Goal: Task Accomplishment & Management: Manage account settings

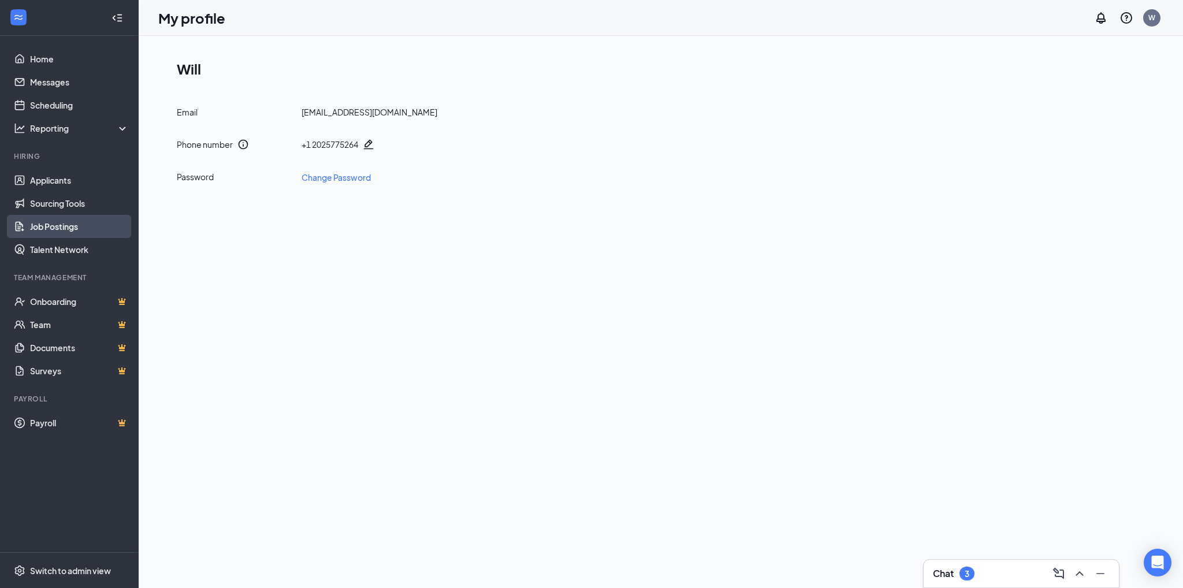
click at [61, 227] on link "Job Postings" at bounding box center [79, 226] width 99 height 23
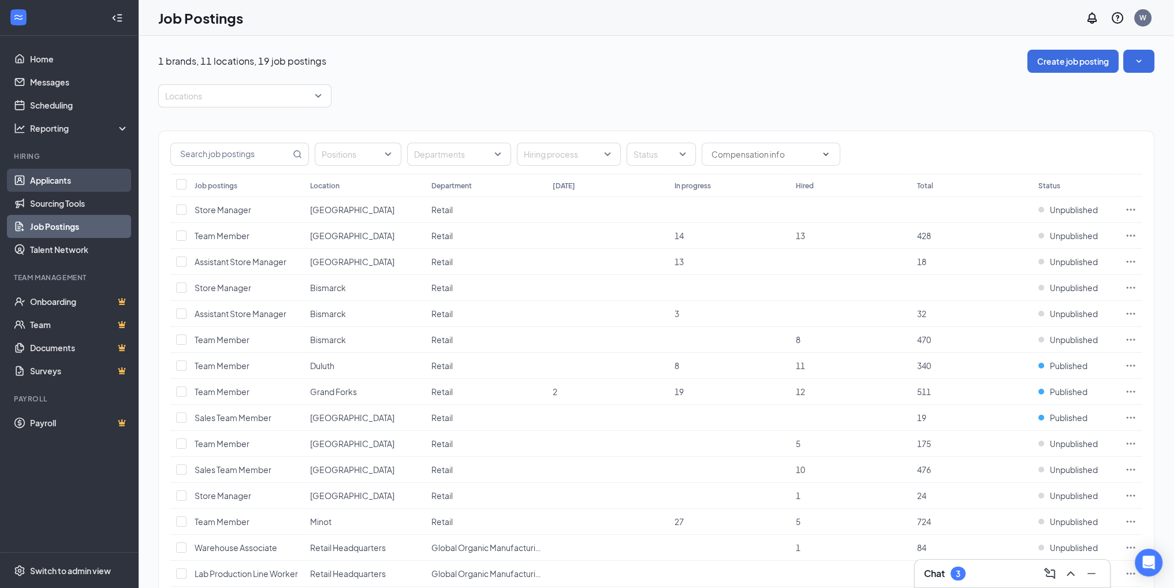
click at [74, 185] on link "Applicants" at bounding box center [79, 180] width 99 height 23
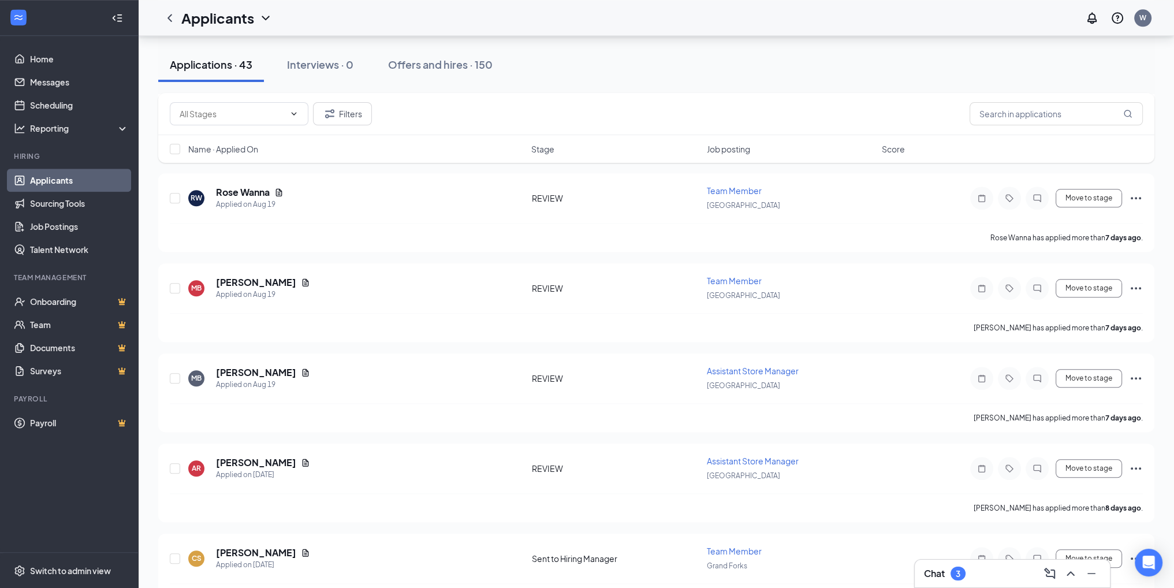
scroll to position [1560, 0]
click at [738, 275] on span "Team Member" at bounding box center [734, 280] width 55 height 10
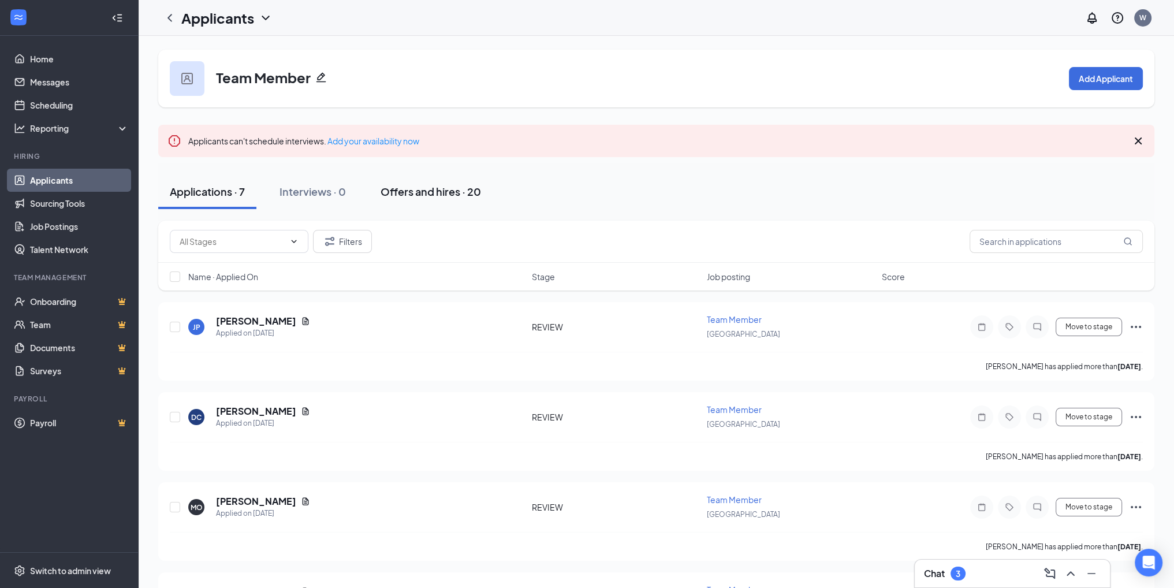
click at [422, 190] on div "Offers and hires · 20" at bounding box center [431, 191] width 101 height 14
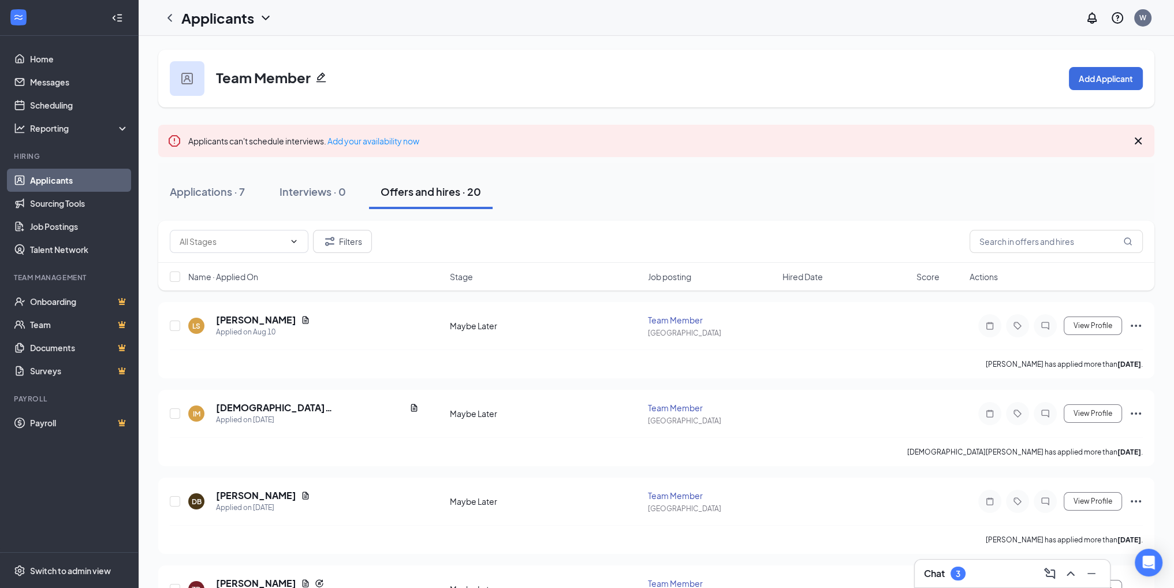
click at [57, 173] on link "Applicants" at bounding box center [79, 180] width 99 height 23
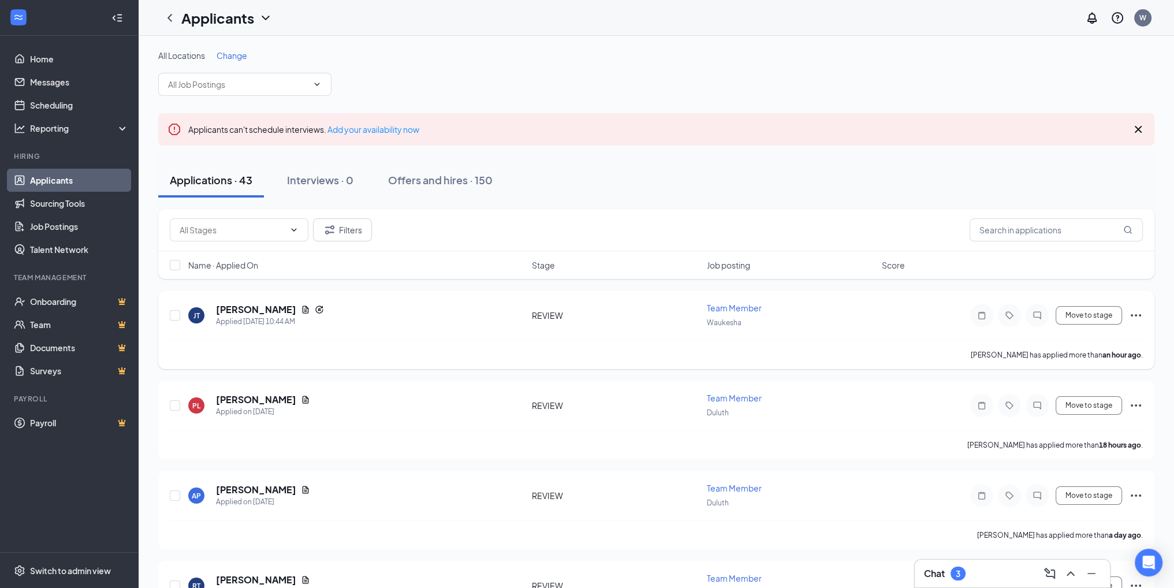
click at [739, 310] on span "Team Member" at bounding box center [734, 308] width 55 height 10
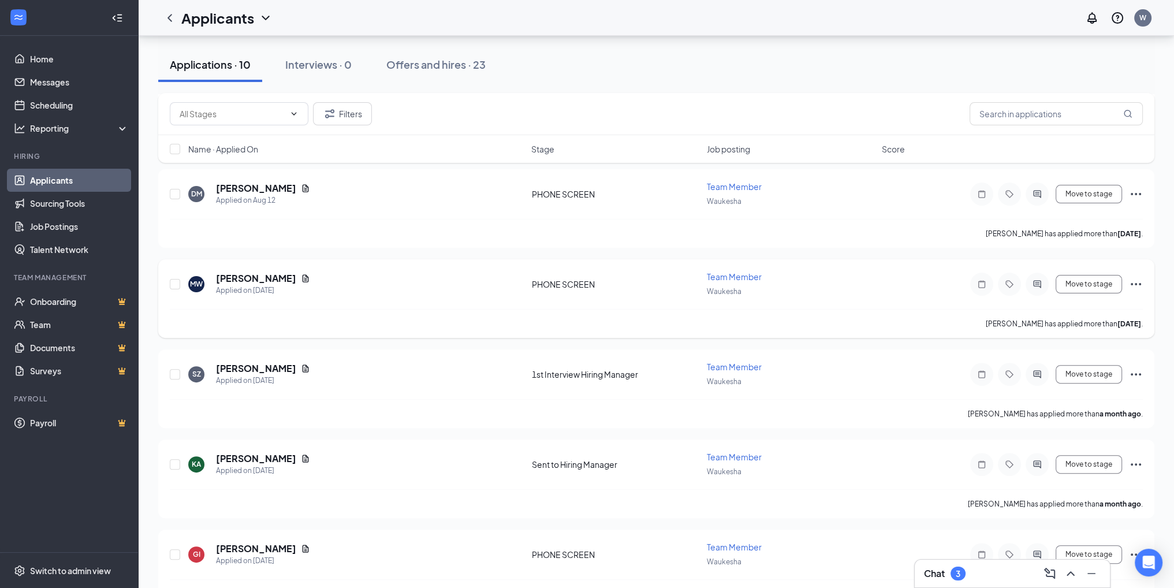
scroll to position [404, 0]
click at [932, 575] on h3 "Chat" at bounding box center [934, 573] width 21 height 13
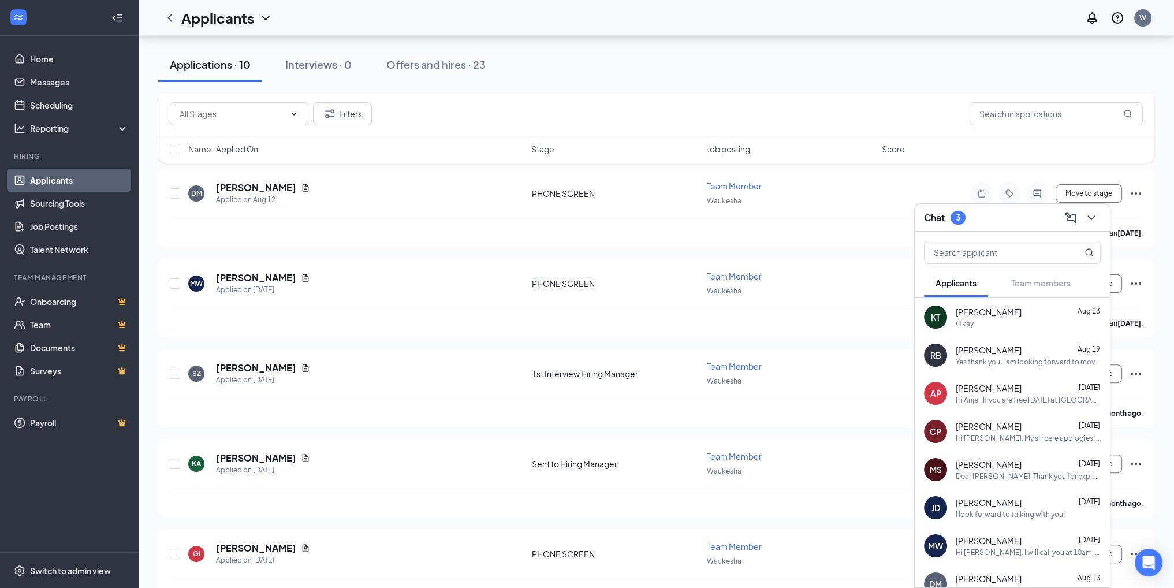
click at [932, 575] on div "DM" at bounding box center [935, 583] width 23 height 23
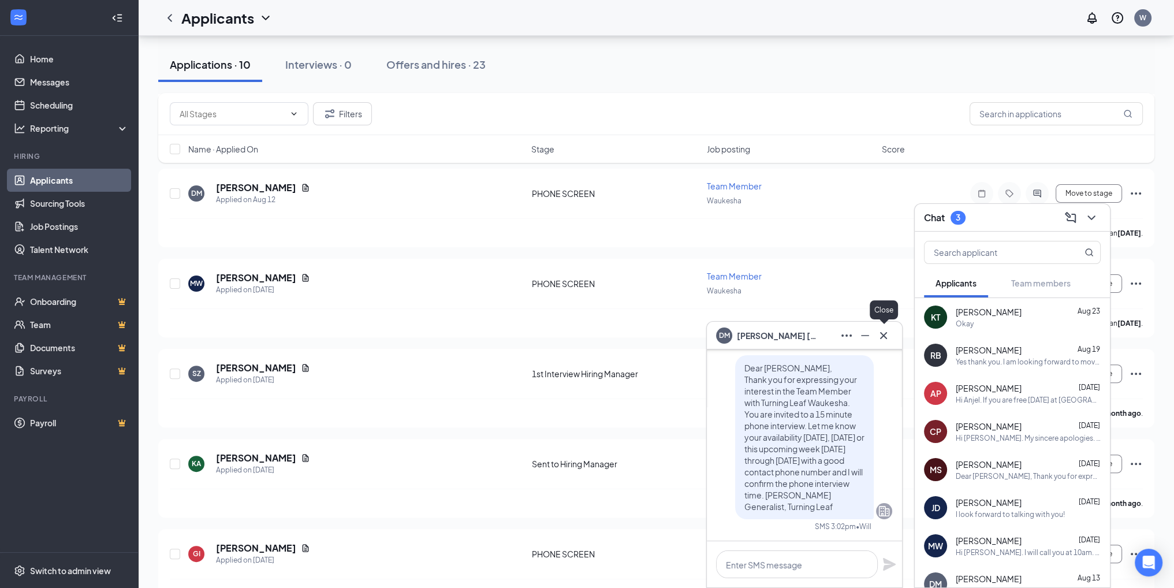
click at [886, 340] on icon "Cross" at bounding box center [884, 336] width 14 height 14
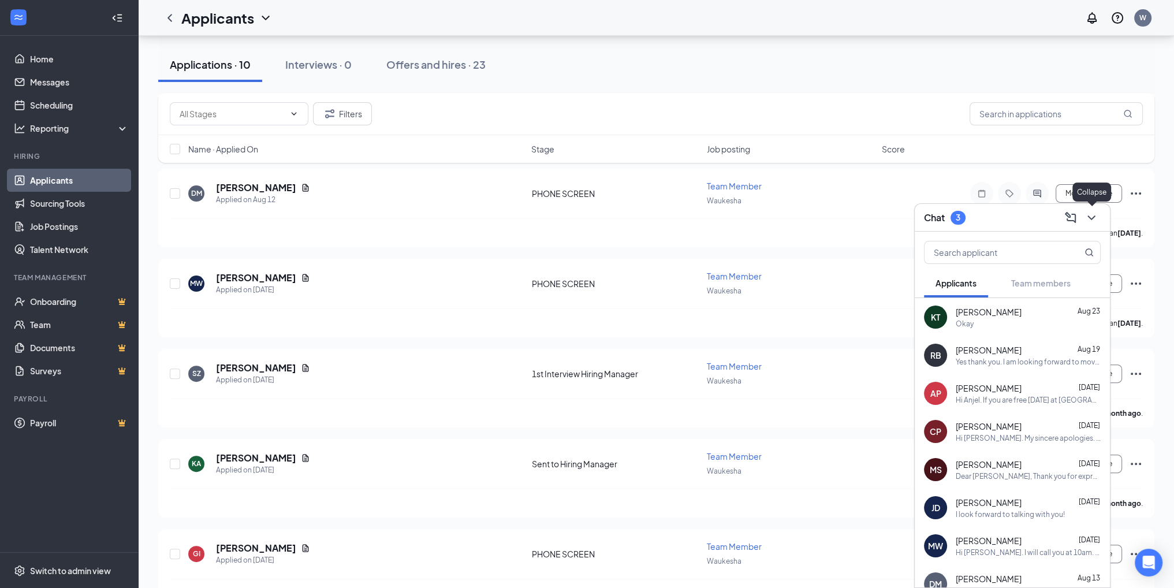
click at [1089, 218] on icon "ChevronDown" at bounding box center [1092, 218] width 14 height 14
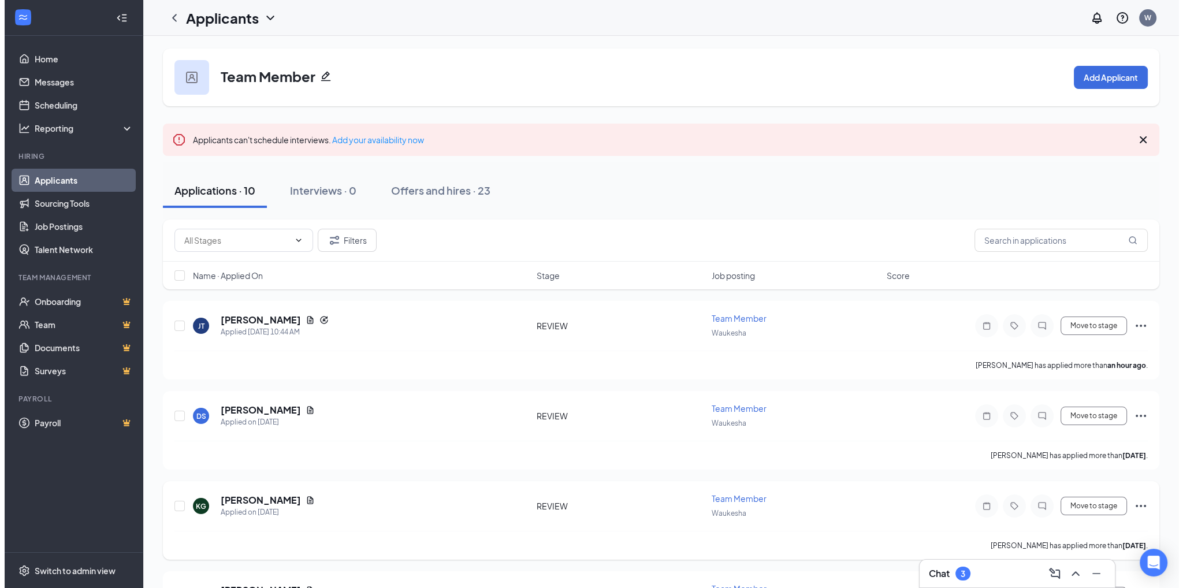
scroll to position [0, 0]
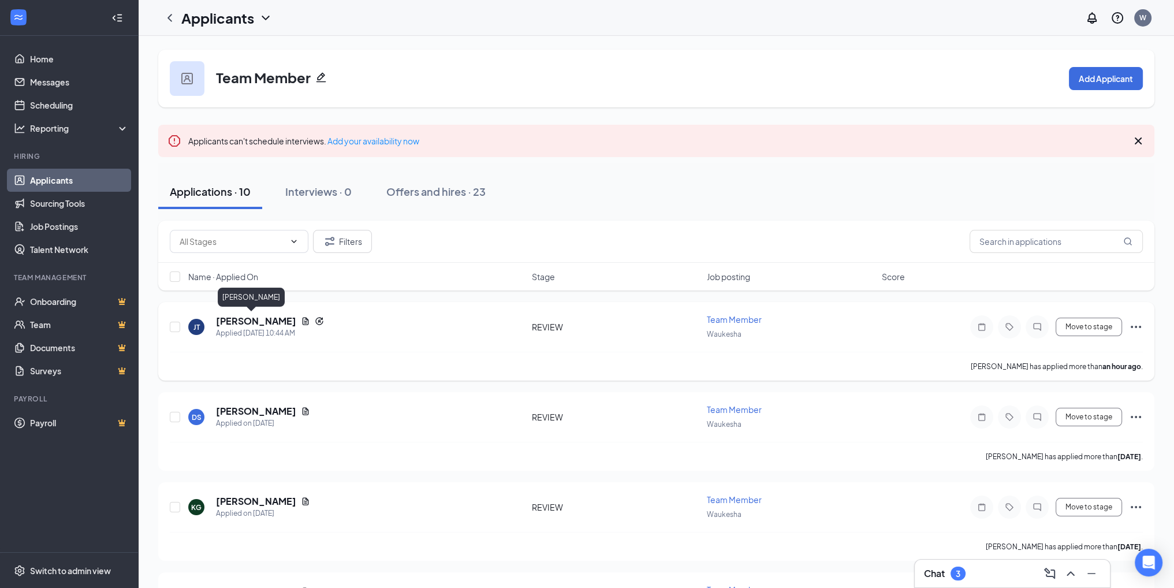
click at [254, 319] on h5 "[PERSON_NAME]" at bounding box center [256, 321] width 80 height 13
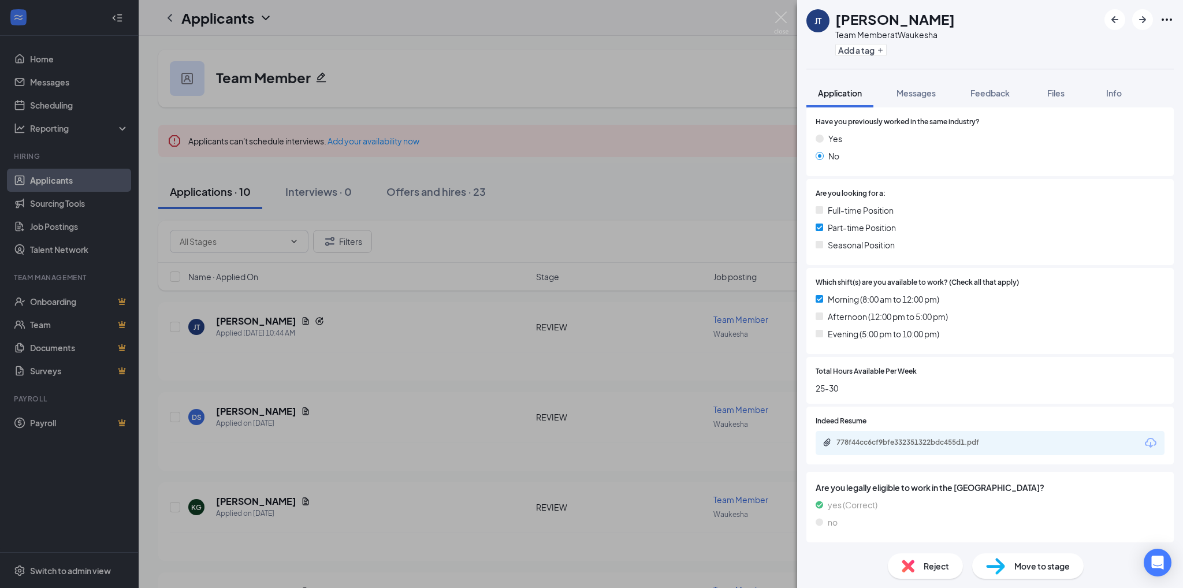
scroll to position [203, 0]
click at [977, 442] on div "778f44cc6cf9bfe332351322bdc455d1.pdf" at bounding box center [917, 441] width 162 height 9
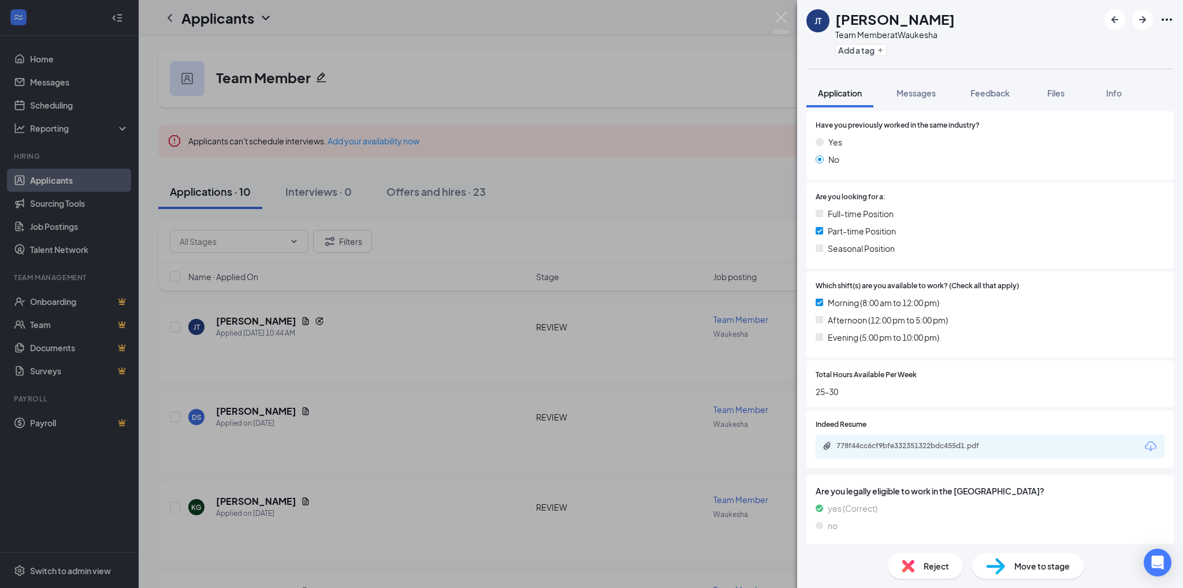
click at [1031, 568] on span "Move to stage" at bounding box center [1041, 566] width 55 height 13
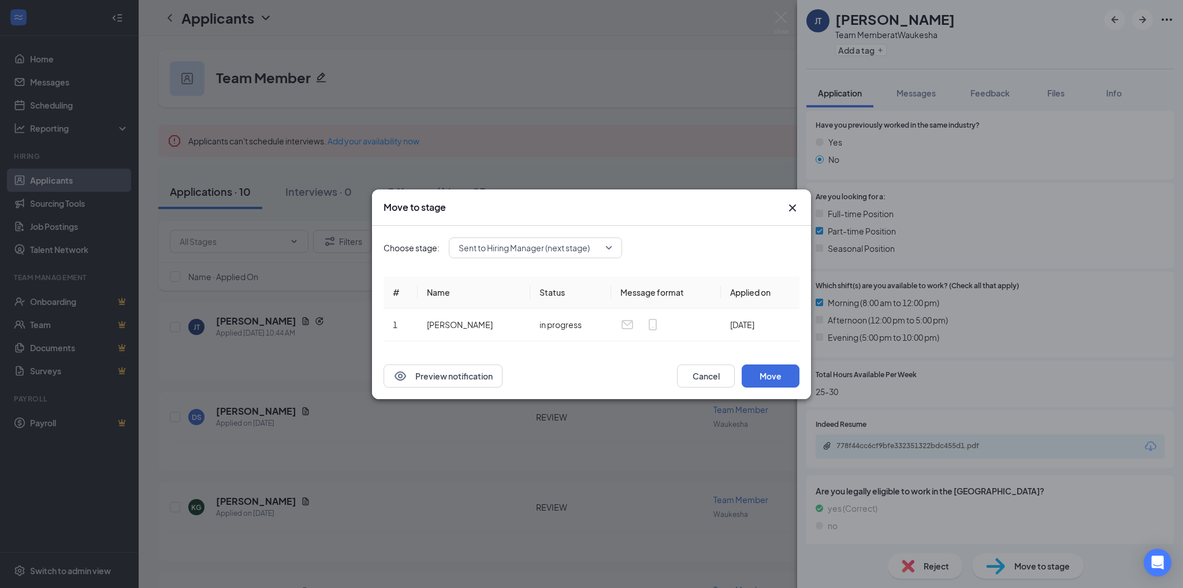
click at [610, 250] on span "Sent to Hiring Manager (next stage)" at bounding box center [536, 247] width 154 height 17
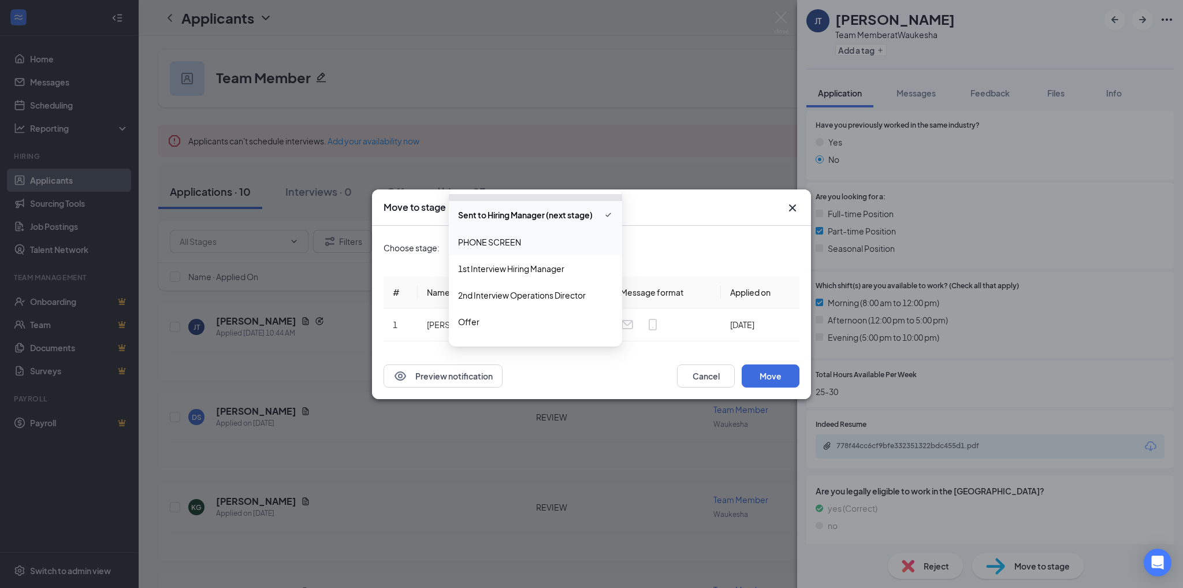
scroll to position [92, 0]
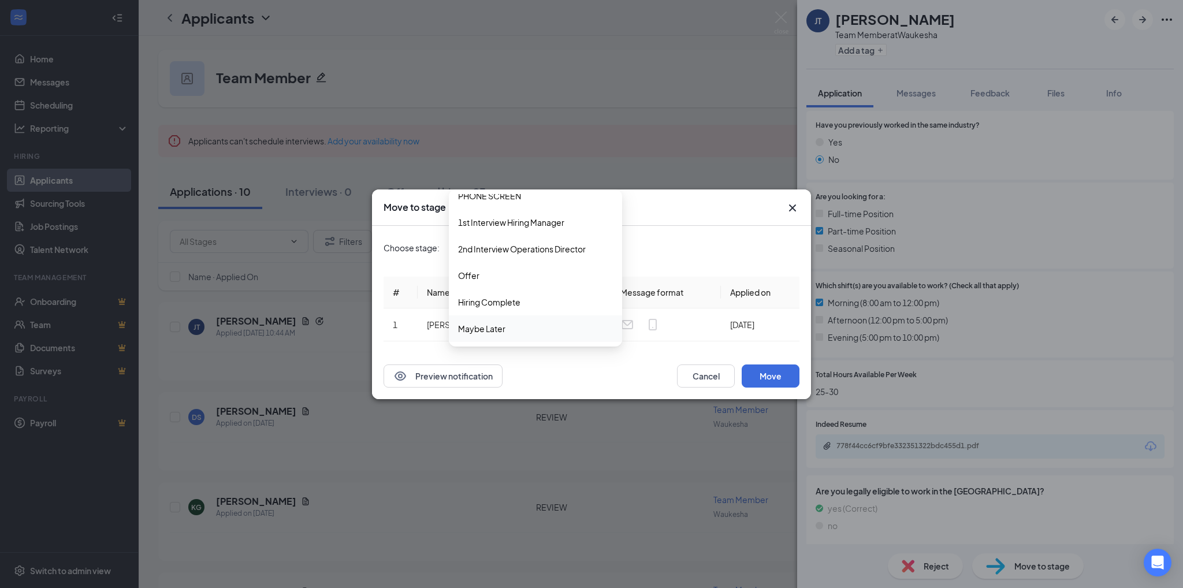
click at [496, 333] on span "Maybe Later" at bounding box center [481, 328] width 47 height 13
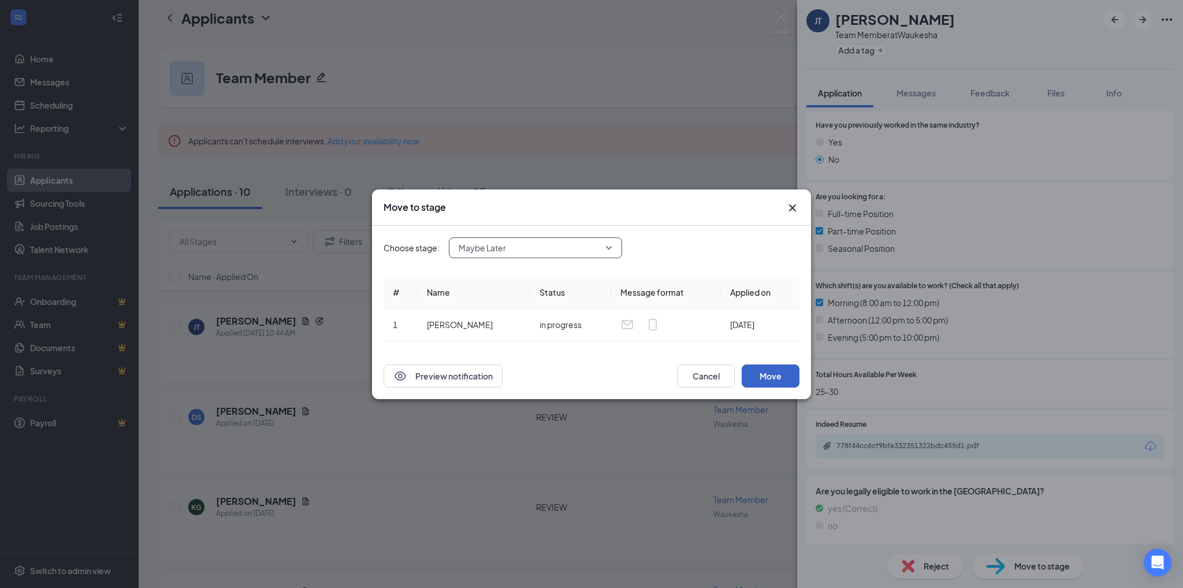
click at [767, 382] on button "Move" at bounding box center [771, 376] width 58 height 23
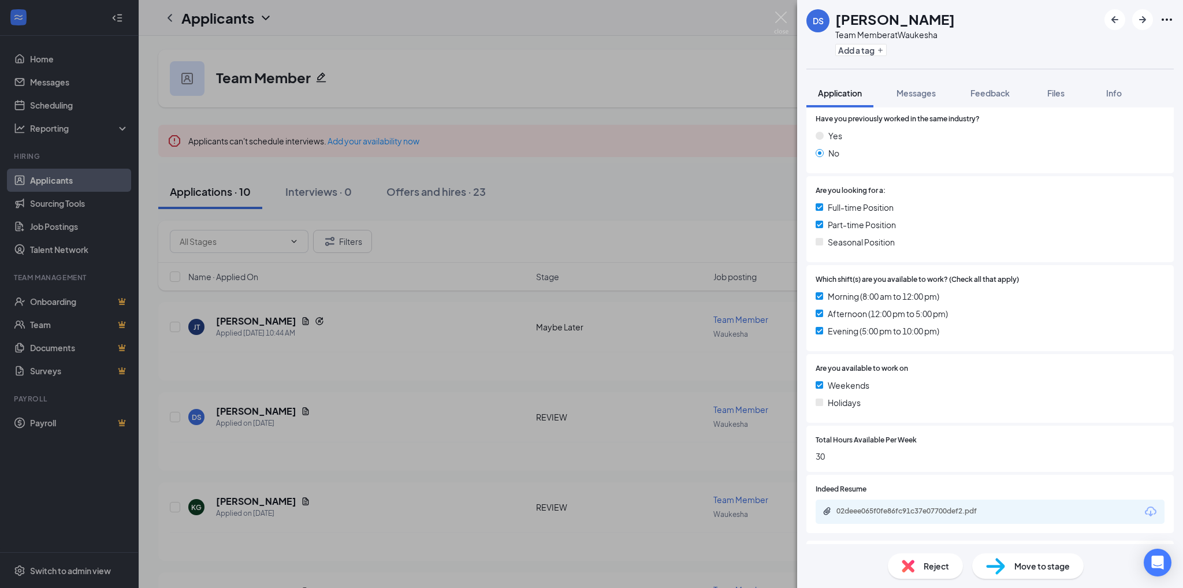
scroll to position [243, 0]
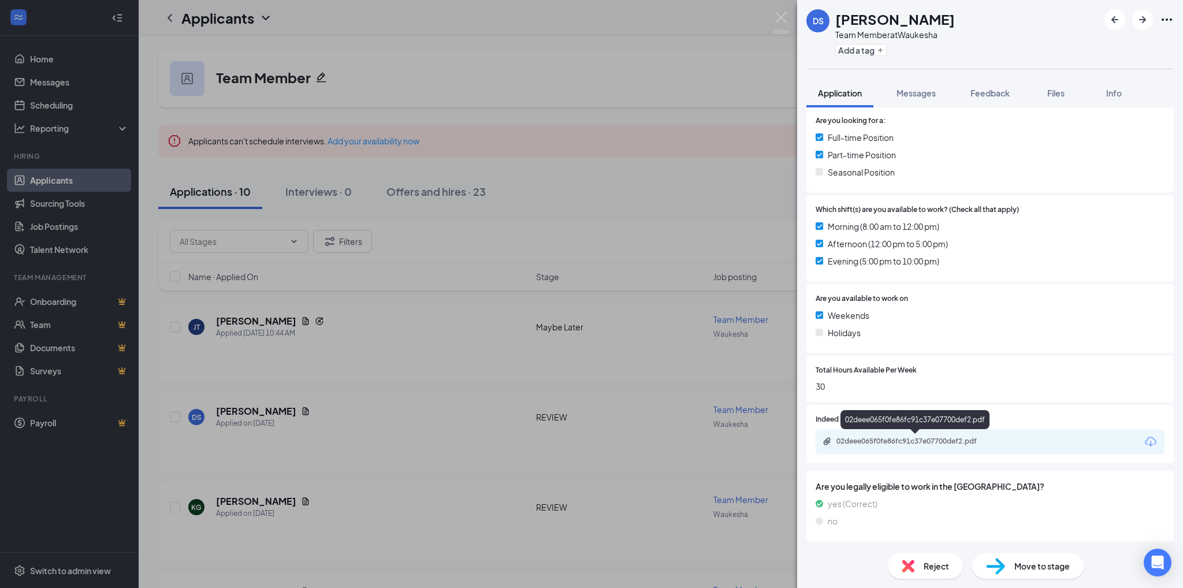
click at [945, 442] on div "02deee065f0fe86fc91c37e07700def2.pdf" at bounding box center [917, 441] width 162 height 9
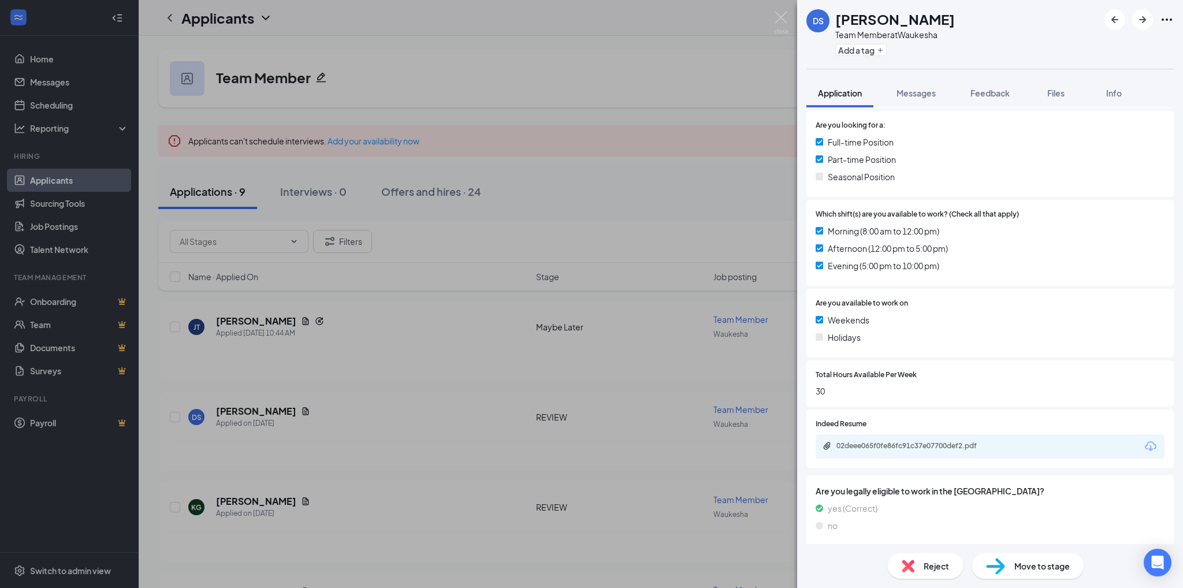
click at [1047, 574] on div "Move to stage" at bounding box center [1027, 565] width 111 height 25
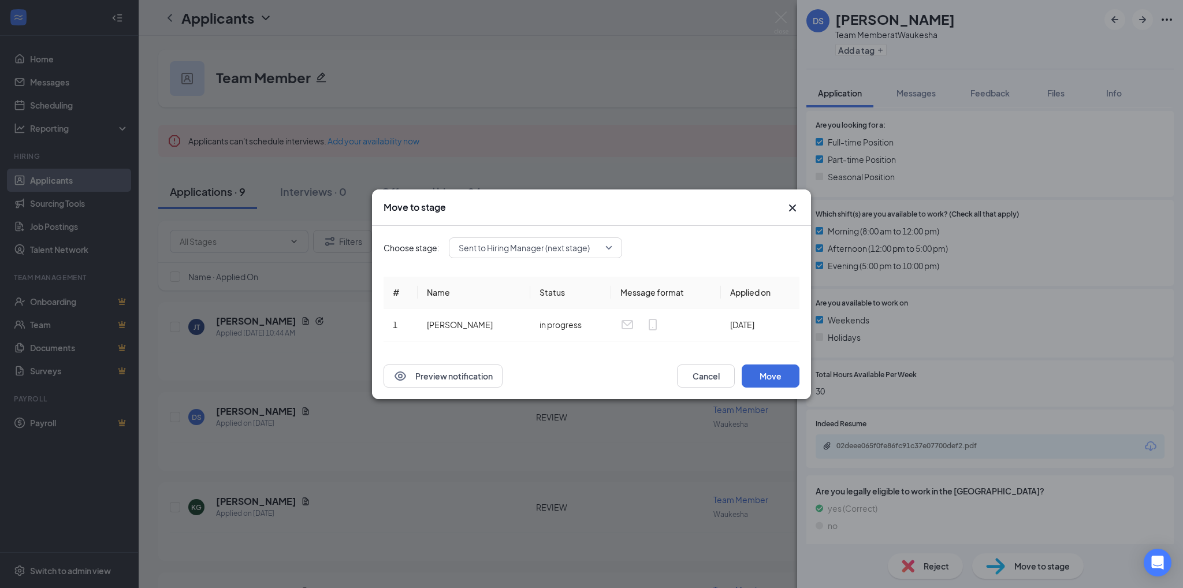
click at [608, 241] on span "Sent to Hiring Manager (next stage)" at bounding box center [536, 247] width 154 height 17
click at [535, 328] on span "Maybe Later" at bounding box center [535, 328] width 155 height 13
click at [768, 377] on button "Move" at bounding box center [771, 376] width 58 height 23
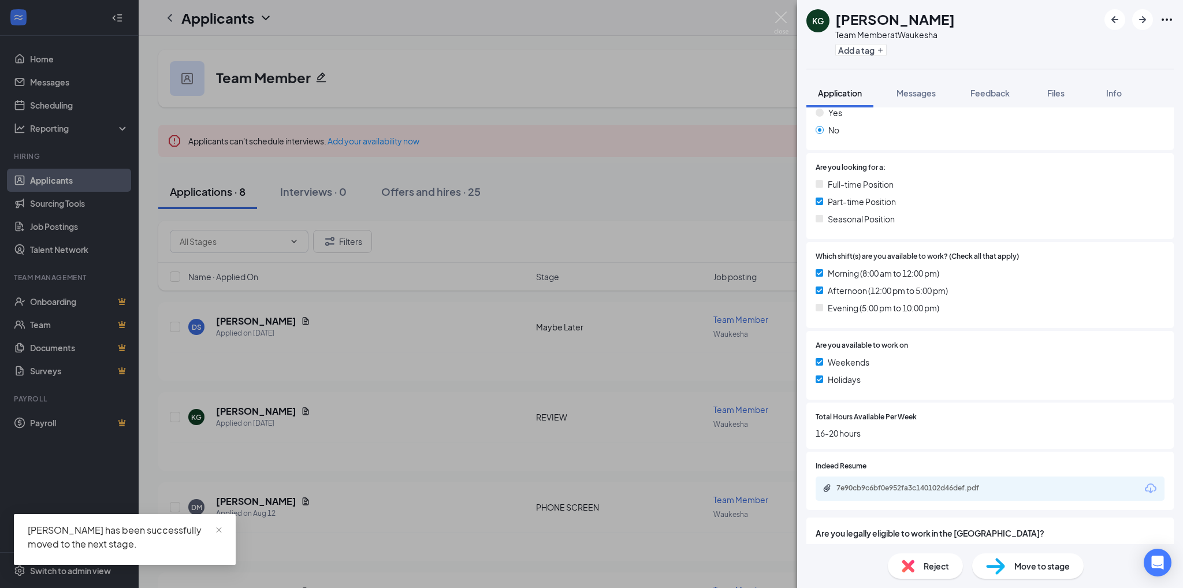
scroll to position [243, 0]
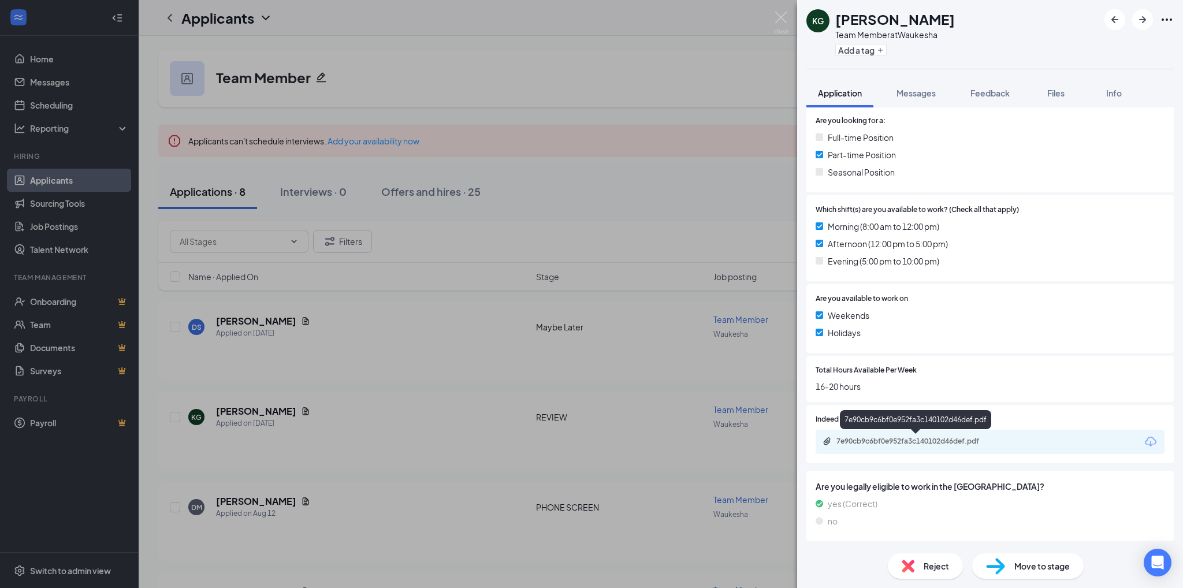
click at [880, 440] on div "7e90cb9c6bf0e952fa3c140102d46def.pdf" at bounding box center [917, 441] width 162 height 9
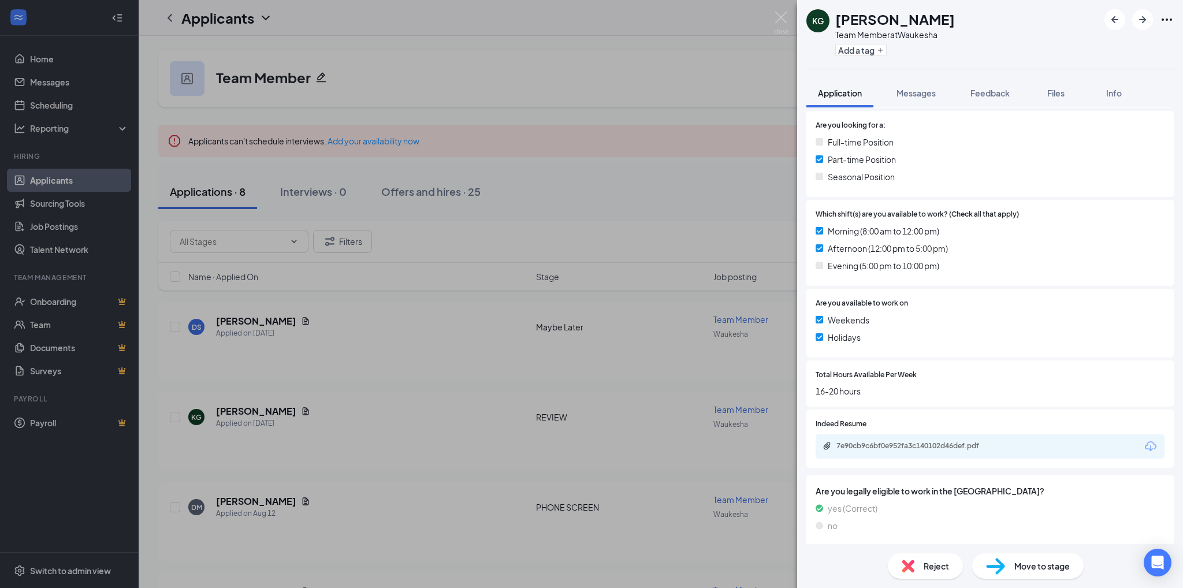
click at [1028, 567] on span "Move to stage" at bounding box center [1041, 566] width 55 height 13
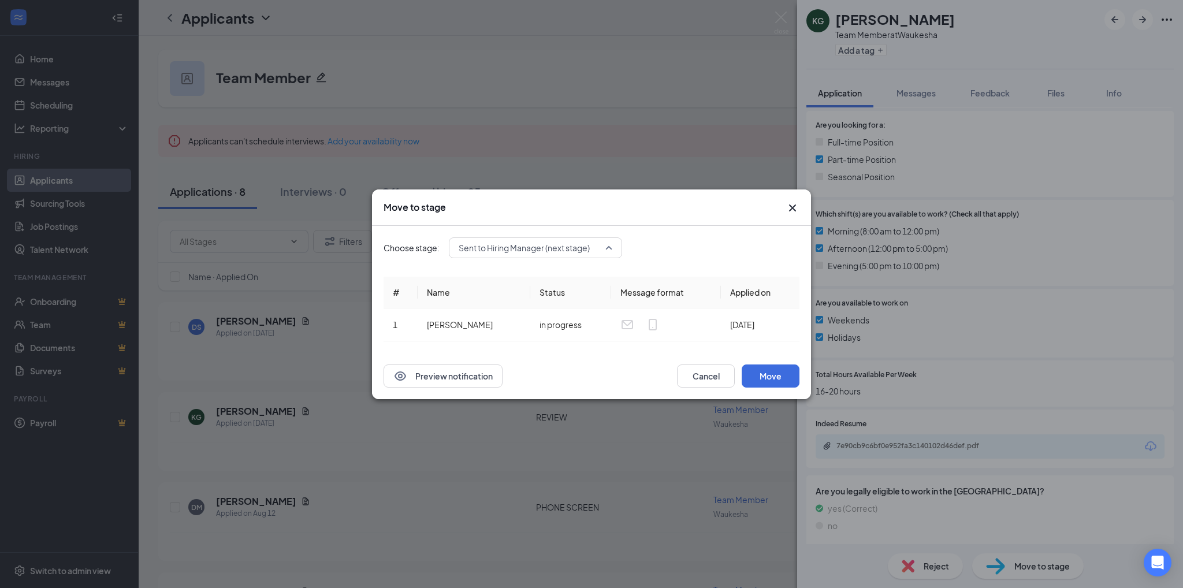
click at [609, 247] on div "Sent to Hiring Manager (next stage) 4040783 4040786 Application REVIEW (current…" at bounding box center [535, 247] width 173 height 21
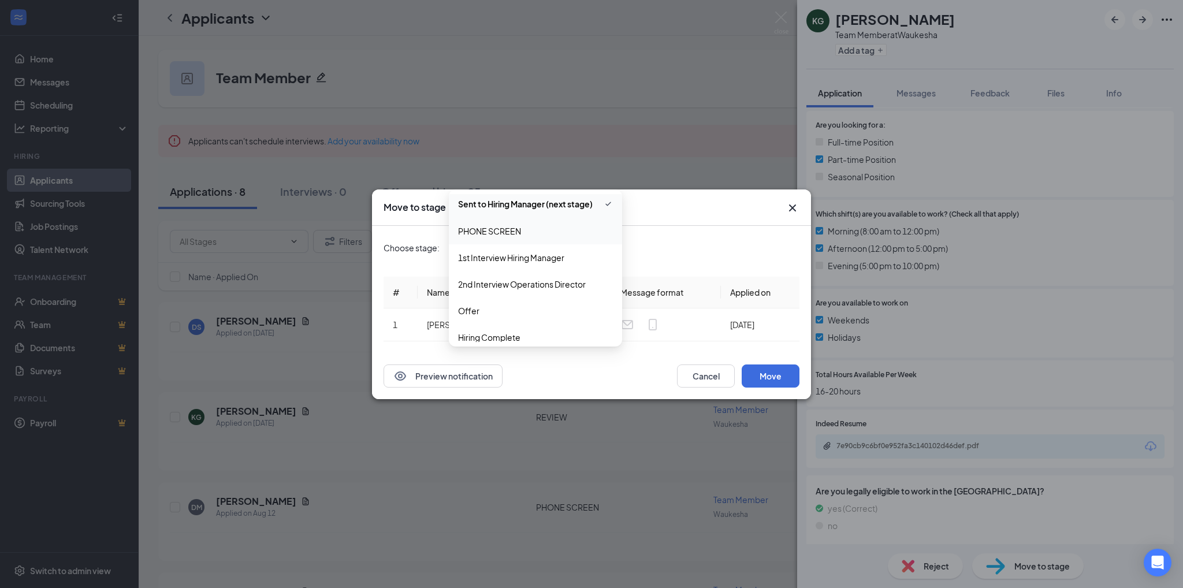
scroll to position [92, 0]
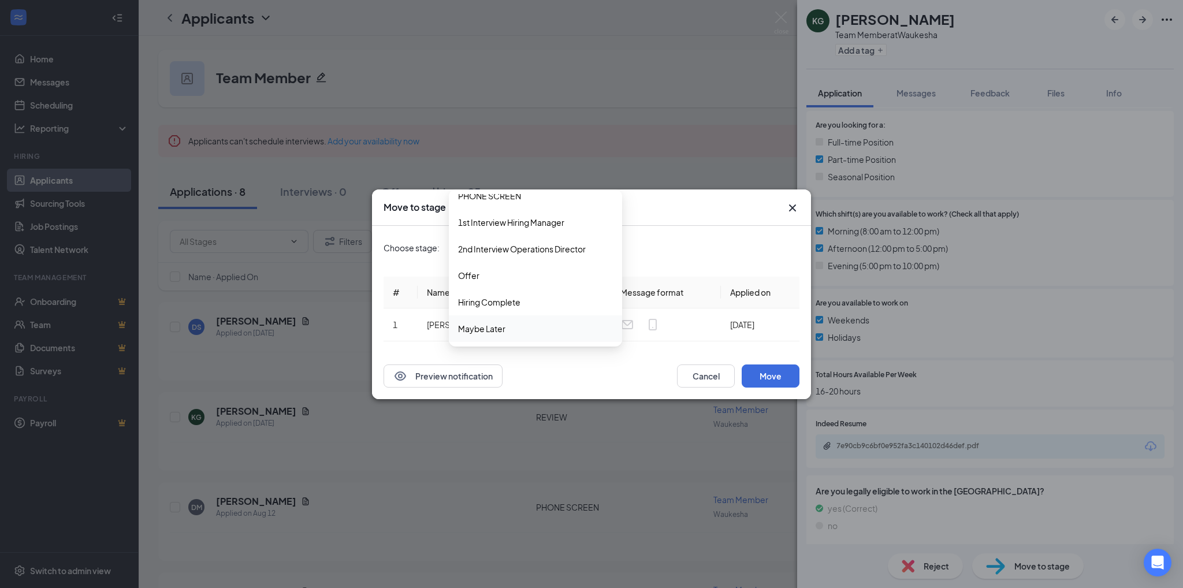
click at [481, 326] on span "Maybe Later" at bounding box center [481, 328] width 47 height 13
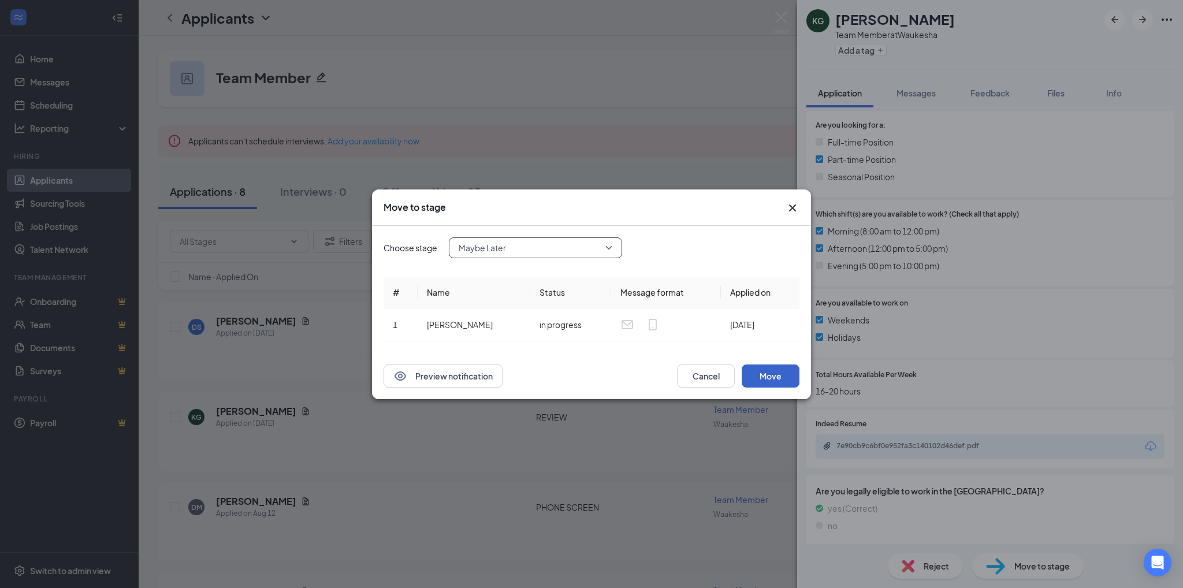
click at [775, 375] on button "Move" at bounding box center [771, 376] width 58 height 23
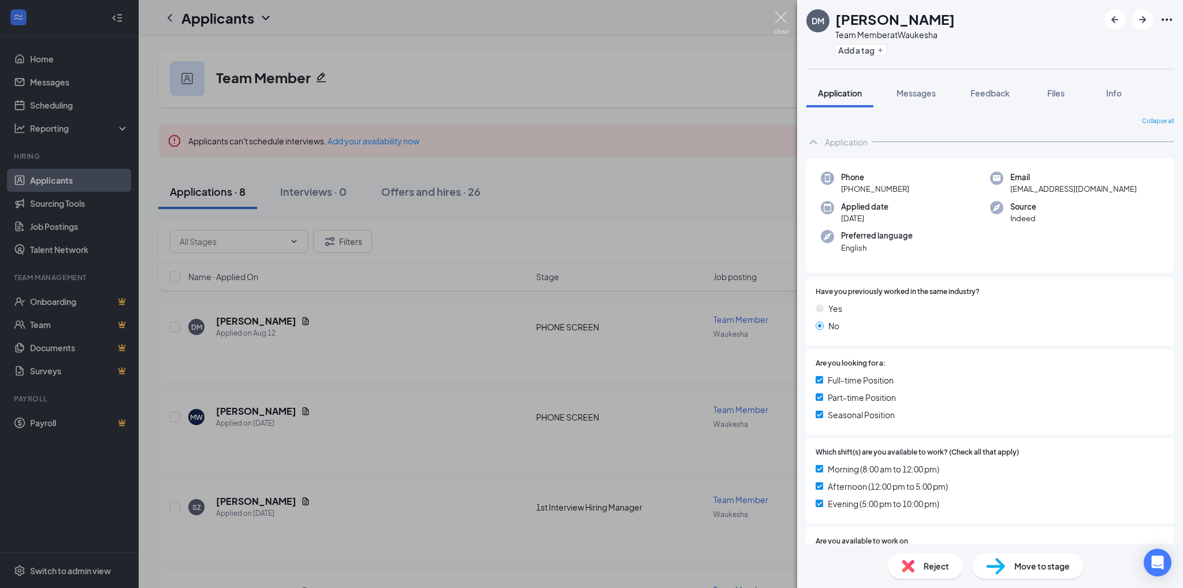
click at [778, 14] on img at bounding box center [781, 23] width 14 height 23
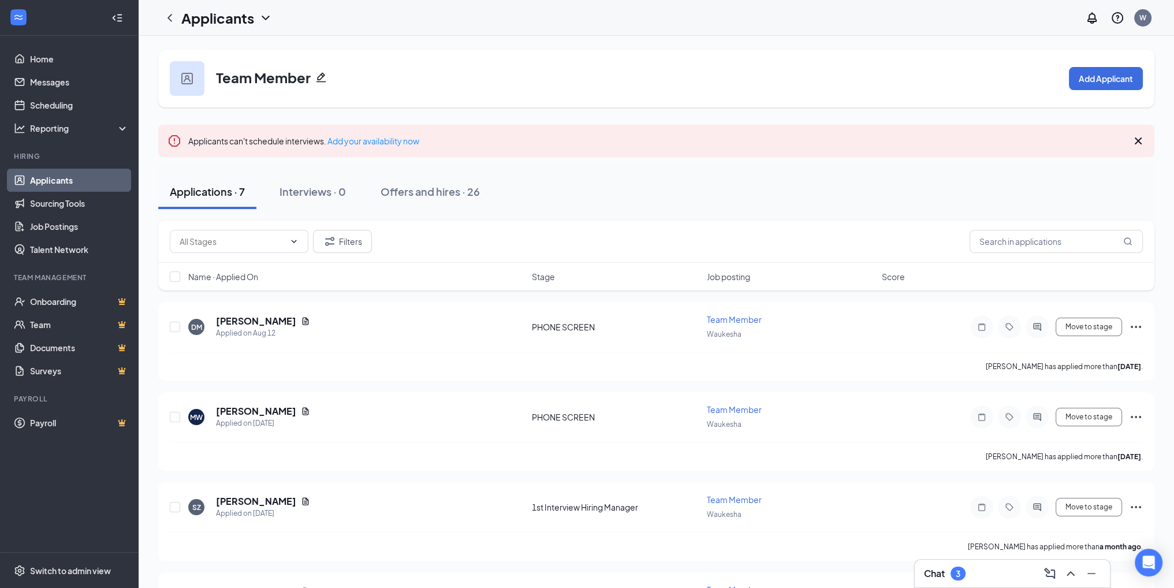
click at [56, 181] on link "Applicants" at bounding box center [79, 180] width 99 height 23
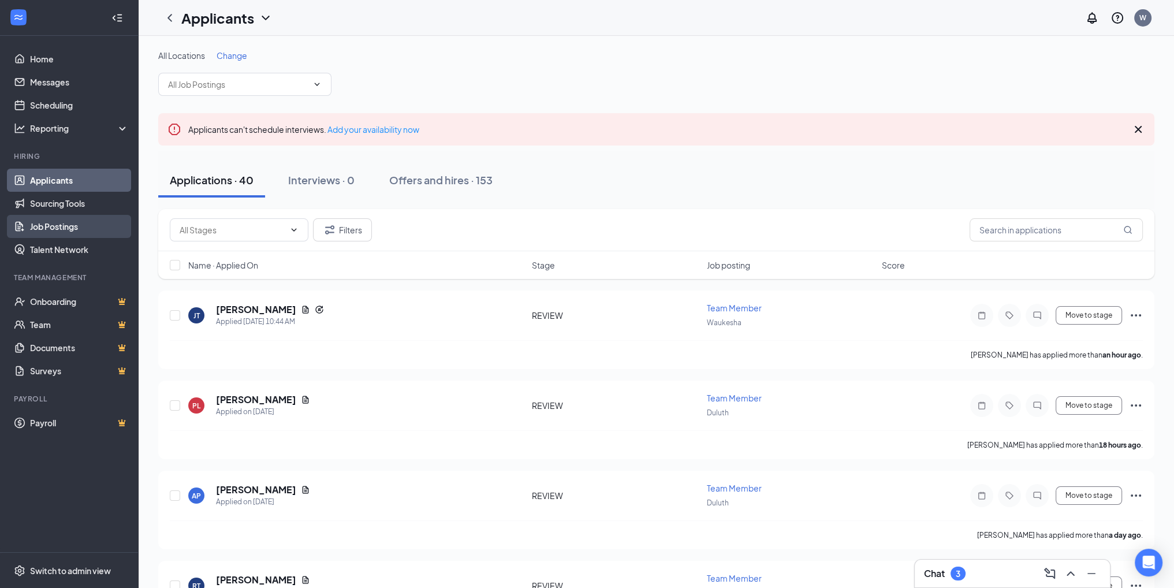
click at [53, 226] on link "Job Postings" at bounding box center [79, 226] width 99 height 23
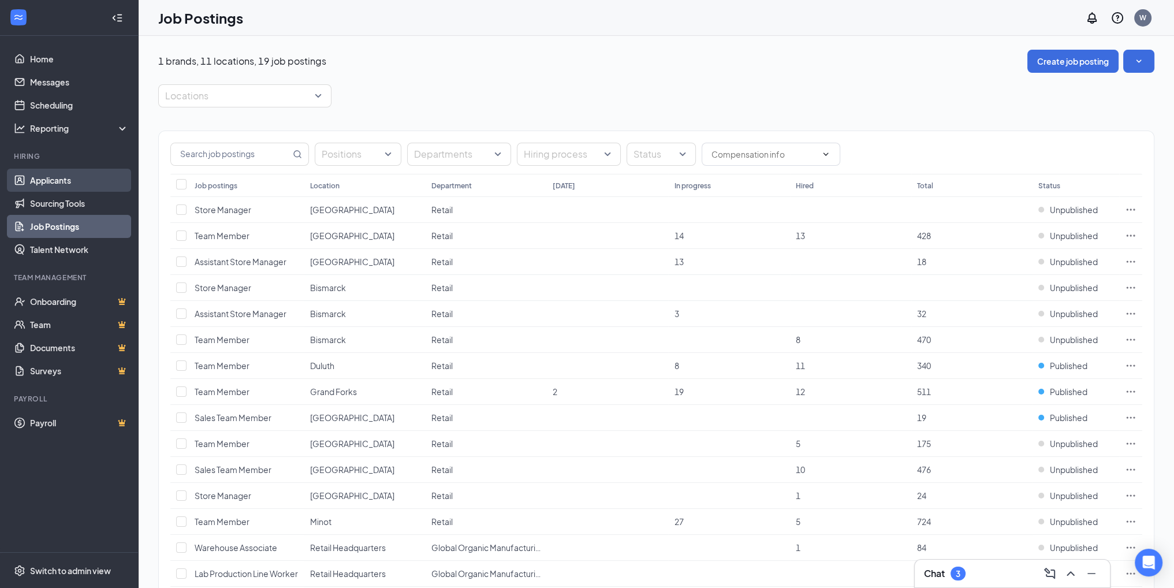
click at [72, 181] on link "Applicants" at bounding box center [79, 180] width 99 height 23
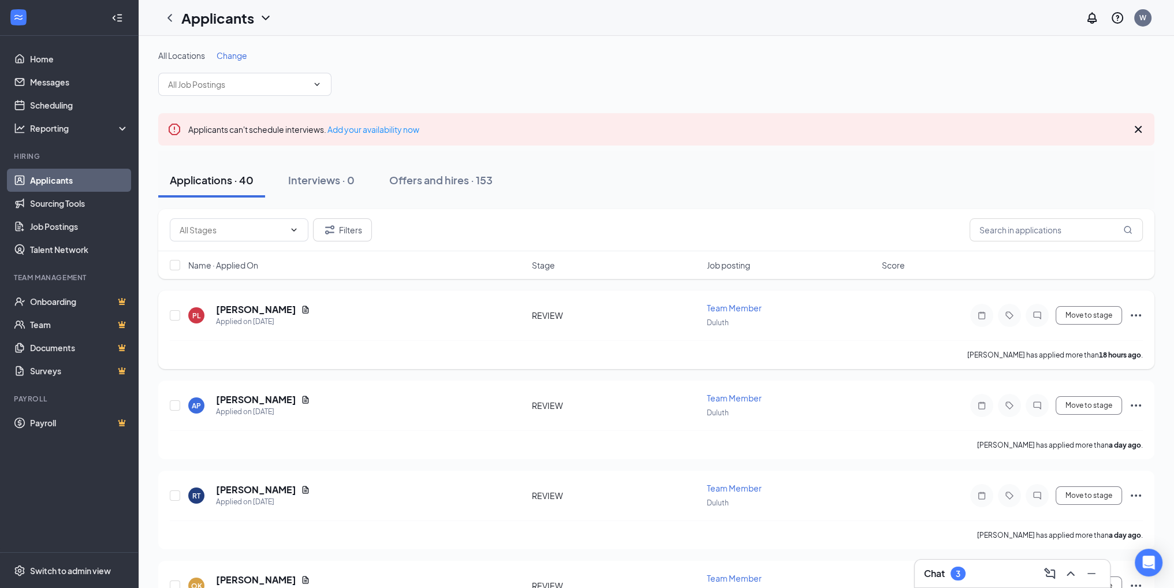
click at [730, 308] on span "Team Member" at bounding box center [734, 308] width 55 height 10
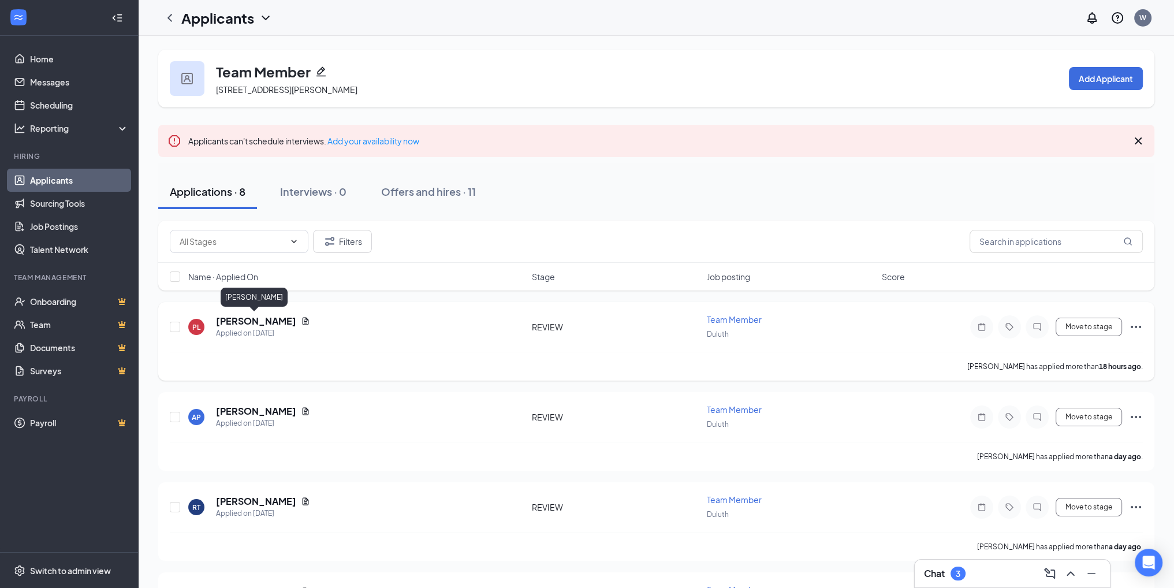
click at [250, 321] on h5 "[PERSON_NAME]" at bounding box center [256, 321] width 80 height 13
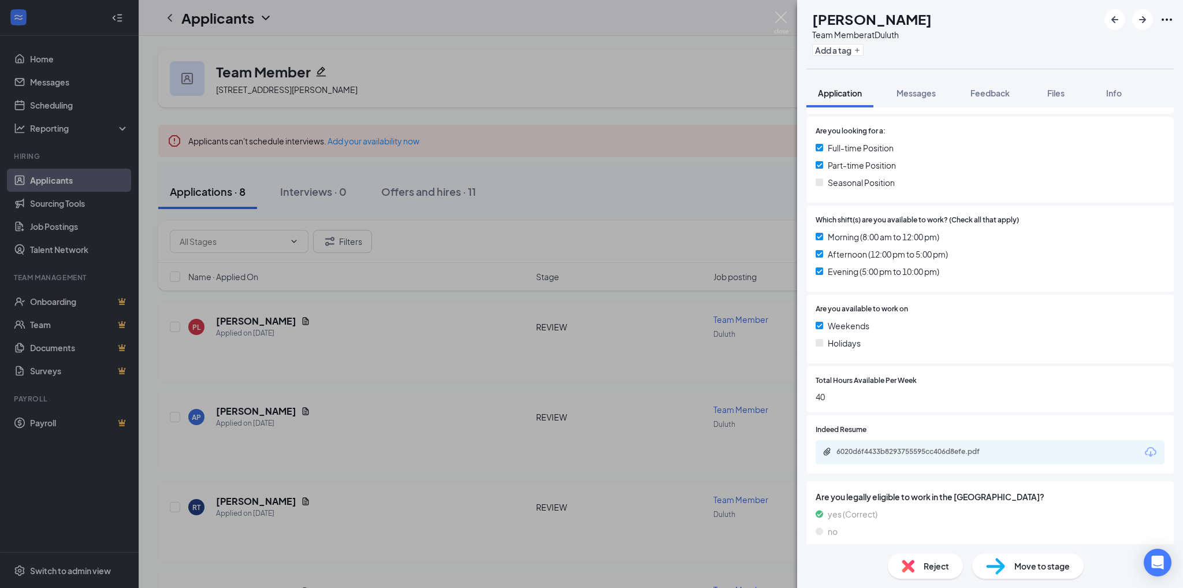
scroll to position [243, 0]
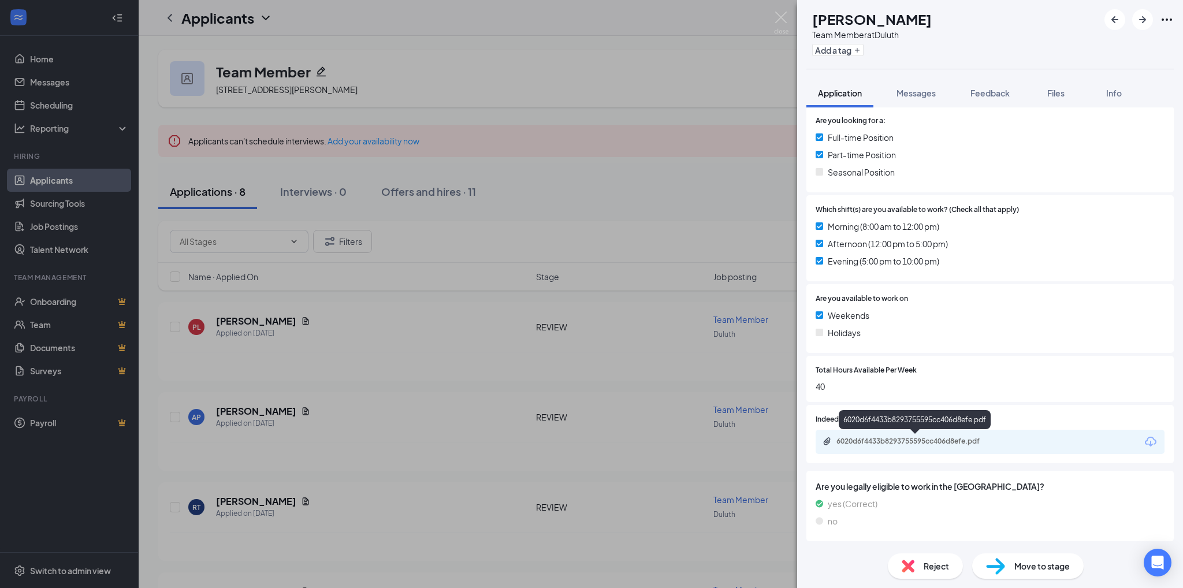
click at [918, 440] on div "6020d6f4433b8293755595cc406d8efe.pdf" at bounding box center [917, 441] width 162 height 9
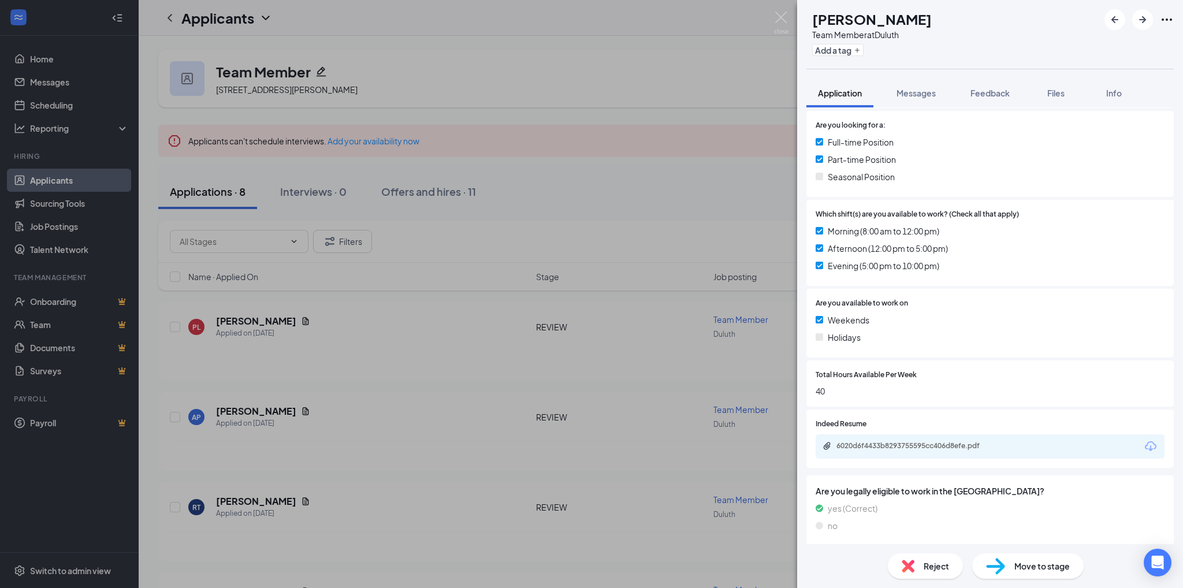
click at [1041, 564] on span "Move to stage" at bounding box center [1041, 566] width 55 height 13
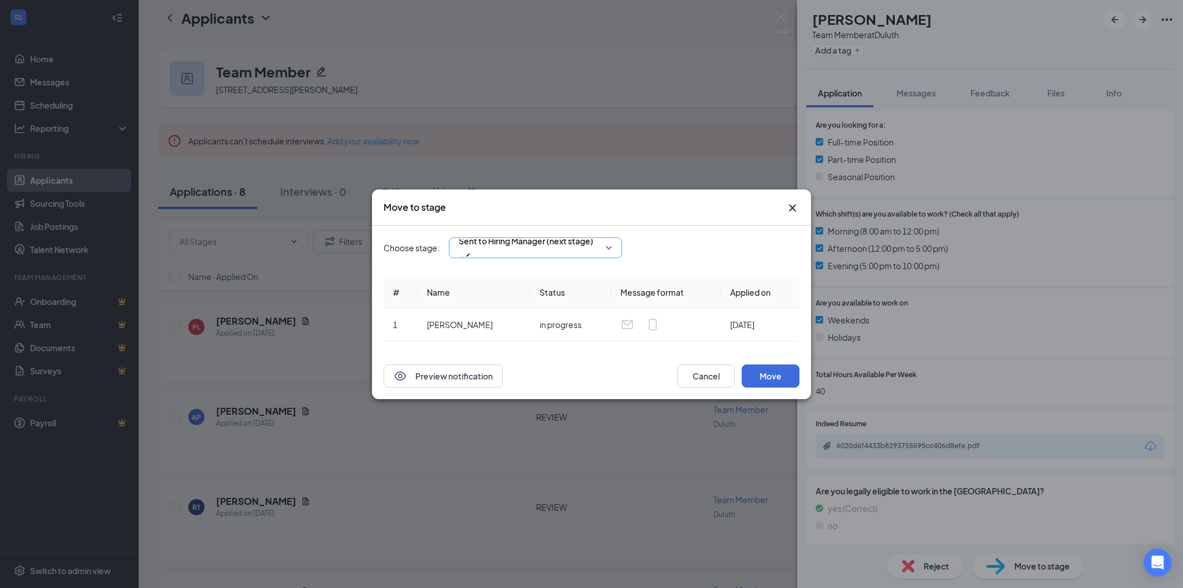
click at [610, 244] on div "Sent to Hiring Manager (next stage)" at bounding box center [535, 247] width 173 height 21
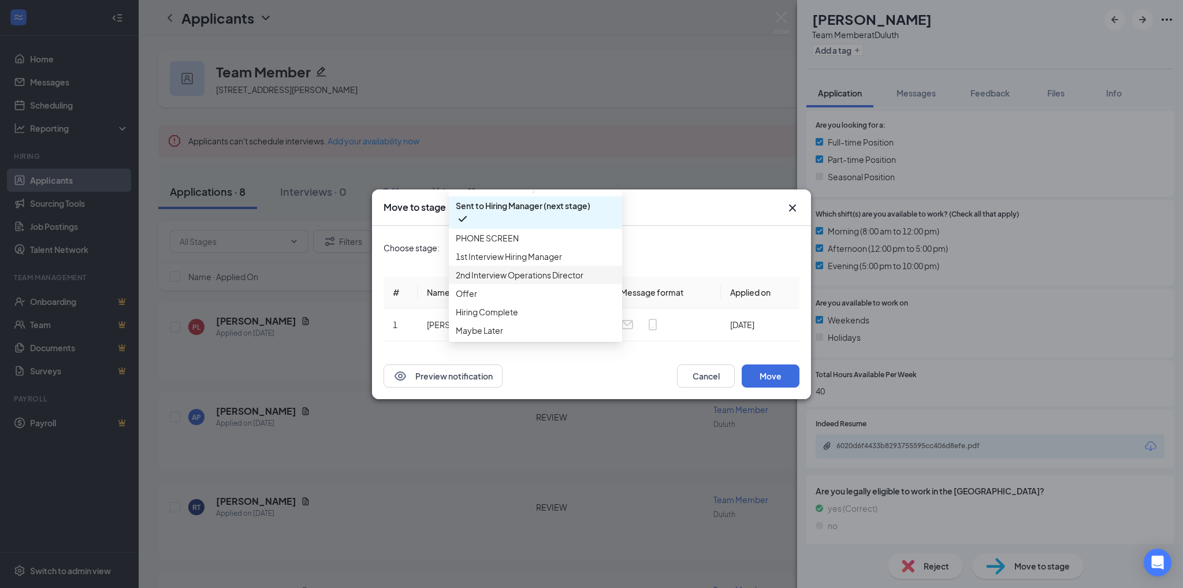
scroll to position [92, 0]
click at [490, 326] on span "Maybe Later" at bounding box center [479, 330] width 47 height 13
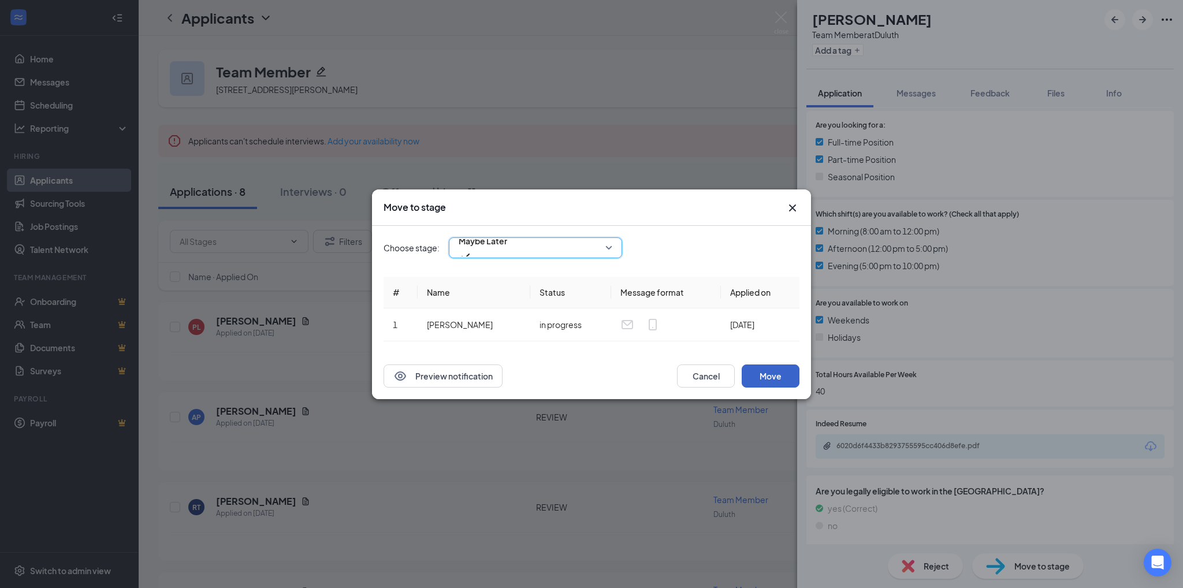
click at [760, 377] on button "Move" at bounding box center [771, 376] width 58 height 23
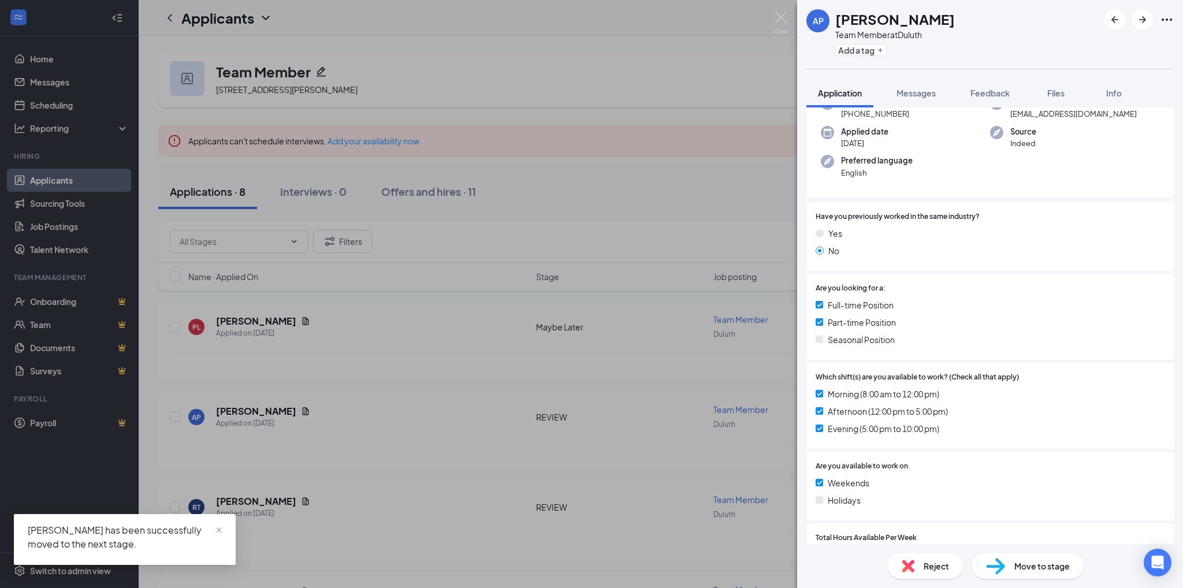
scroll to position [243, 0]
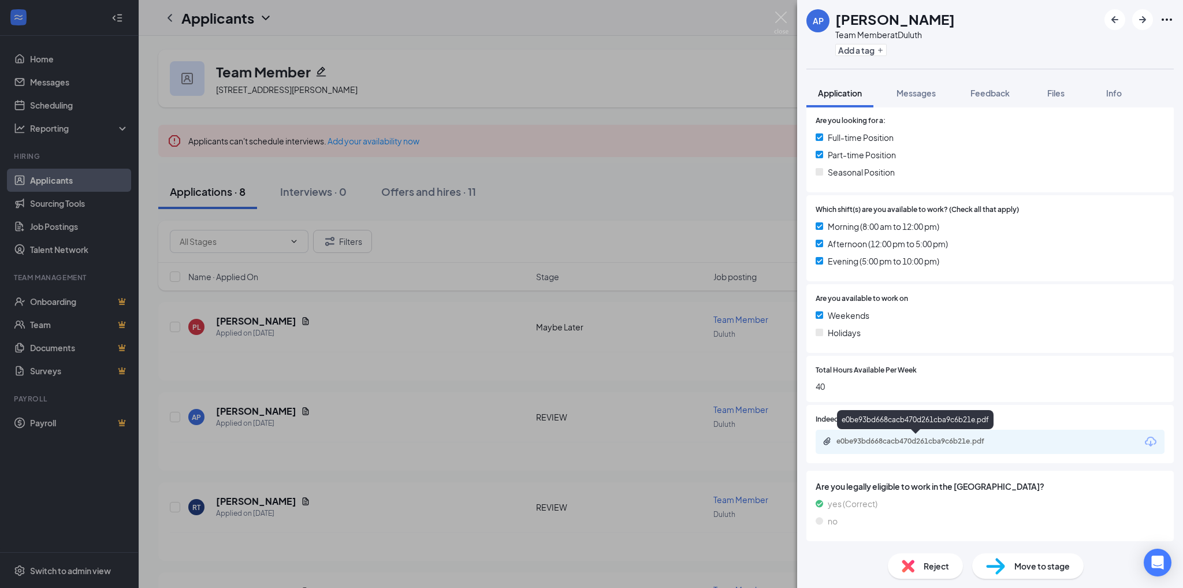
click at [954, 447] on div "e0be93bd668cacb470d261cba9c6b21e.pdf" at bounding box center [916, 442] width 187 height 11
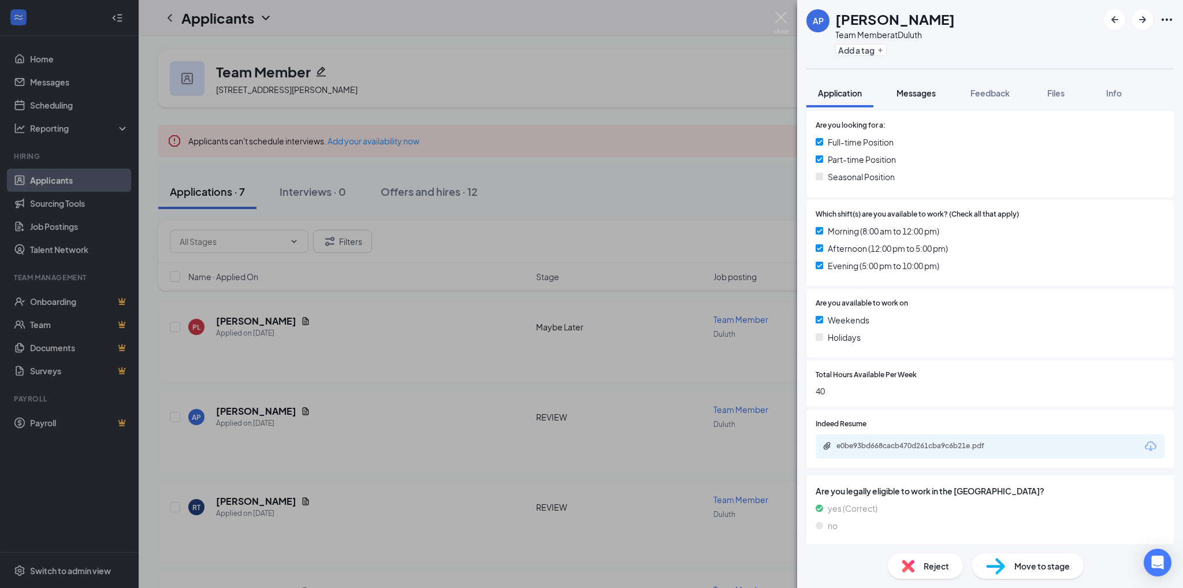
click at [921, 96] on span "Messages" at bounding box center [916, 93] width 39 height 10
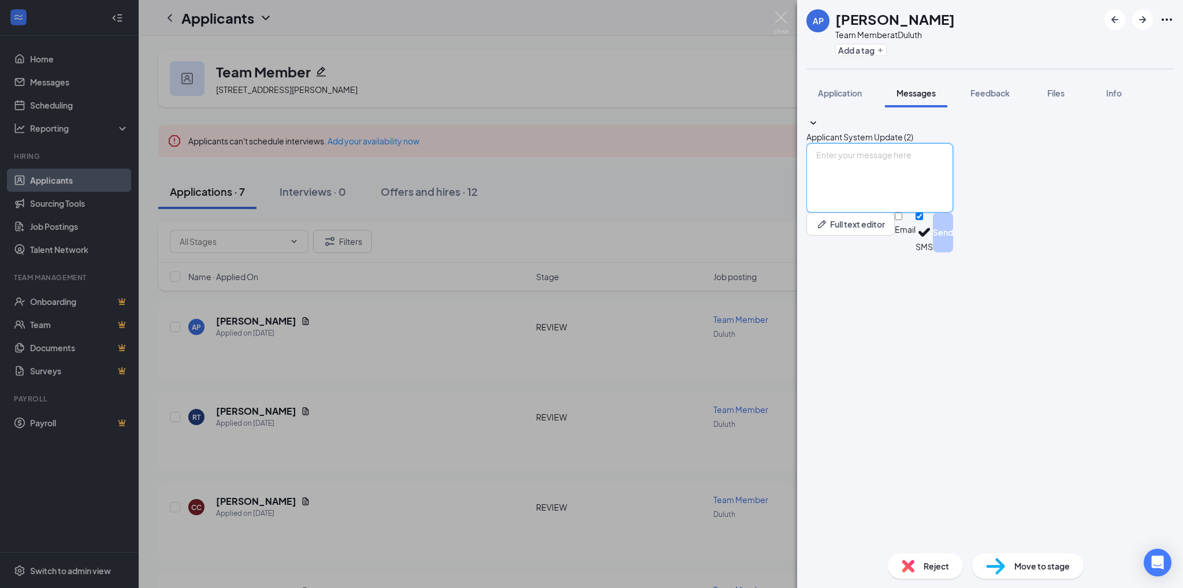
click at [839, 213] on textarea at bounding box center [879, 177] width 147 height 69
paste textarea "Greetings [PERSON_NAME] Thank you for expressing your interest in the Team Memb…"
click at [916, 213] on textarea "Greetings [PERSON_NAME] Thank you for expressing your interest in the Team Memb…" at bounding box center [879, 177] width 147 height 69
drag, startPoint x: 834, startPoint y: 470, endPoint x: 969, endPoint y: 510, distance: 140.2
click at [835, 213] on textarea "Greetings [PERSON_NAME]! Thank you for expressing your interest in the Team Mem…" at bounding box center [879, 177] width 147 height 69
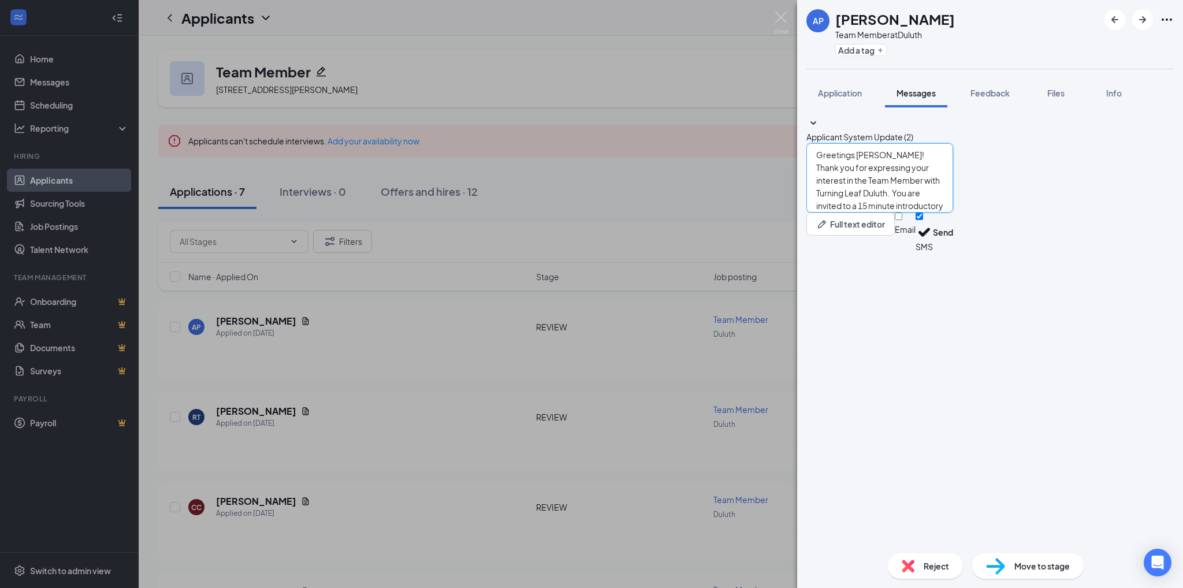
click at [953, 213] on textarea "Greetings [PERSON_NAME]! Thank you for expressing your interest in the Team Mem…" at bounding box center [879, 177] width 147 height 69
drag, startPoint x: 975, startPoint y: 493, endPoint x: 798, endPoint y: 428, distance: 188.2
click at [798, 428] on div "Applicant System Update (2) Greetings [PERSON_NAME]! Thank you for expressing y…" at bounding box center [990, 325] width 386 height 437
type textarea "Greetings [PERSON_NAME]! Thank you for expressing your interest in the Team Mem…"
click at [953, 252] on button "Send" at bounding box center [943, 233] width 20 height 40
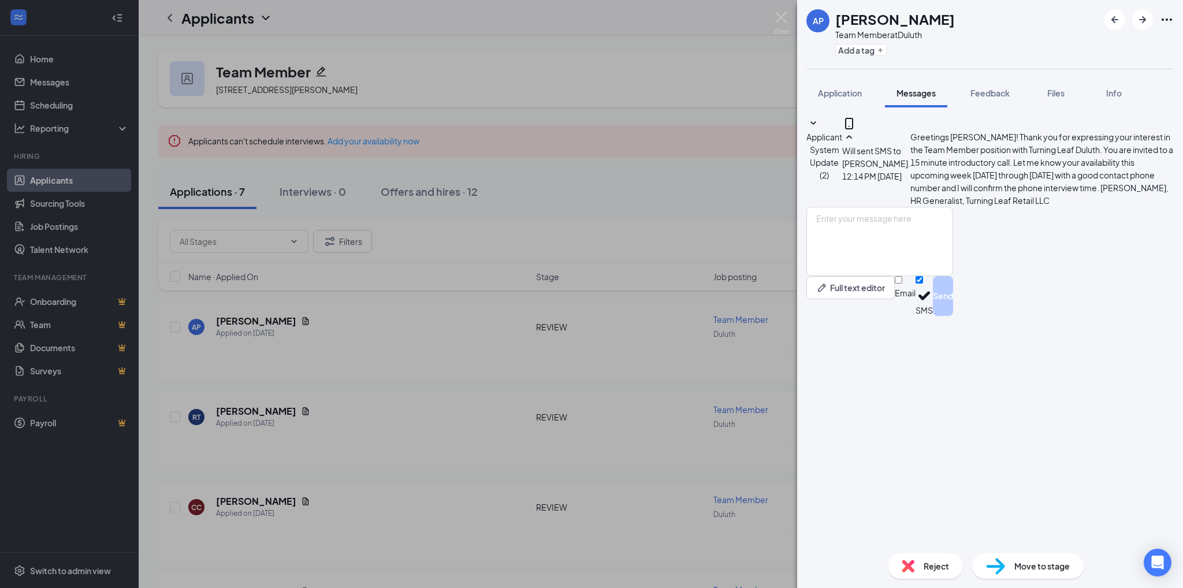
click at [1032, 567] on span "Move to stage" at bounding box center [1041, 566] width 55 height 13
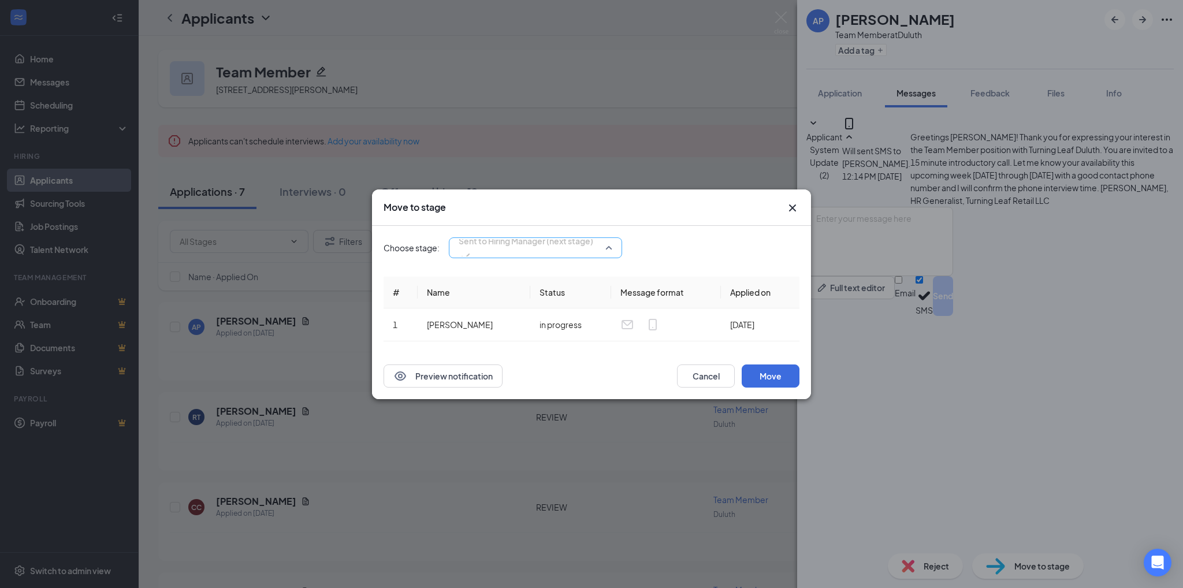
click at [613, 250] on div "Sent to Hiring Manager (next stage)" at bounding box center [535, 247] width 173 height 21
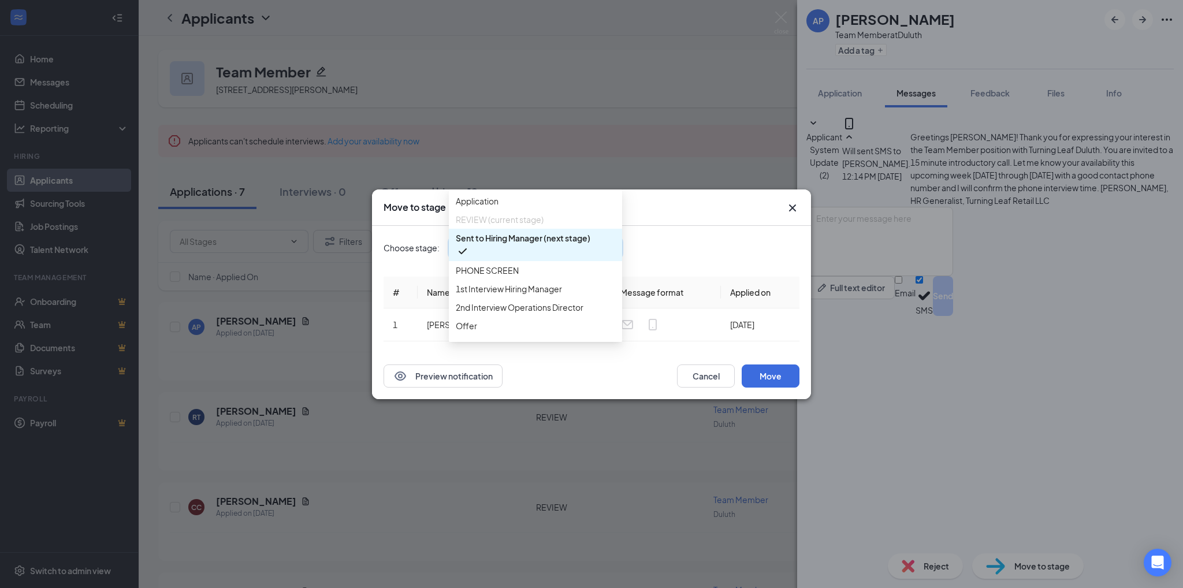
click at [556, 244] on span "Sent to Hiring Manager (next stage)" at bounding box center [523, 238] width 135 height 13
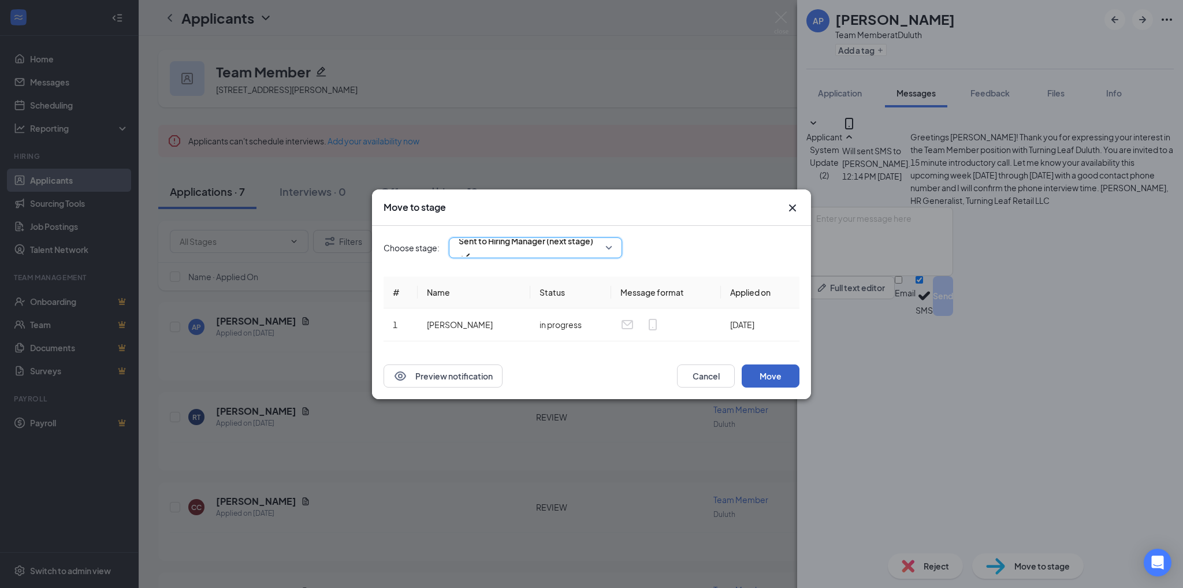
click at [764, 374] on button "Move" at bounding box center [771, 376] width 58 height 23
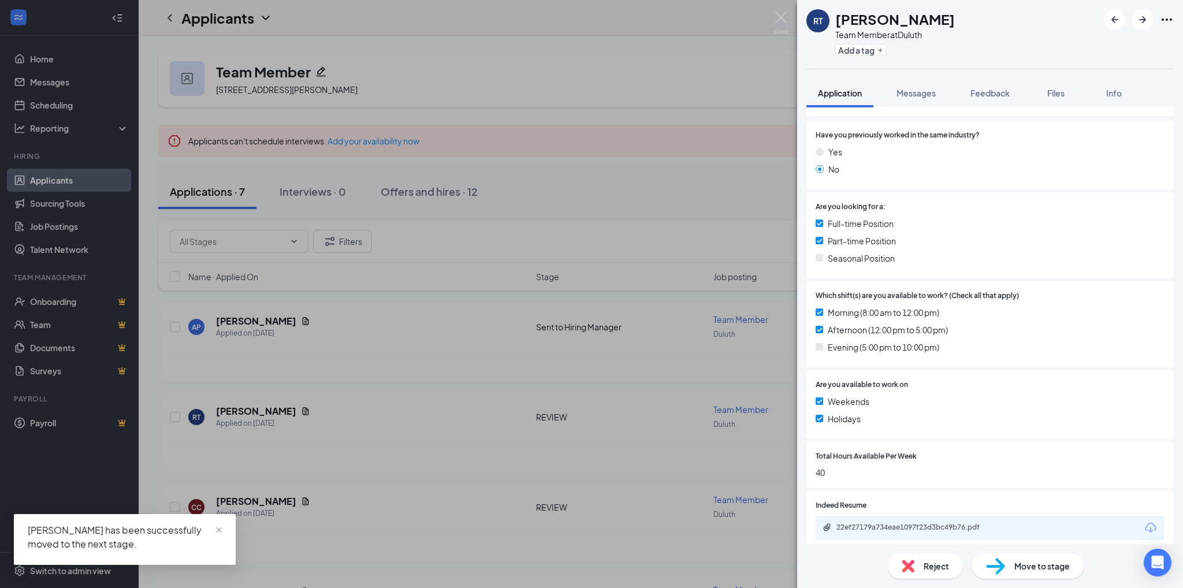
scroll to position [243, 0]
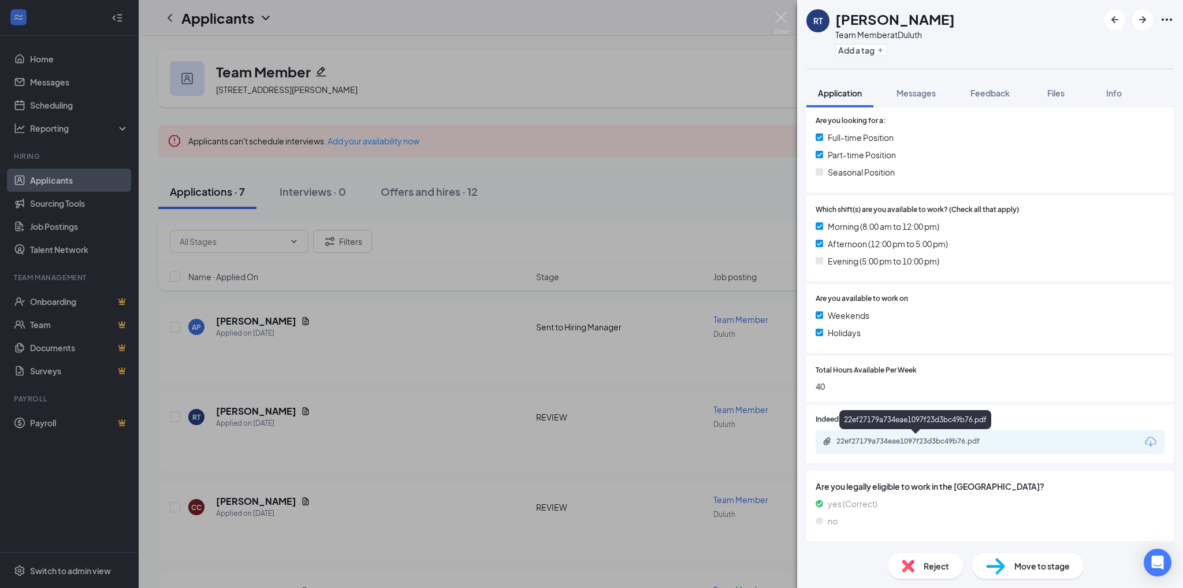
click at [932, 437] on div "22ef27179a734eae1097f23d3bc49b76.pdf" at bounding box center [917, 441] width 162 height 9
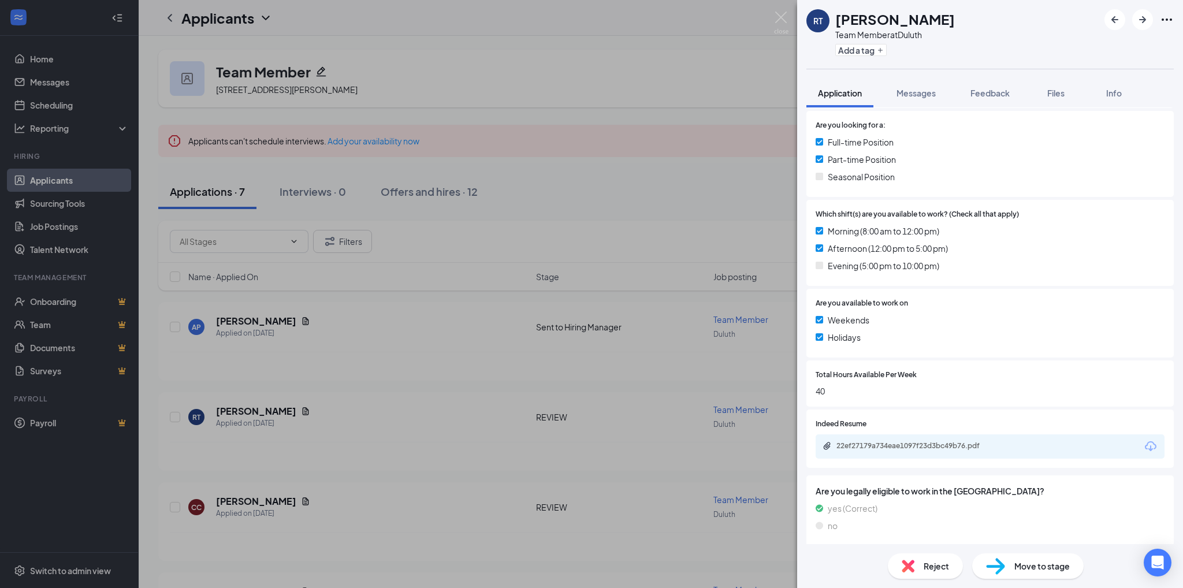
click at [1042, 566] on span "Move to stage" at bounding box center [1041, 566] width 55 height 13
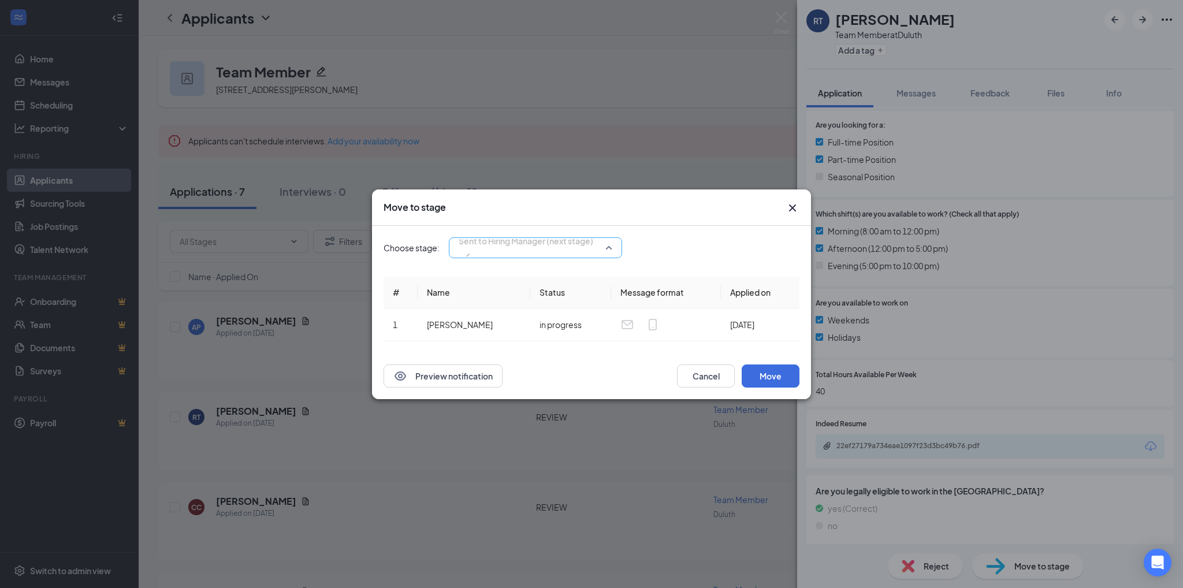
click at [607, 241] on span "Sent to Hiring Manager (next stage)" at bounding box center [536, 247] width 154 height 17
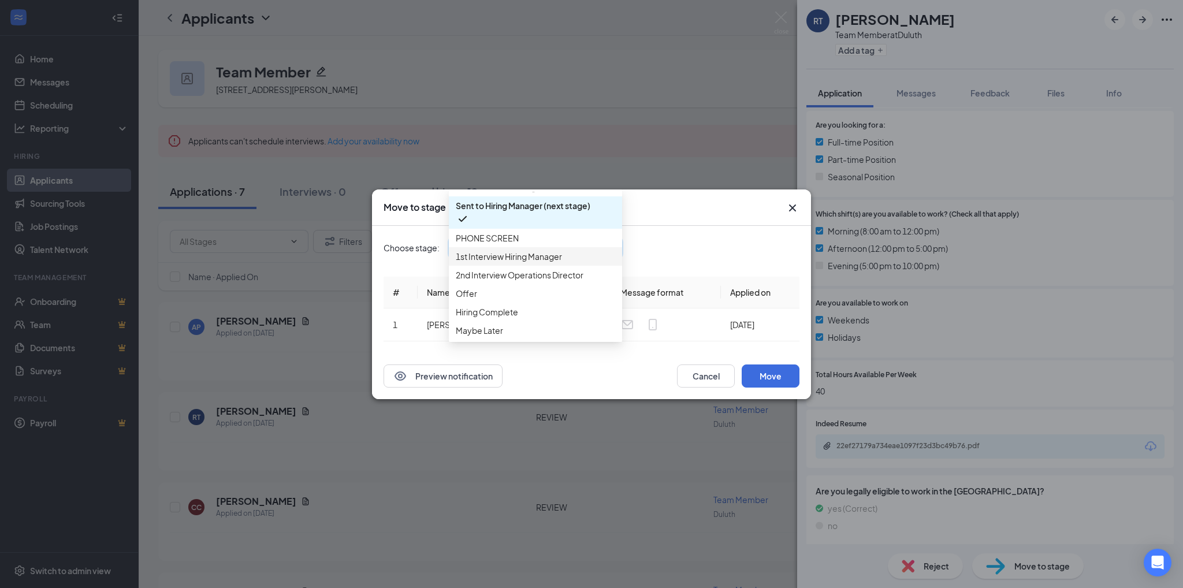
scroll to position [92, 0]
click at [488, 333] on span "Maybe Later" at bounding box center [479, 330] width 47 height 13
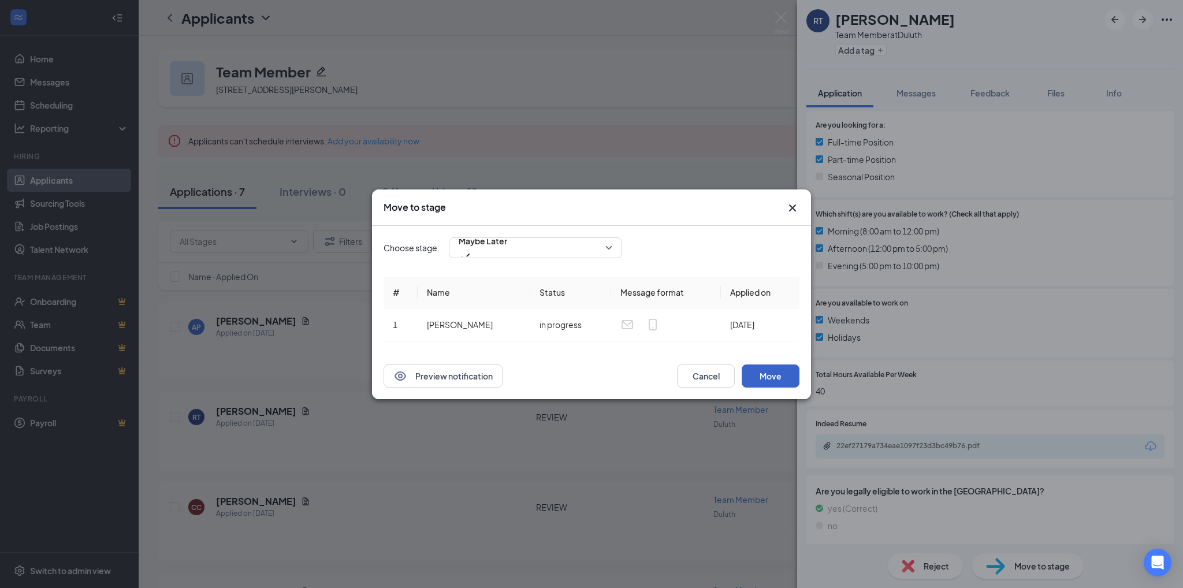
click at [776, 378] on button "Move" at bounding box center [771, 376] width 58 height 23
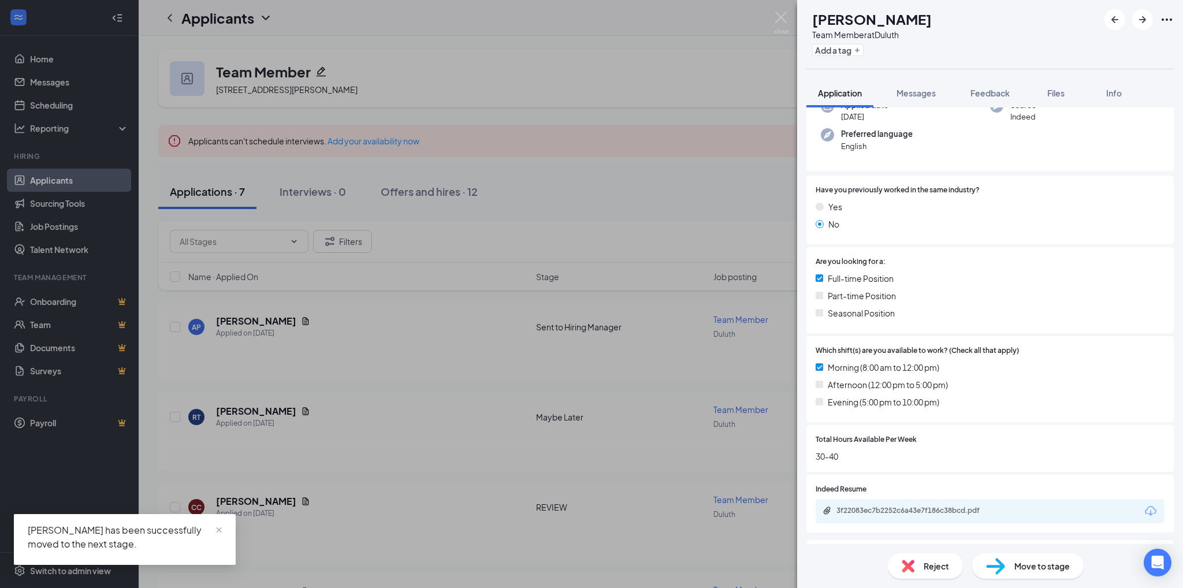
scroll to position [171, 0]
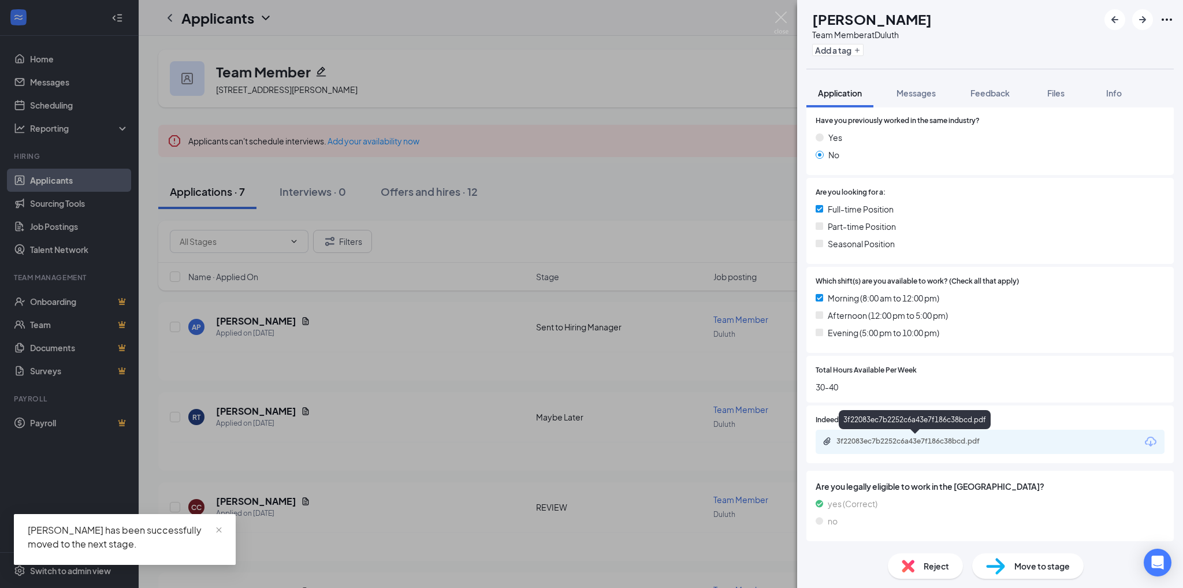
click at [977, 440] on div "3f22083ec7b2252c6a43e7f186c38bcd.pdf" at bounding box center [917, 441] width 162 height 9
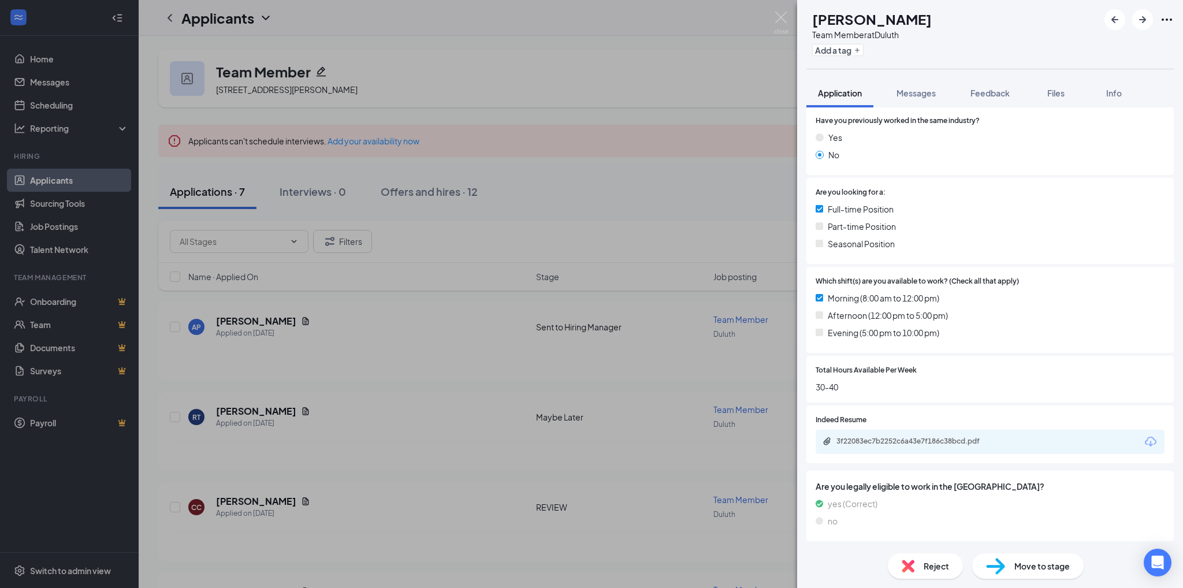
scroll to position [166, 0]
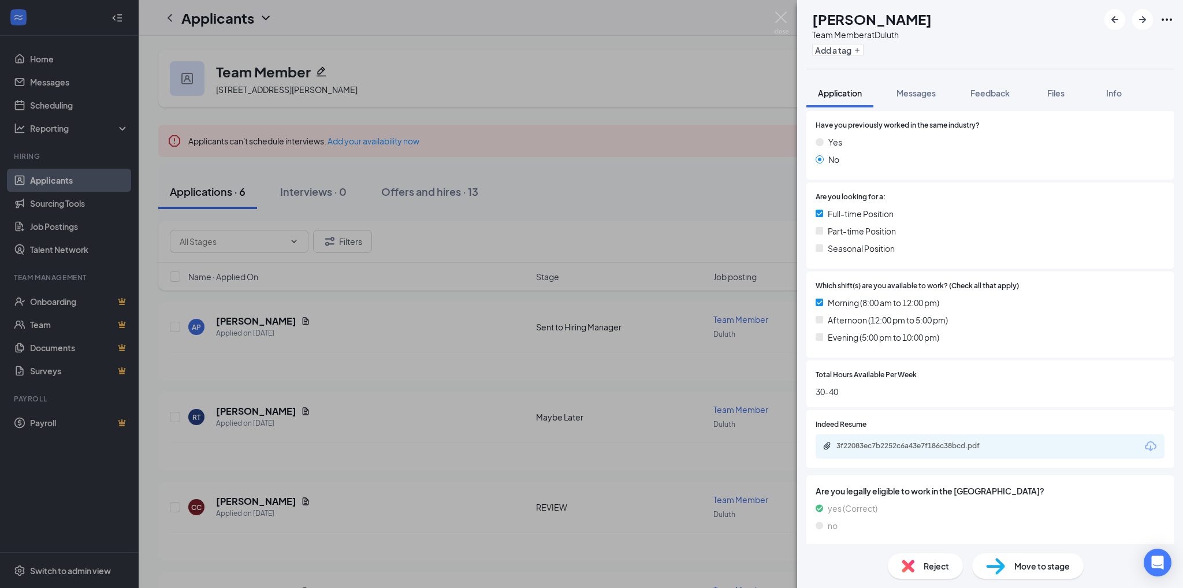
click at [1032, 568] on span "Move to stage" at bounding box center [1041, 566] width 55 height 13
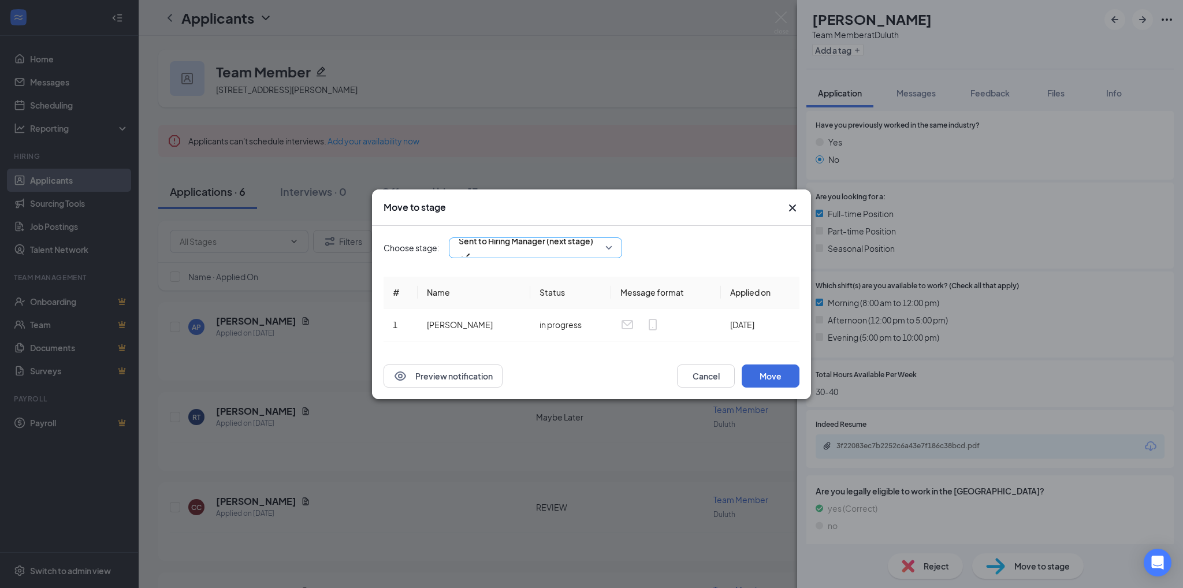
click at [610, 249] on span "Sent to Hiring Manager (next stage)" at bounding box center [536, 247] width 154 height 17
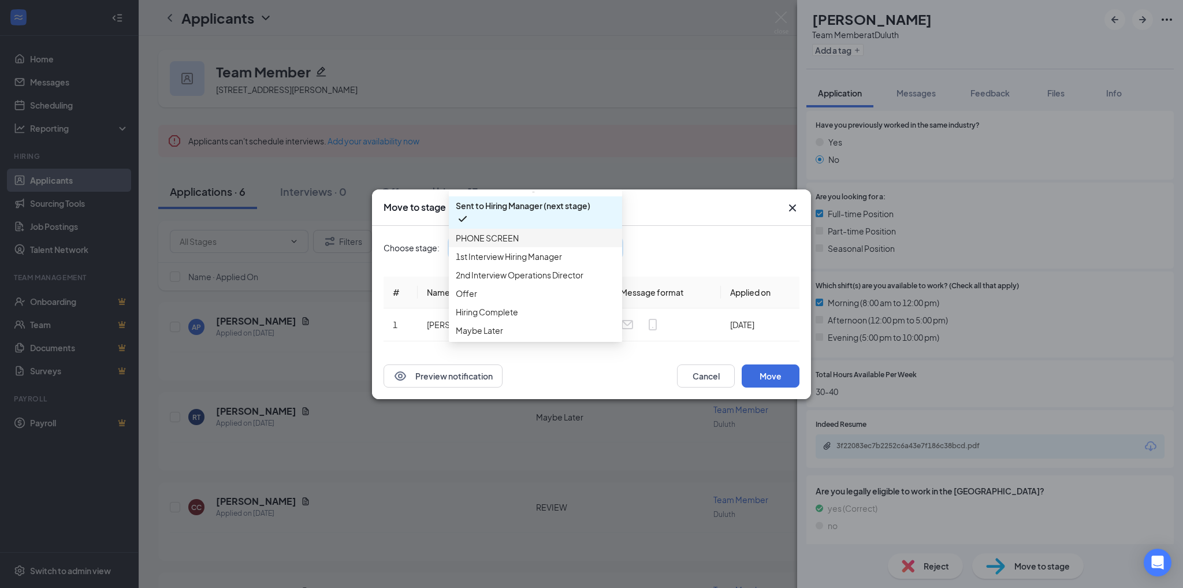
scroll to position [92, 0]
click at [494, 332] on span "Maybe Later" at bounding box center [479, 330] width 47 height 13
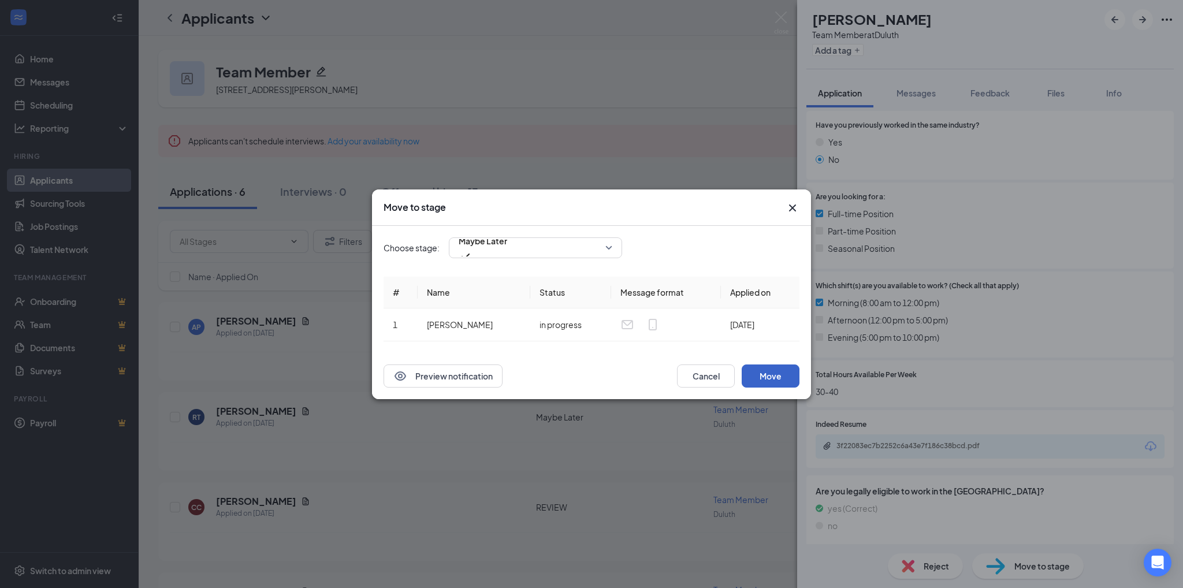
click at [776, 374] on button "Move" at bounding box center [771, 376] width 58 height 23
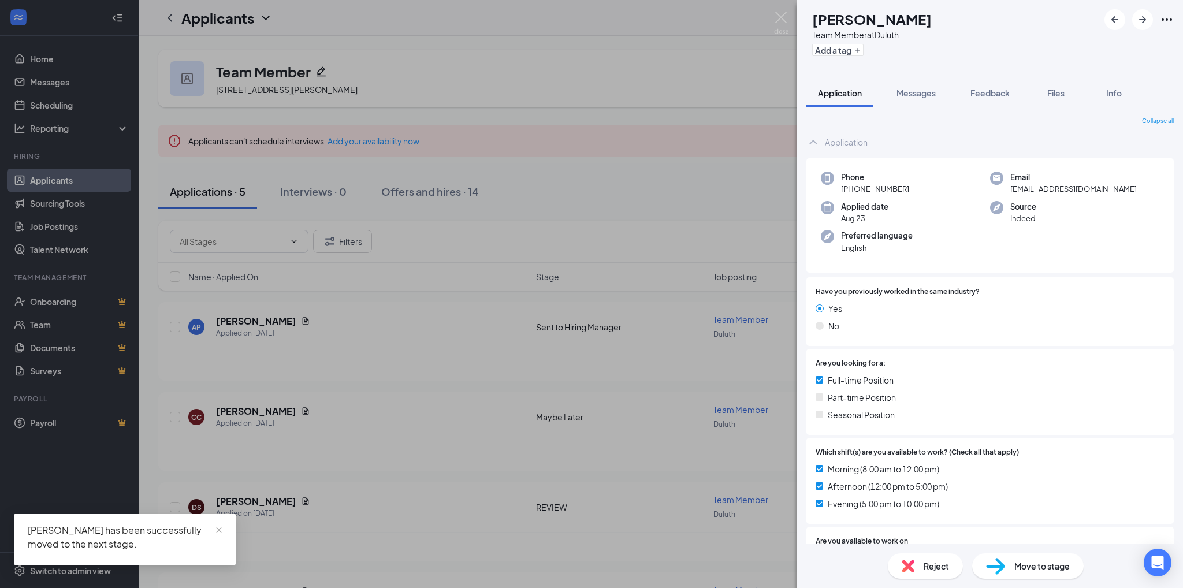
scroll to position [243, 0]
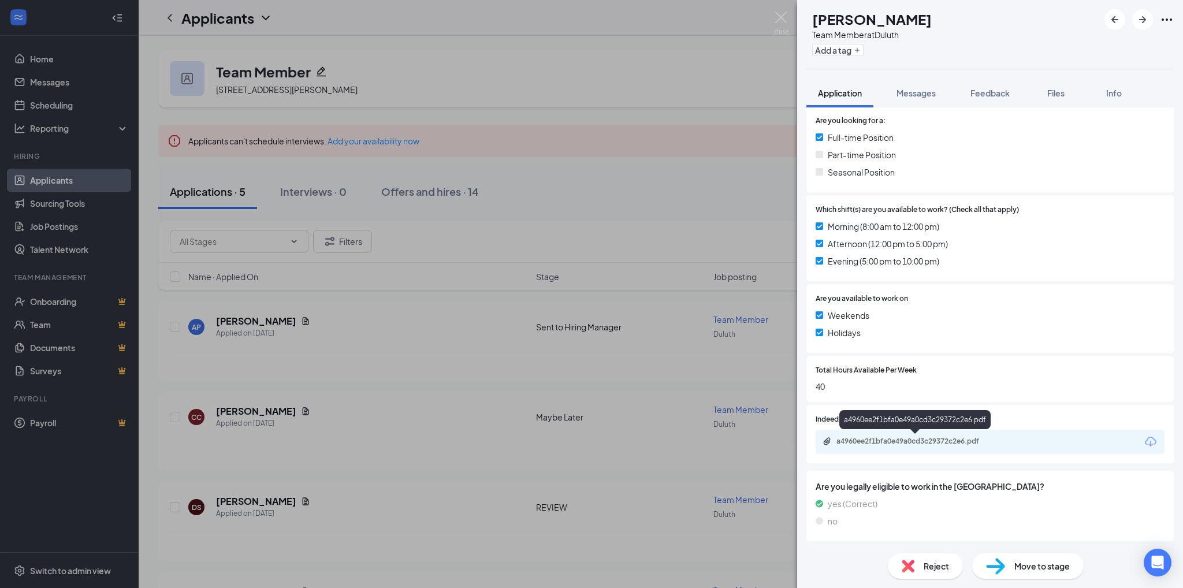
click at [972, 441] on div "a4960ee2f1bfa0e49a0cd3c29372c2e6.pdf" at bounding box center [917, 441] width 162 height 9
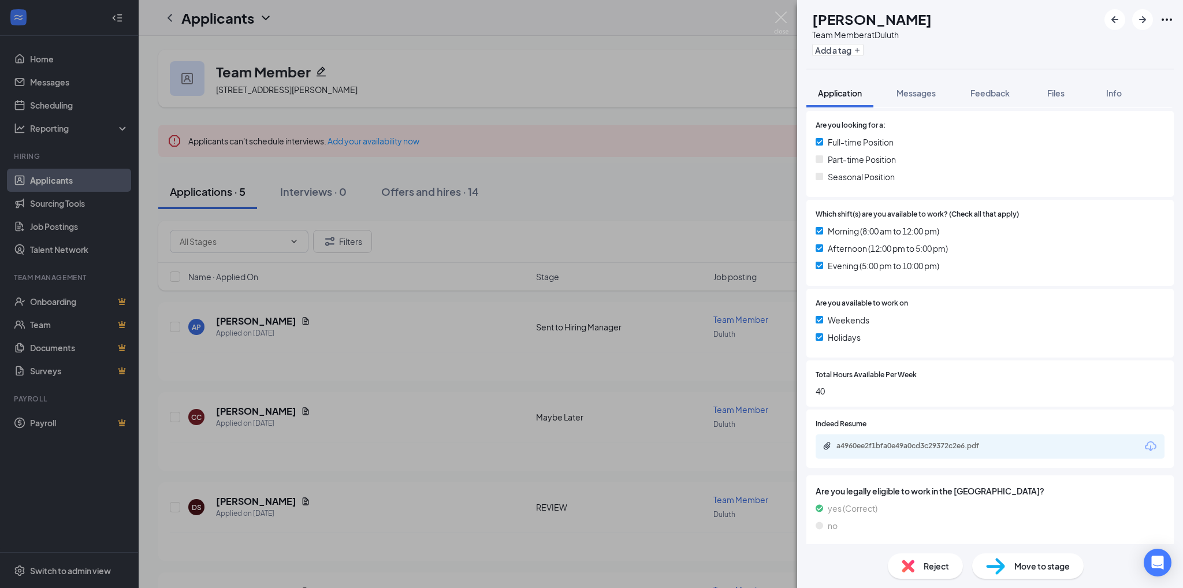
click at [1050, 570] on span "Move to stage" at bounding box center [1041, 566] width 55 height 13
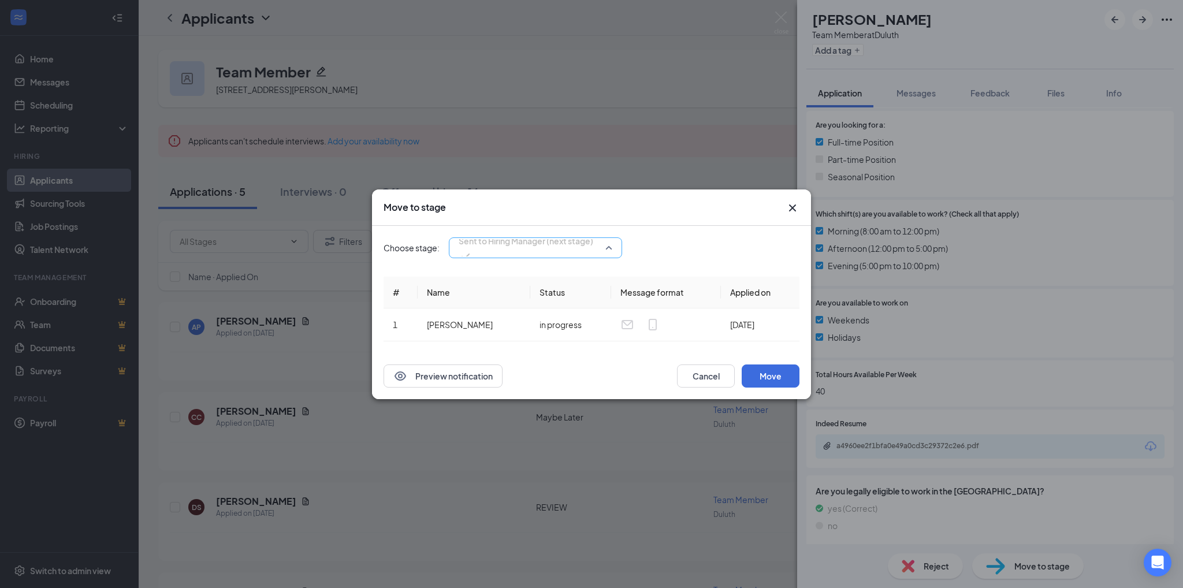
click at [611, 246] on span "Sent to Hiring Manager (next stage)" at bounding box center [536, 247] width 154 height 17
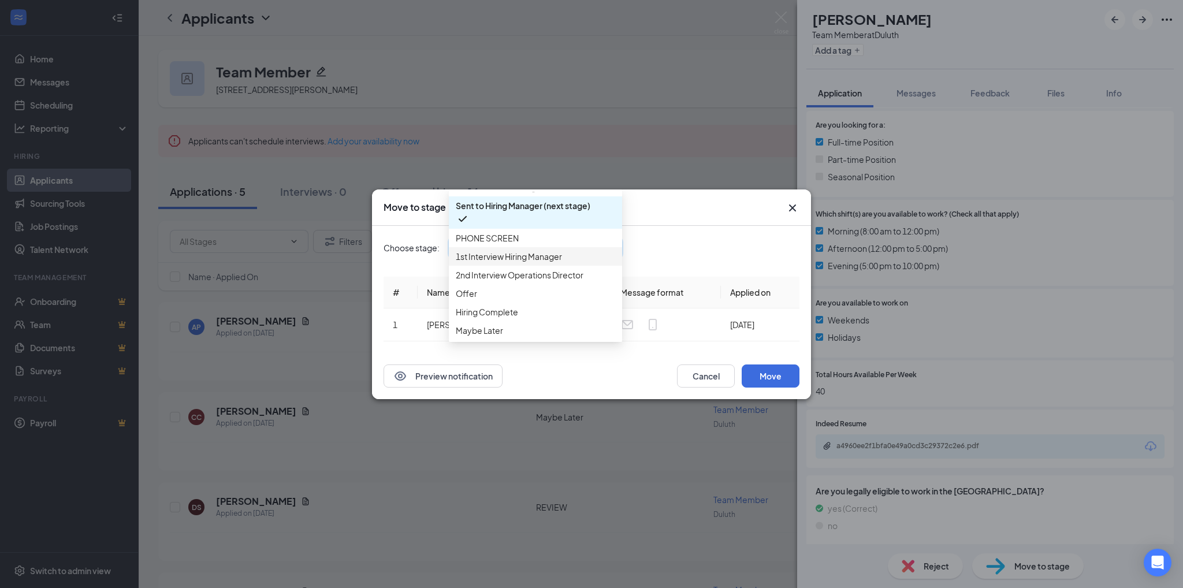
scroll to position [92, 0]
drag, startPoint x: 481, startPoint y: 324, endPoint x: 494, endPoint y: 310, distance: 19.6
click at [481, 324] on span "Maybe Later" at bounding box center [479, 330] width 47 height 13
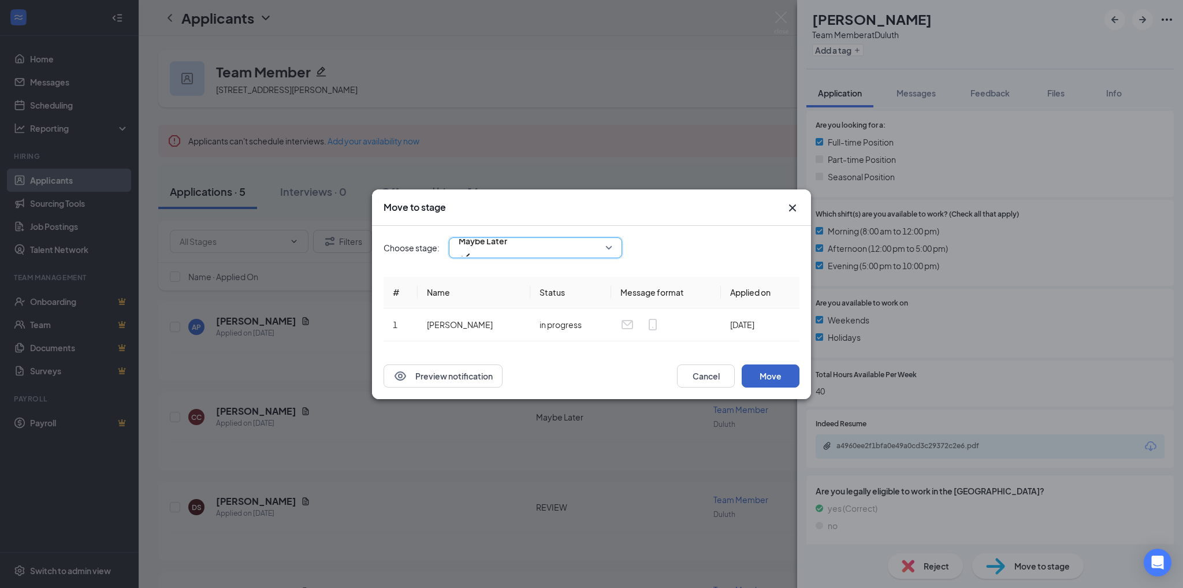
click at [760, 375] on button "Move" at bounding box center [771, 376] width 58 height 23
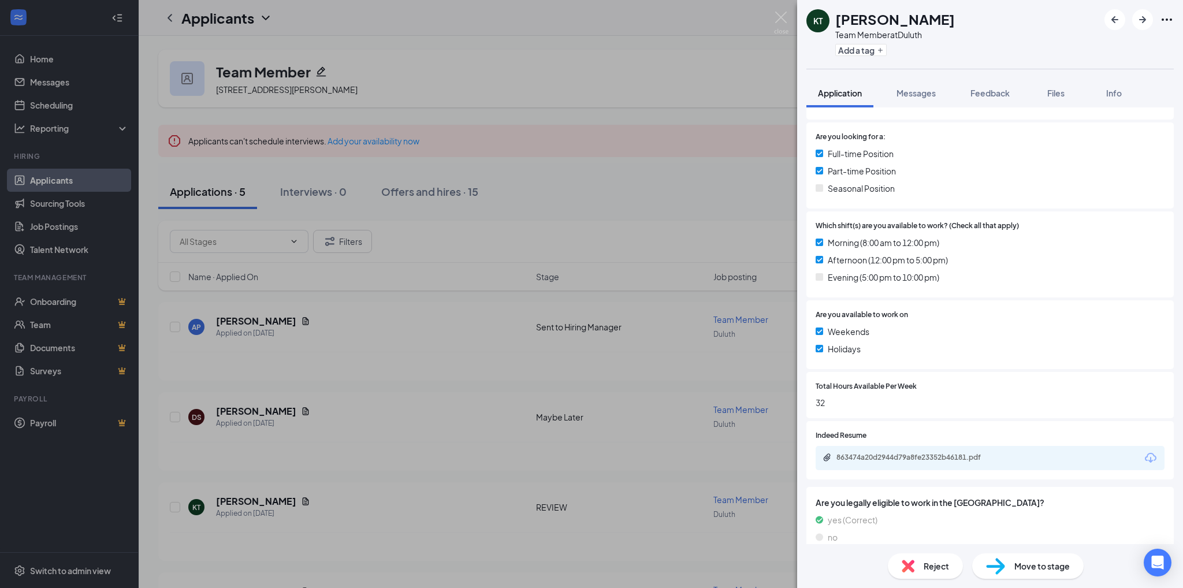
scroll to position [243, 0]
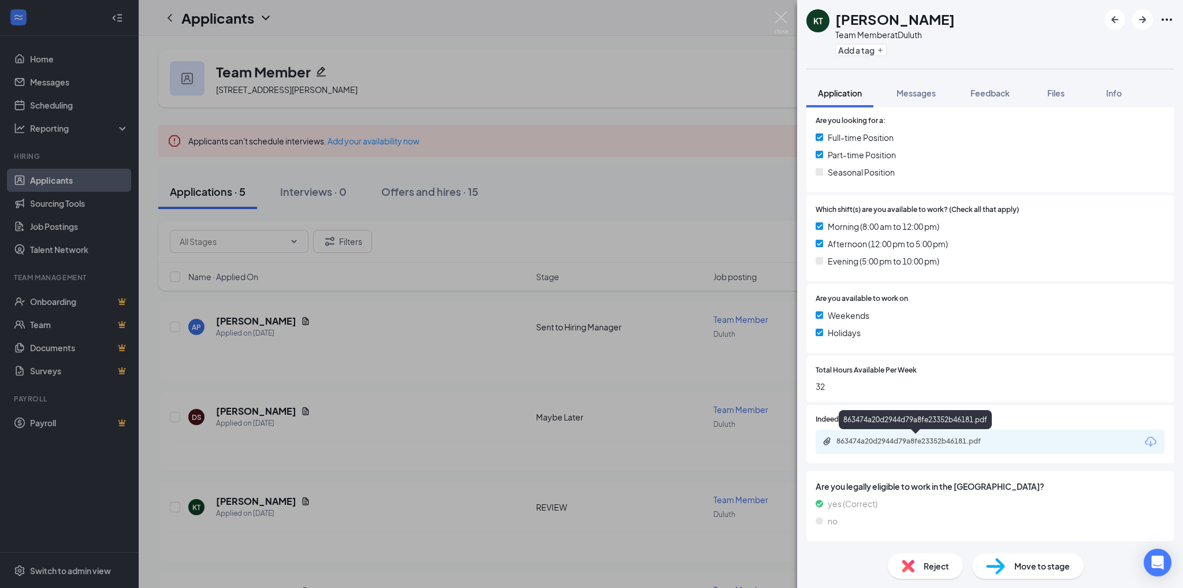
click at [944, 442] on div "863474a20d2944d79a8fe23352b46181.pdf" at bounding box center [917, 441] width 162 height 9
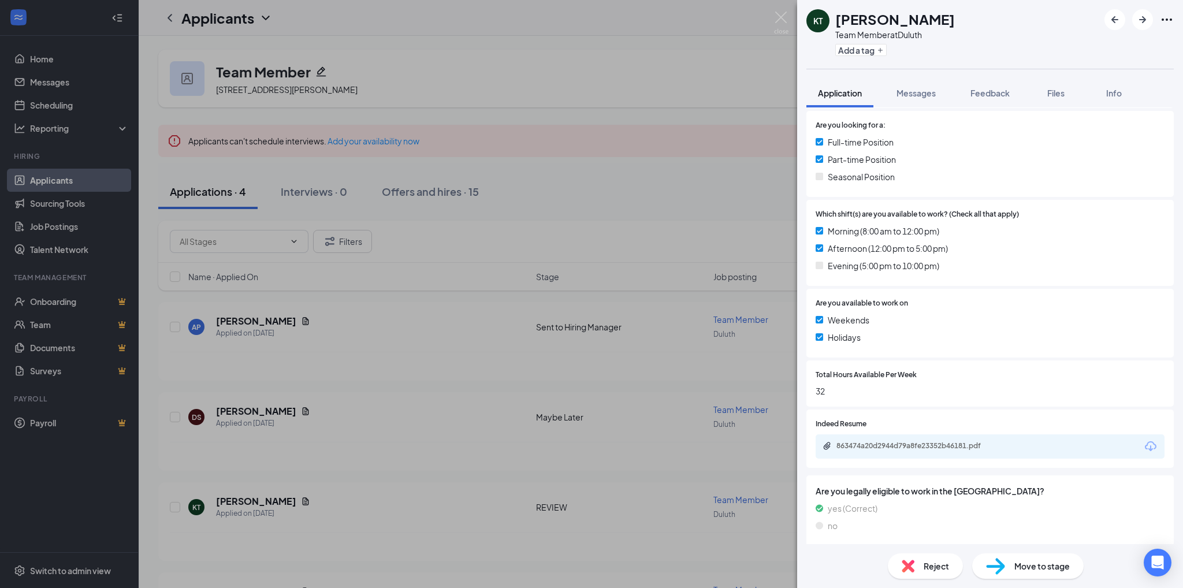
click at [1024, 574] on div "Move to stage" at bounding box center [1027, 565] width 111 height 25
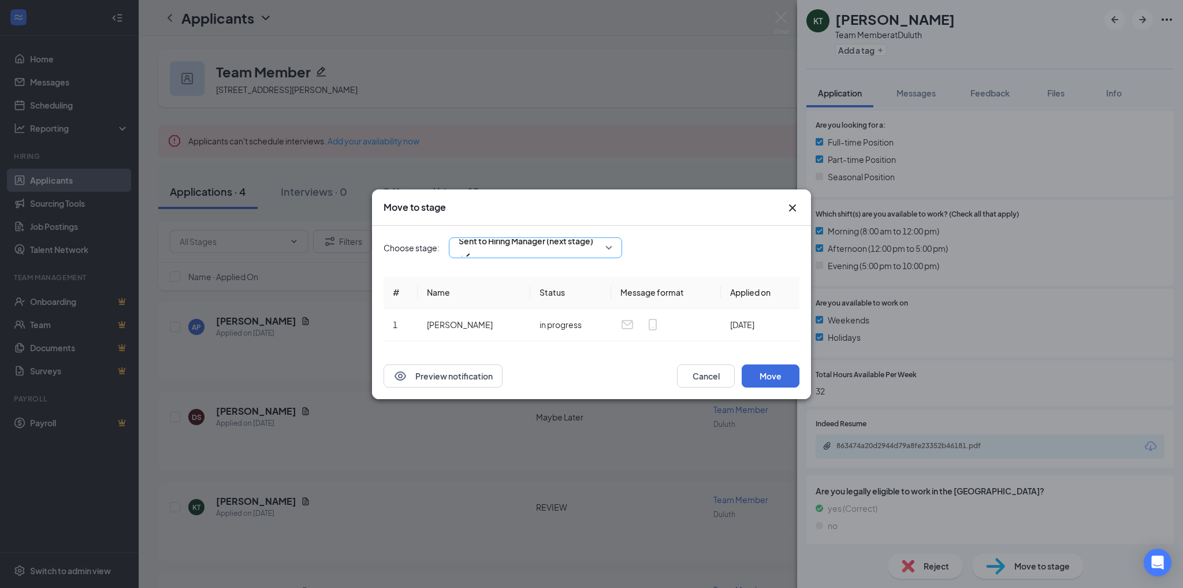
click at [612, 246] on div "Sent to Hiring Manager (next stage)" at bounding box center [535, 247] width 173 height 21
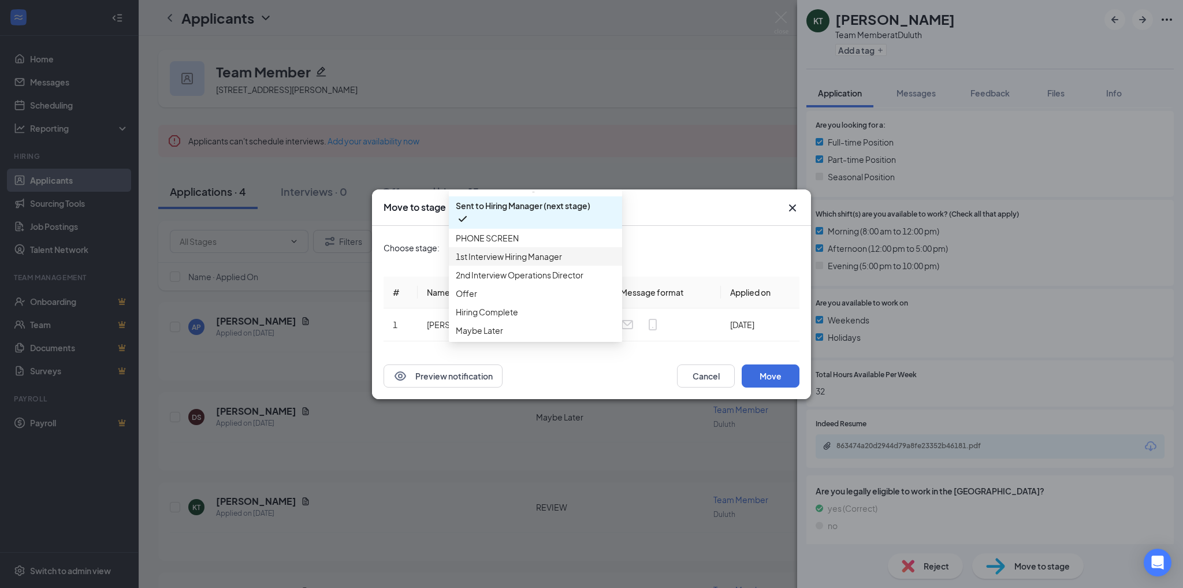
scroll to position [92, 0]
click at [508, 324] on span "Maybe Later" at bounding box center [535, 330] width 159 height 13
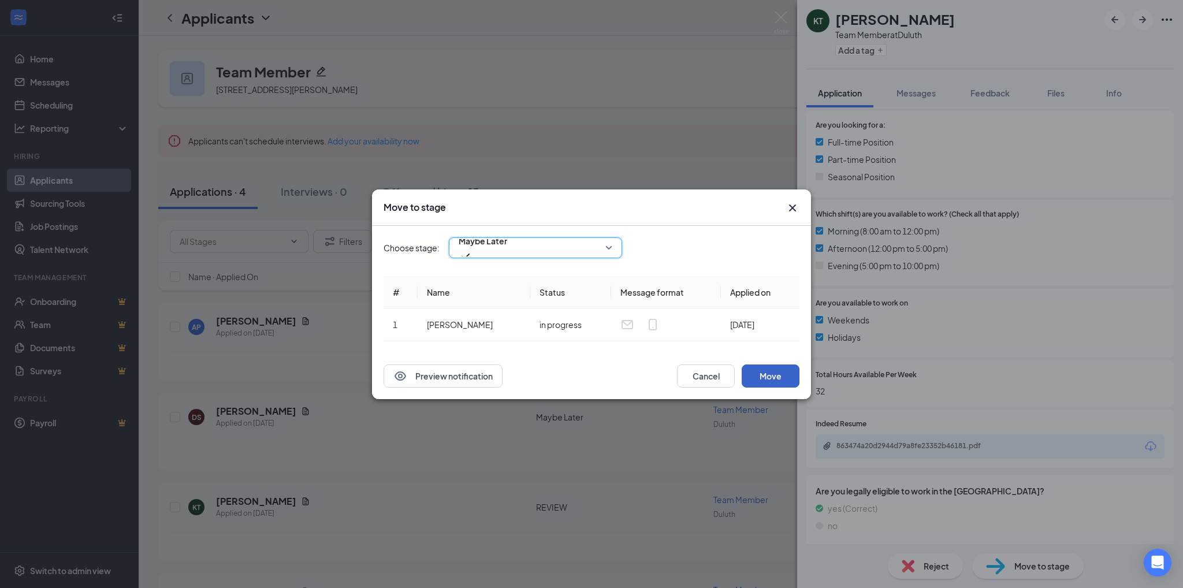
click at [767, 378] on button "Move" at bounding box center [771, 376] width 58 height 23
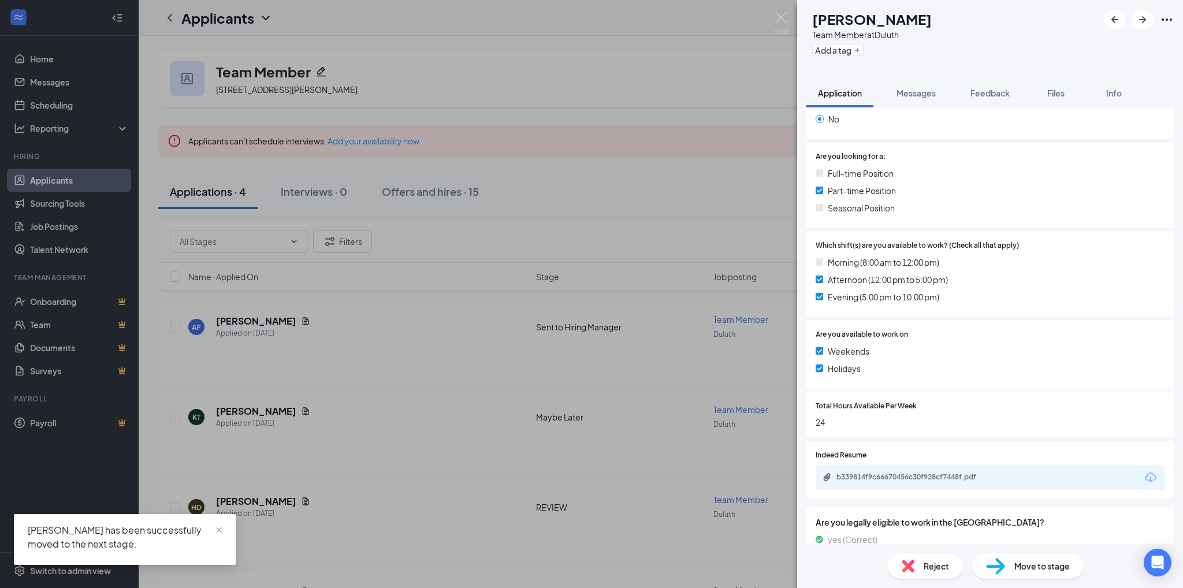
scroll to position [243, 0]
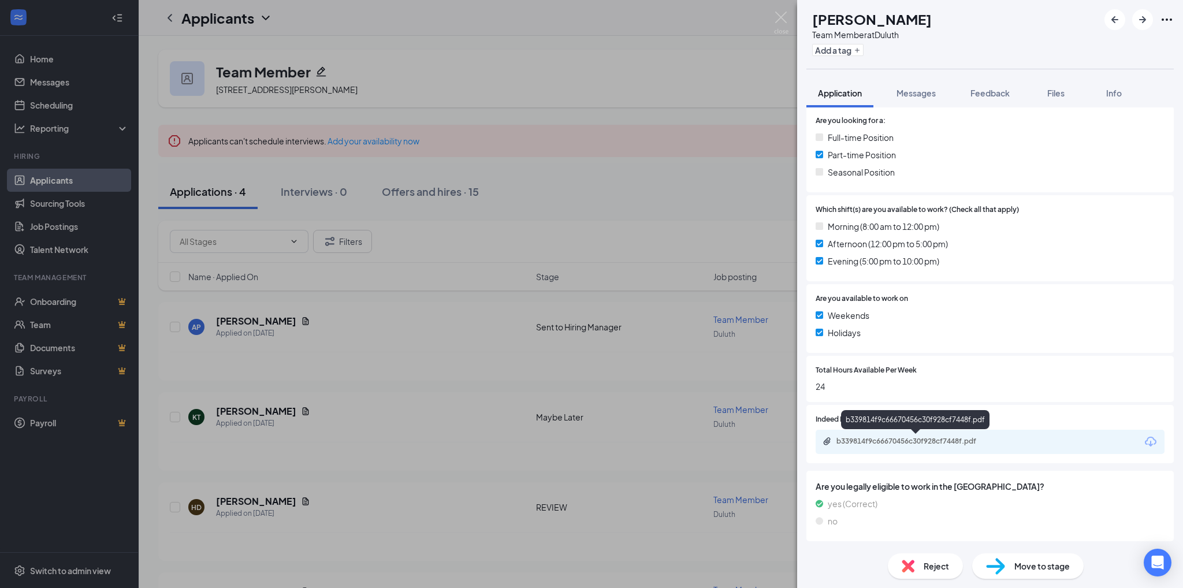
click at [927, 440] on div "b339814f9c66670456c30f928cf7448f.pdf" at bounding box center [917, 441] width 162 height 9
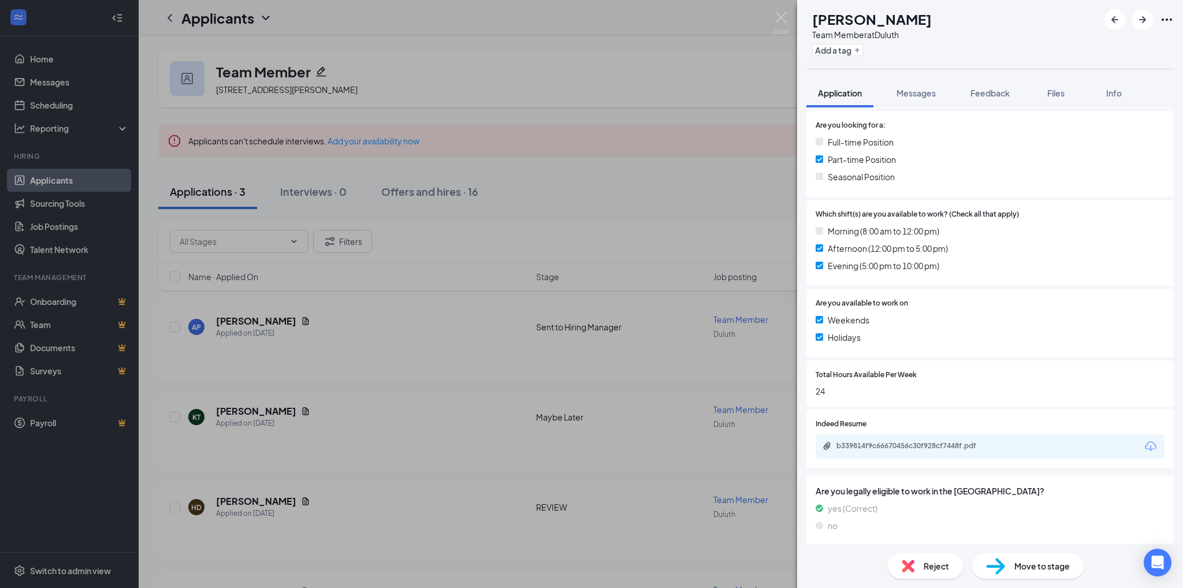
click at [1051, 570] on span "Move to stage" at bounding box center [1041, 566] width 55 height 13
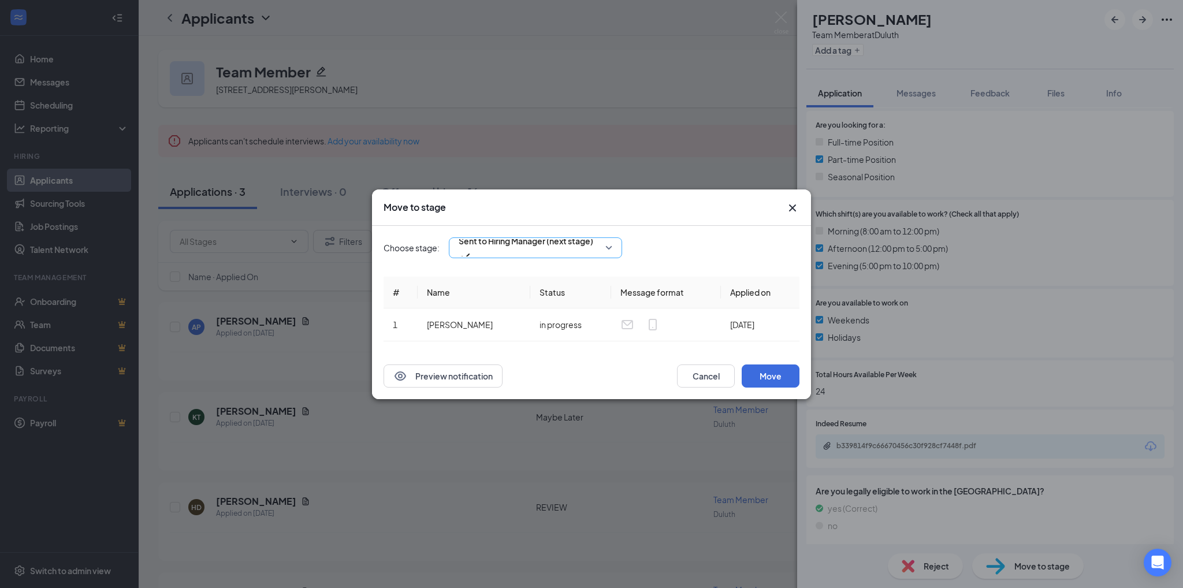
click at [615, 247] on div "Sent to Hiring Manager (next stage)" at bounding box center [535, 247] width 173 height 21
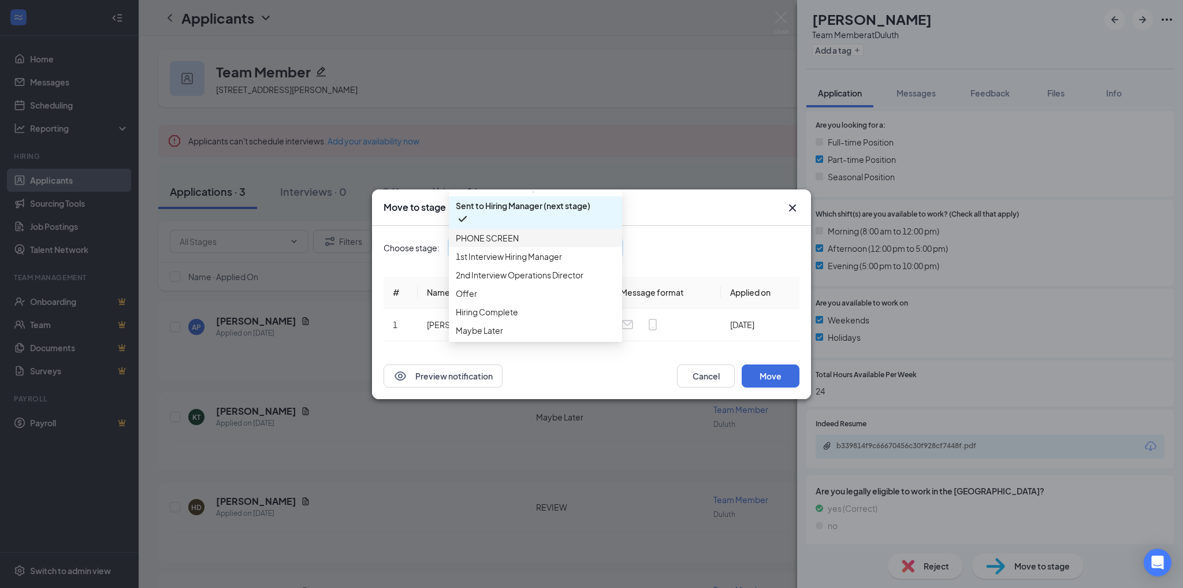
scroll to position [92, 0]
click at [503, 330] on span "Maybe Later" at bounding box center [479, 330] width 47 height 13
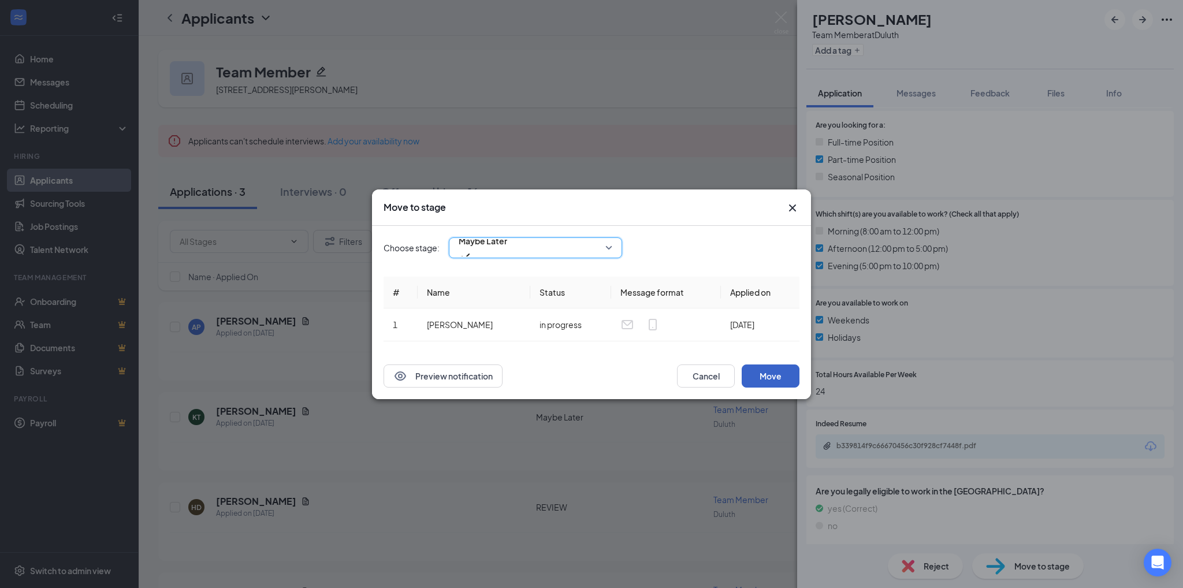
click at [789, 381] on button "Move" at bounding box center [771, 376] width 58 height 23
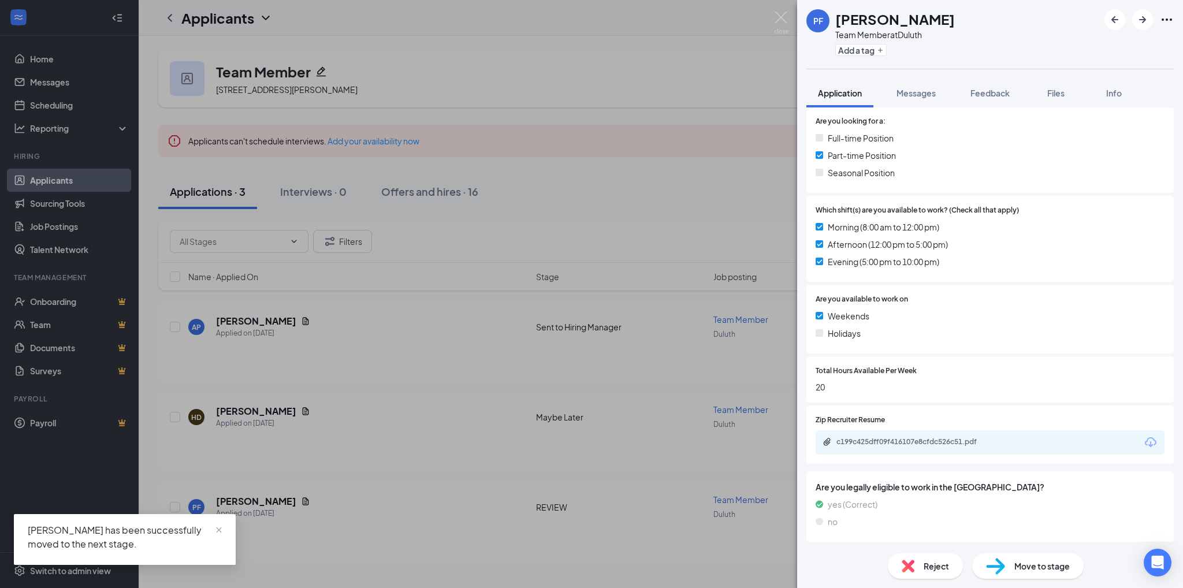
scroll to position [243, 0]
click at [950, 440] on div "c199c425dff09f416107e8cfdc526c51.pdf" at bounding box center [917, 441] width 162 height 9
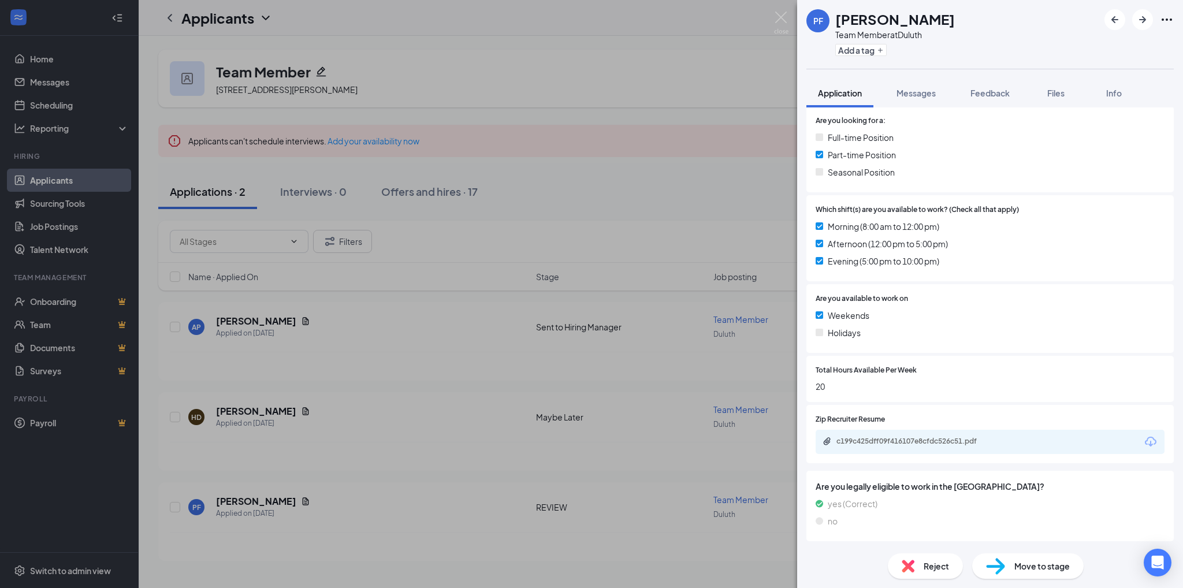
scroll to position [238, 0]
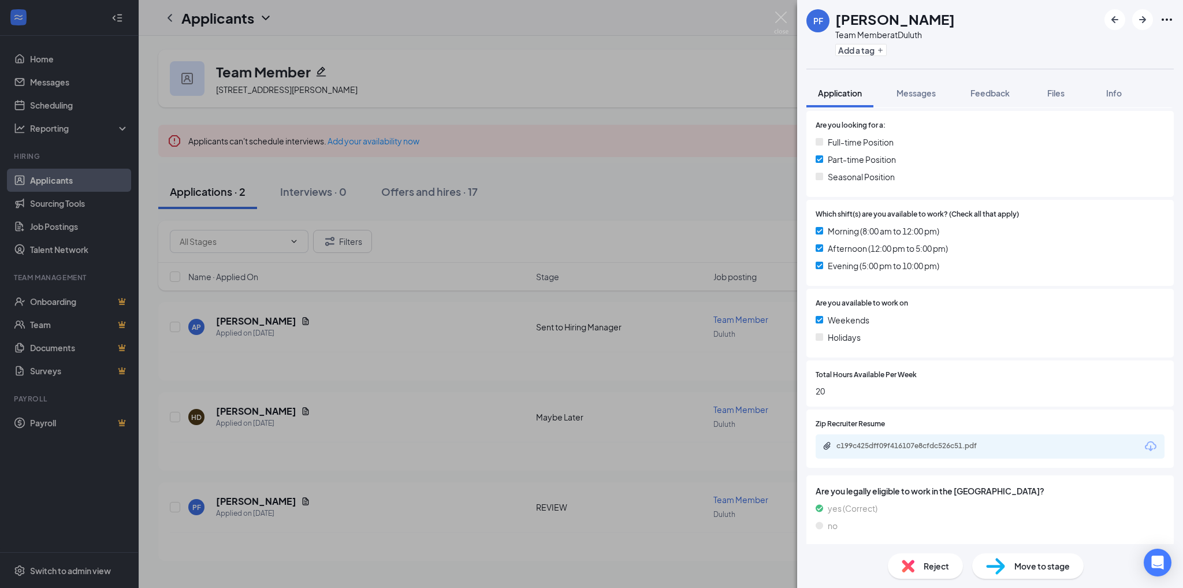
click at [1025, 566] on span "Move to stage" at bounding box center [1041, 566] width 55 height 13
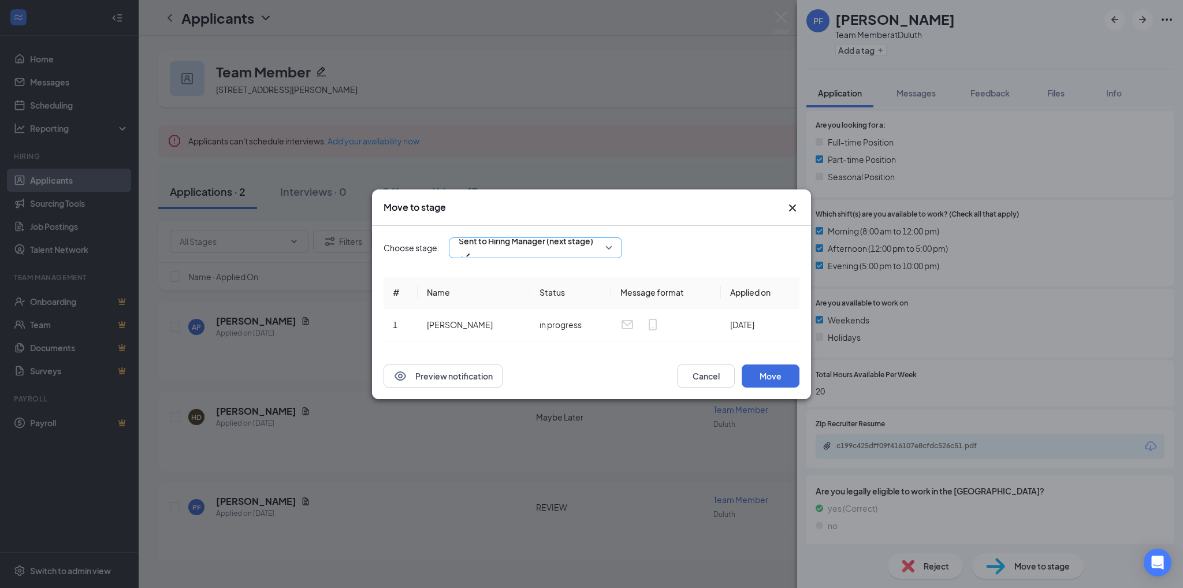
click at [609, 248] on div "Sent to Hiring Manager (next stage)" at bounding box center [535, 247] width 173 height 21
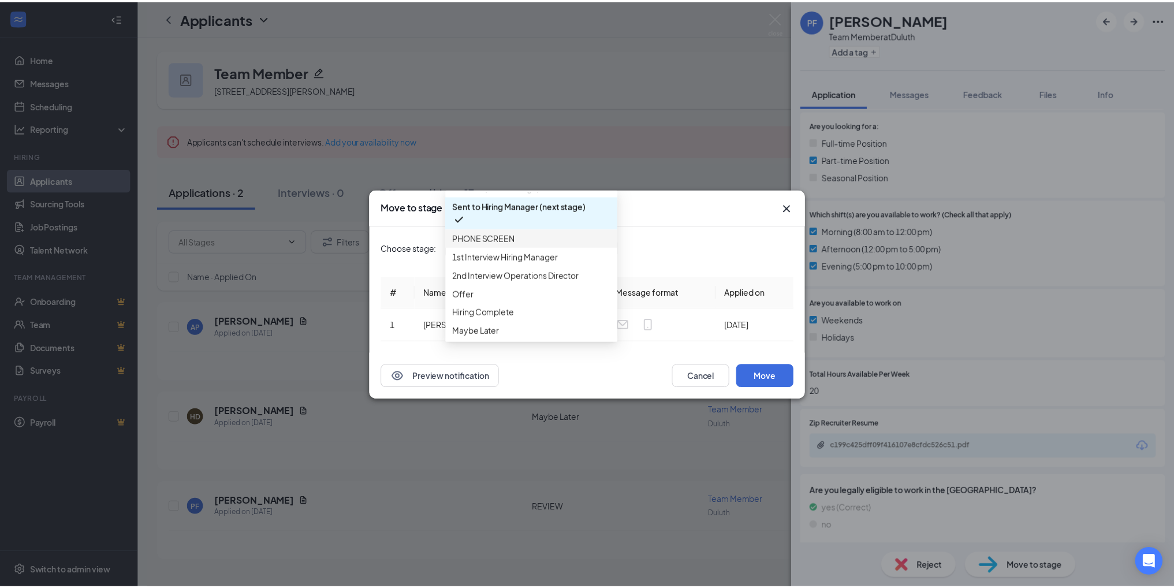
scroll to position [92, 0]
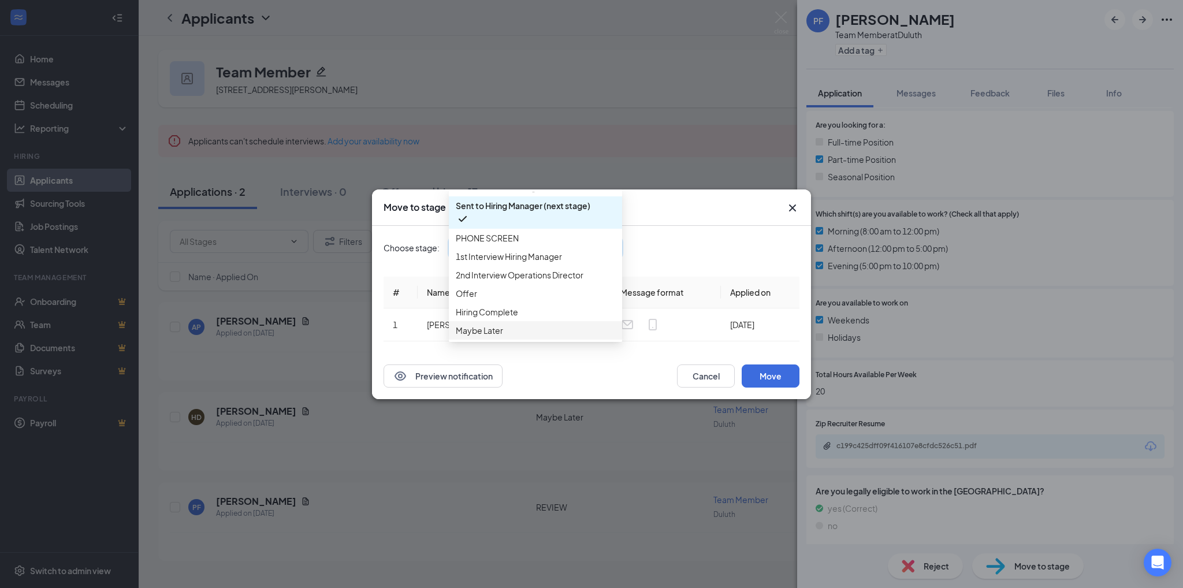
click at [485, 328] on span "Maybe Later" at bounding box center [479, 330] width 47 height 13
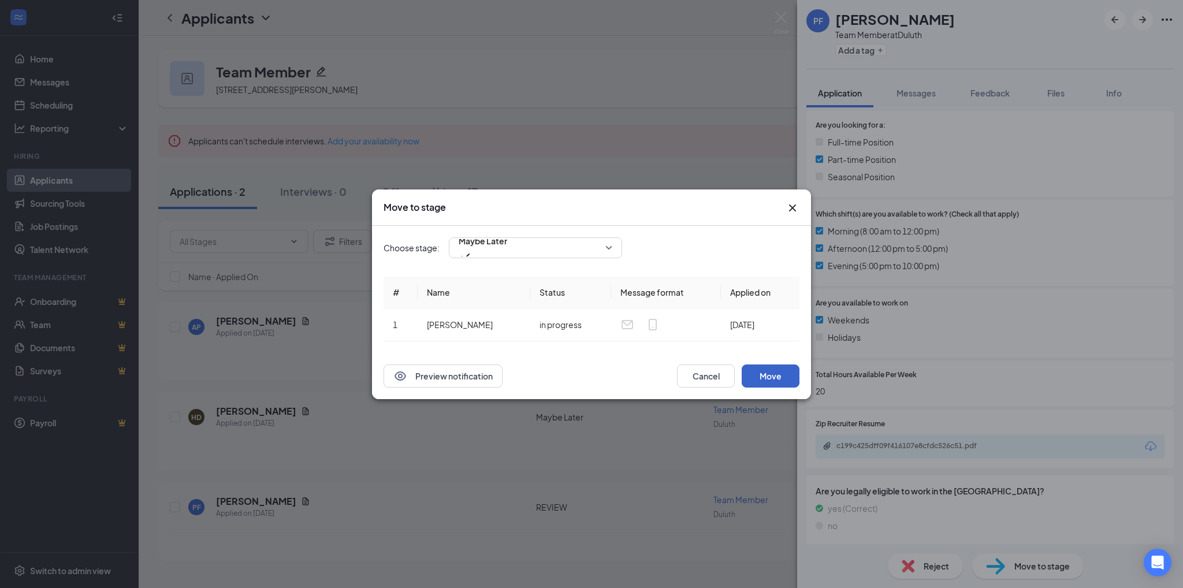
click at [777, 384] on button "Move" at bounding box center [771, 376] width 58 height 23
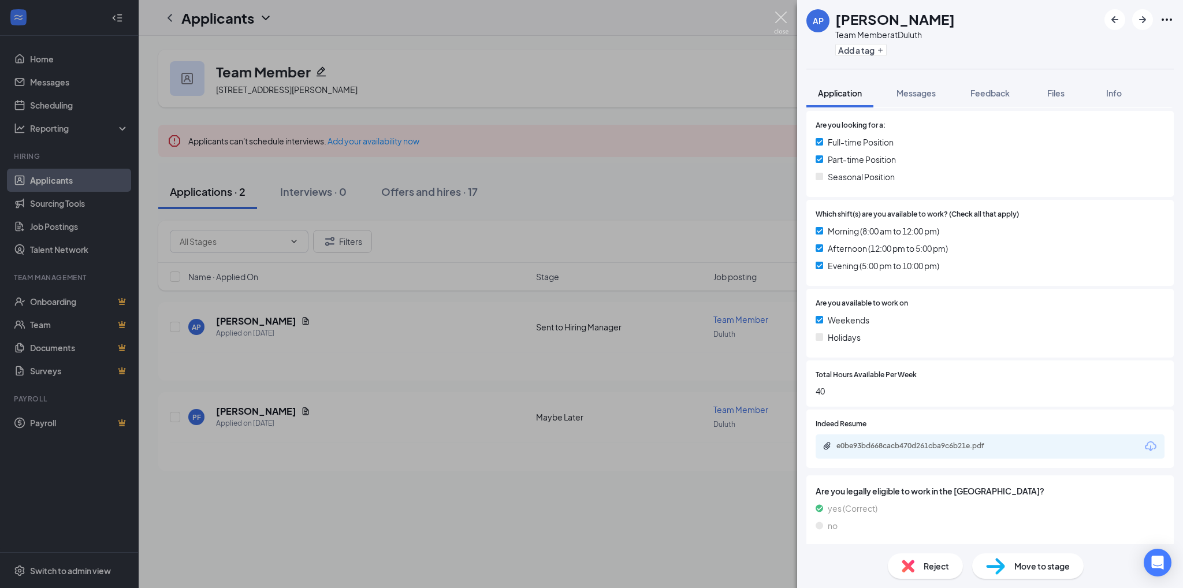
click at [782, 14] on img at bounding box center [781, 23] width 14 height 23
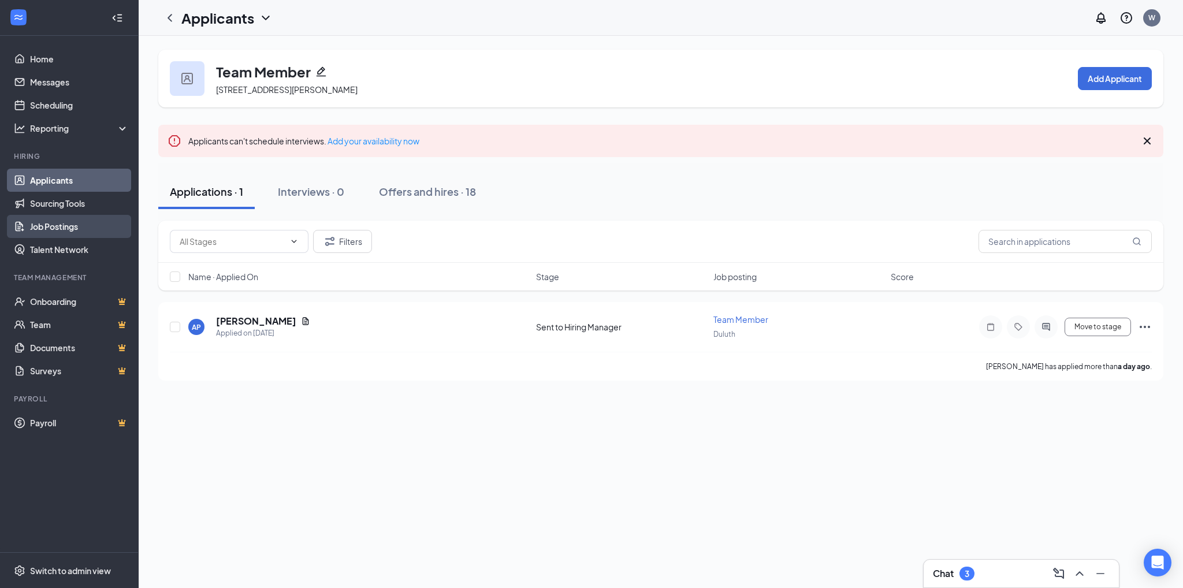
click at [65, 234] on link "Job Postings" at bounding box center [79, 226] width 99 height 23
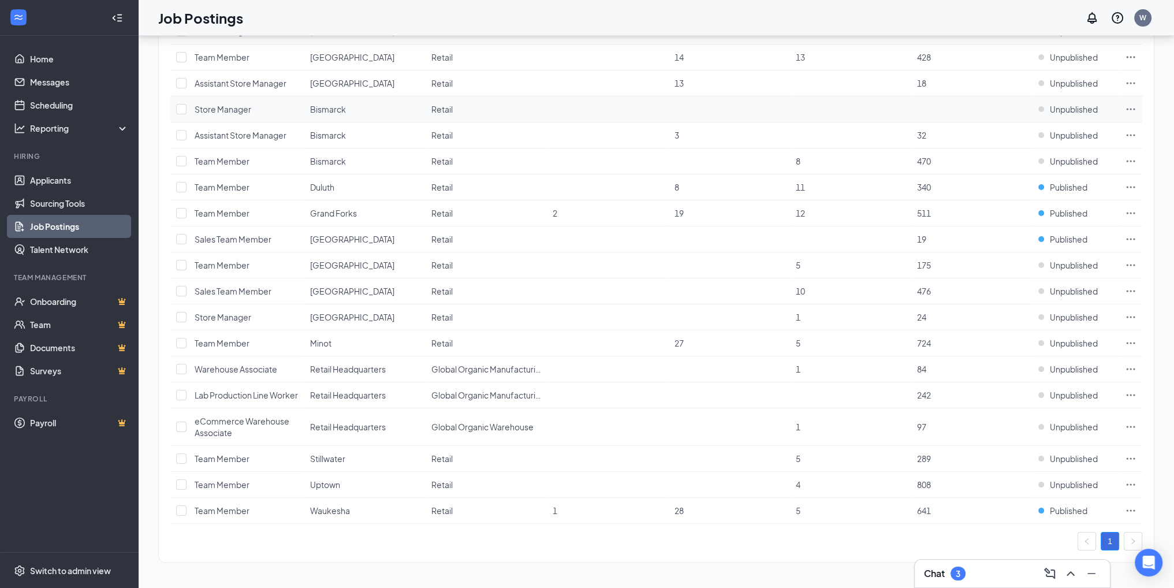
scroll to position [187, 0]
click at [53, 181] on link "Applicants" at bounding box center [79, 180] width 99 height 23
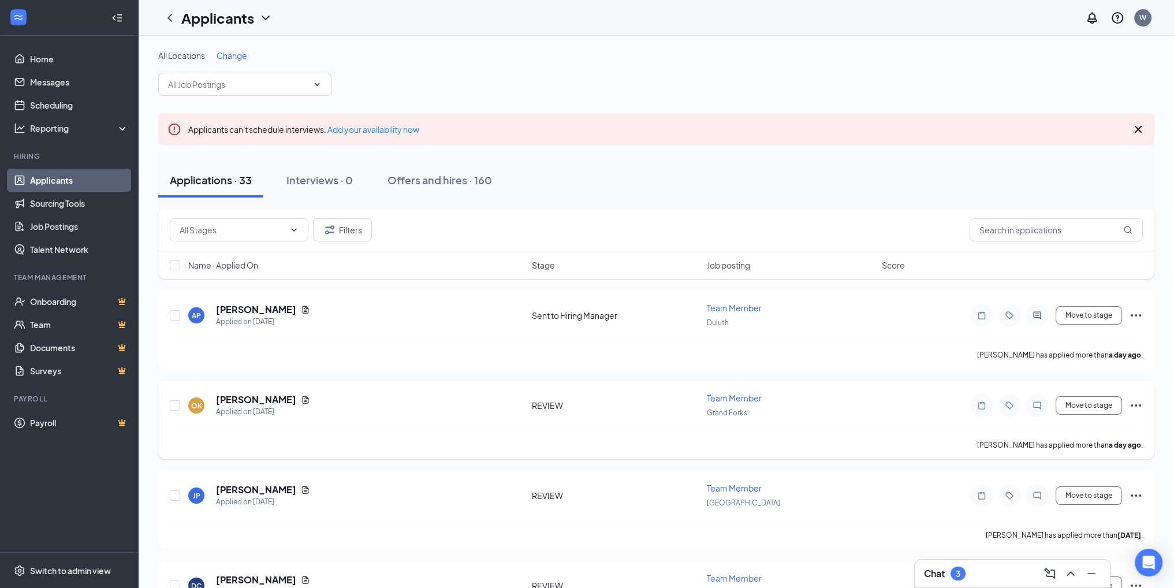
click at [742, 394] on span "Team Member" at bounding box center [734, 398] width 55 height 10
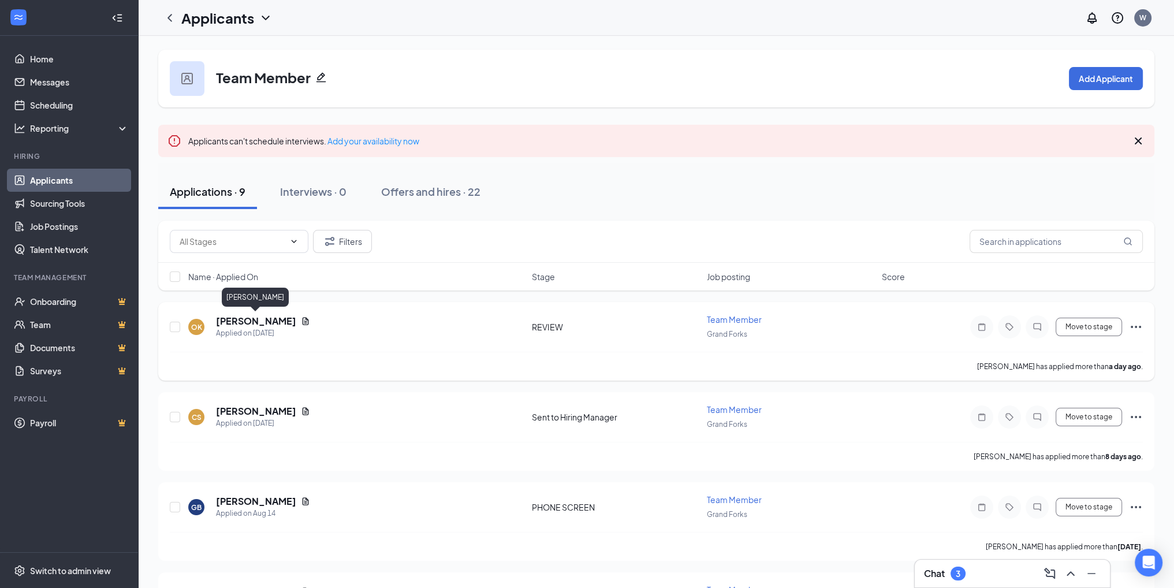
click at [266, 323] on h5 "[PERSON_NAME]" at bounding box center [256, 321] width 80 height 13
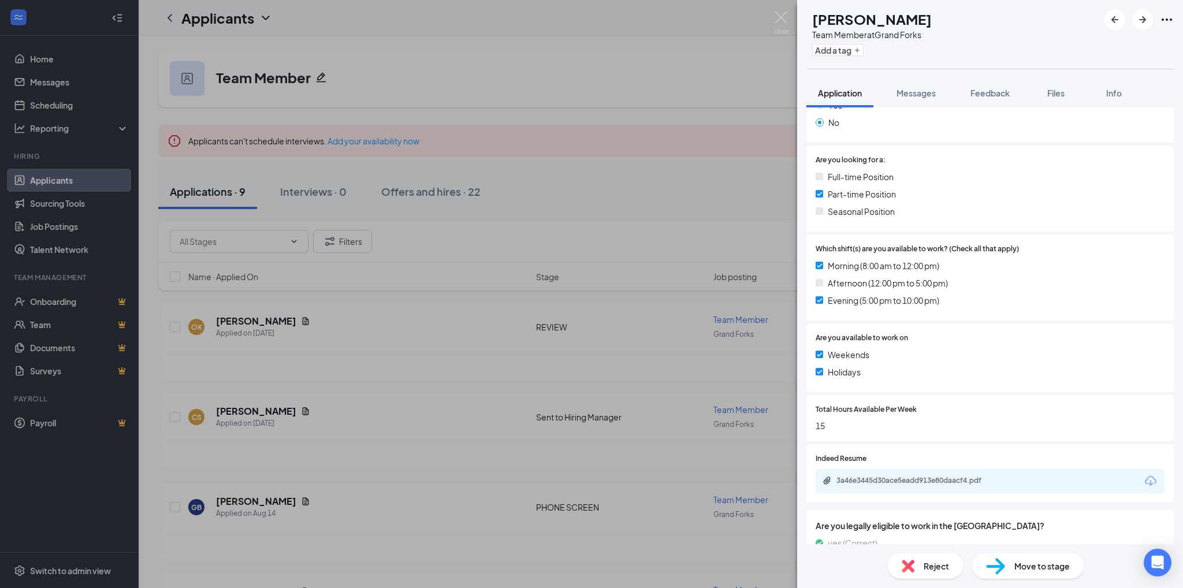
scroll to position [243, 0]
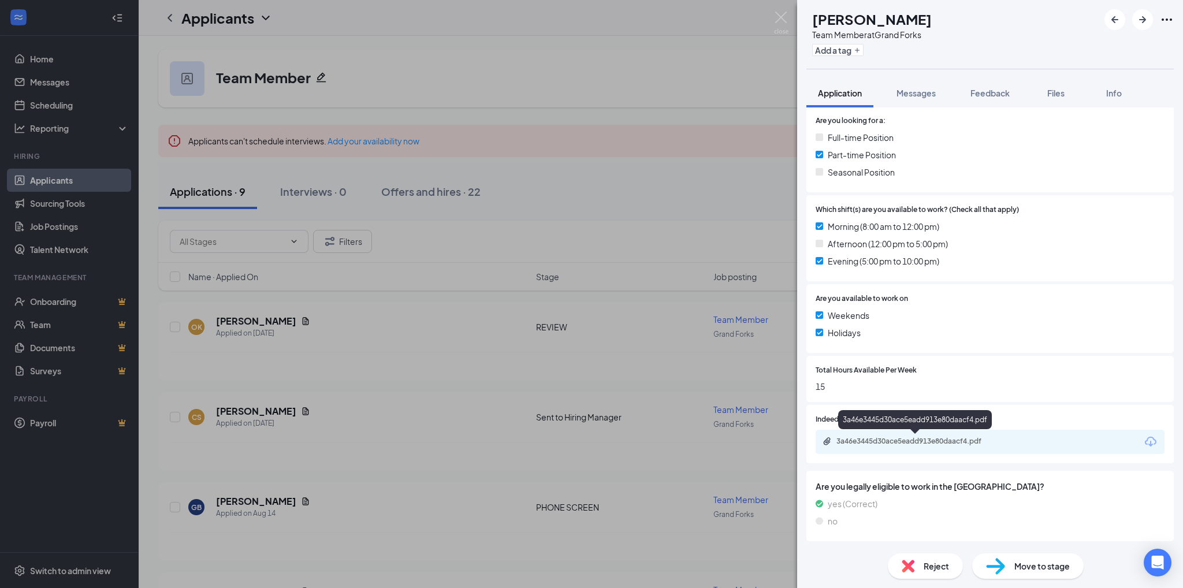
click at [925, 445] on div "3a46e3445d30ace5eadd913e80daacf4.pdf" at bounding box center [917, 441] width 162 height 9
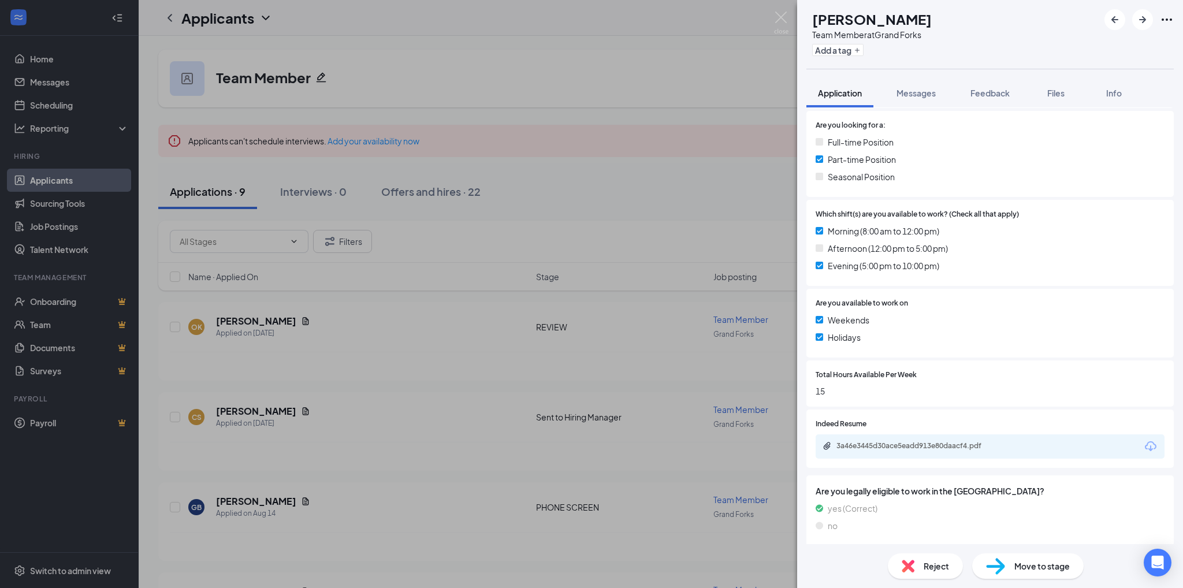
click at [1024, 567] on span "Move to stage" at bounding box center [1041, 566] width 55 height 13
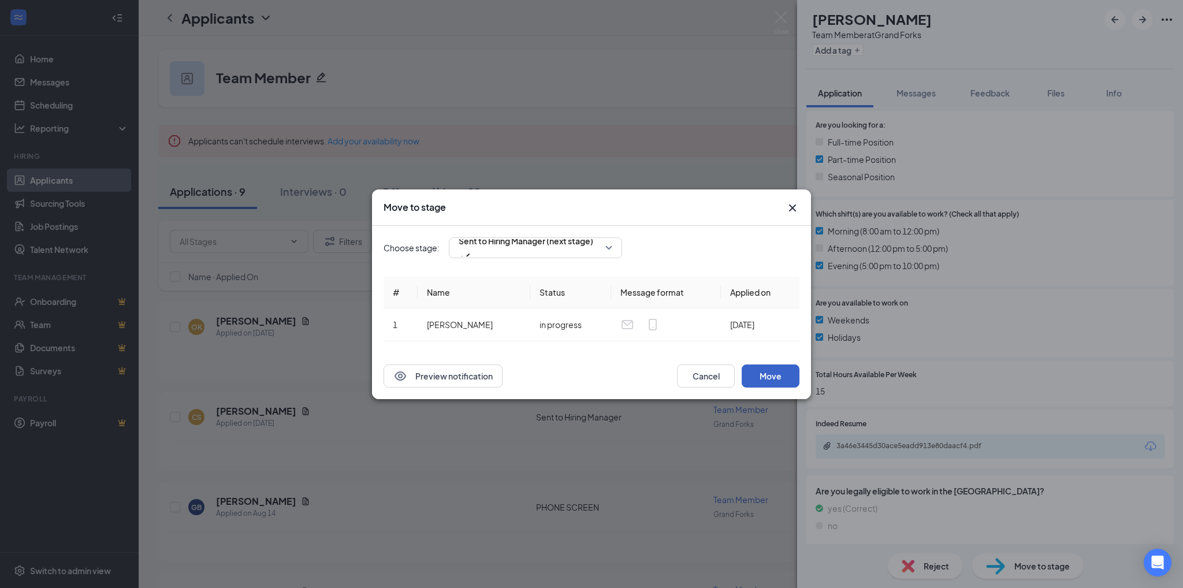
click at [779, 375] on button "Move" at bounding box center [771, 376] width 58 height 23
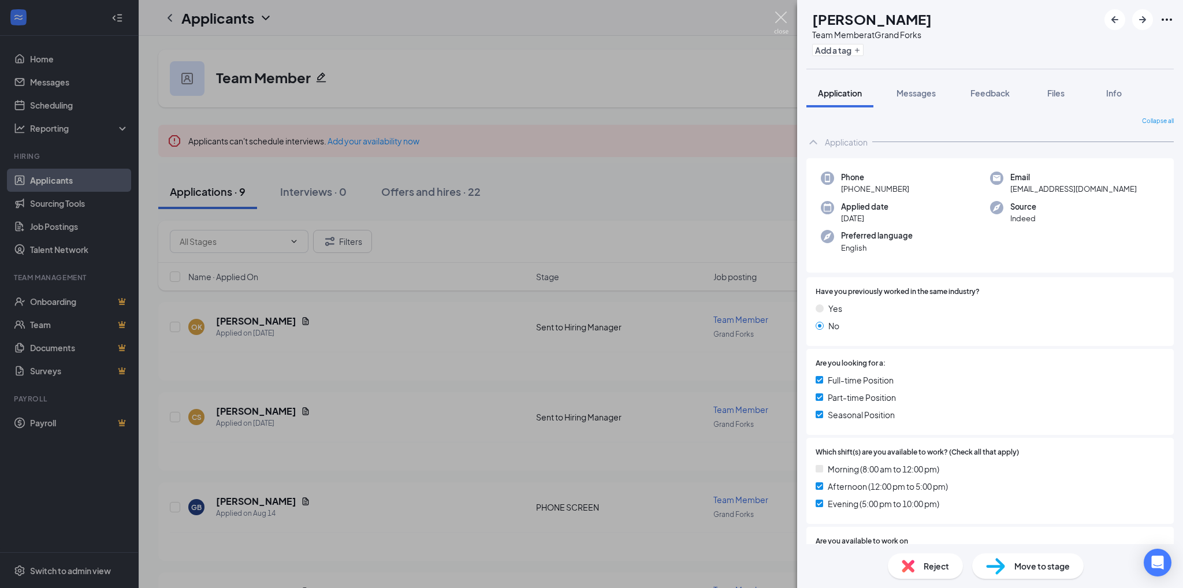
click at [780, 16] on img at bounding box center [781, 23] width 14 height 23
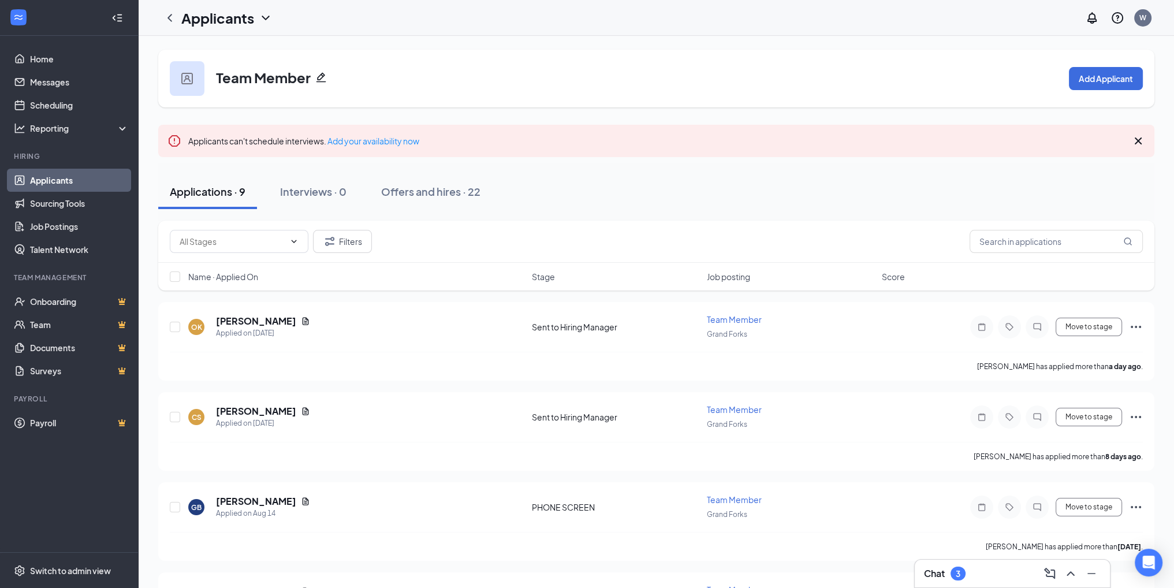
click at [964, 568] on div "3" at bounding box center [958, 574] width 15 height 14
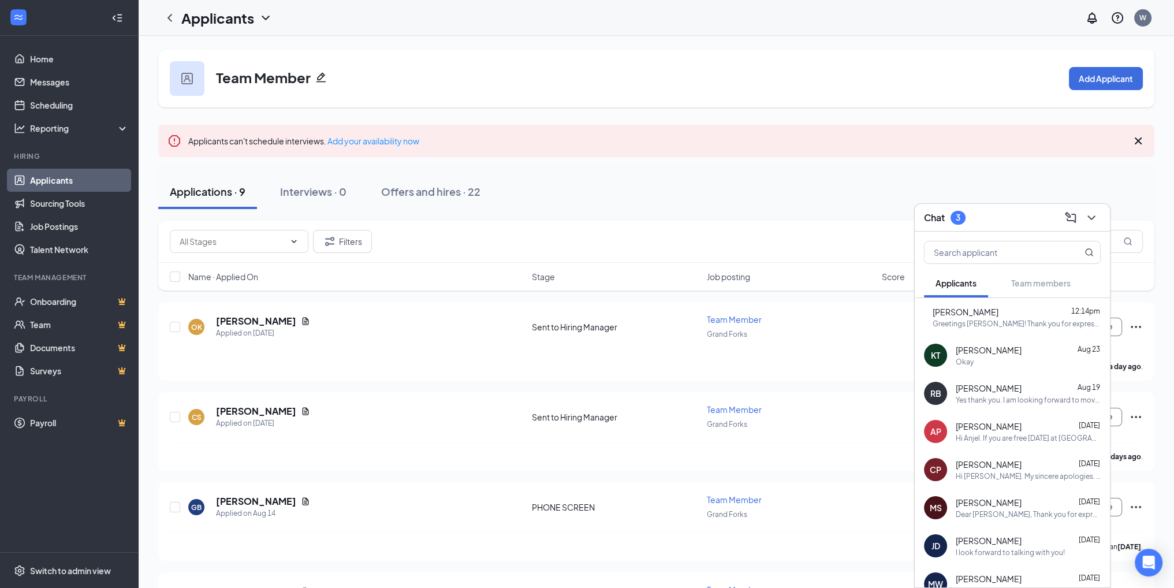
click at [999, 317] on div "[PERSON_NAME] 12:14pm Greetings [PERSON_NAME]! Thank you for expressing your in…" at bounding box center [1017, 317] width 168 height 23
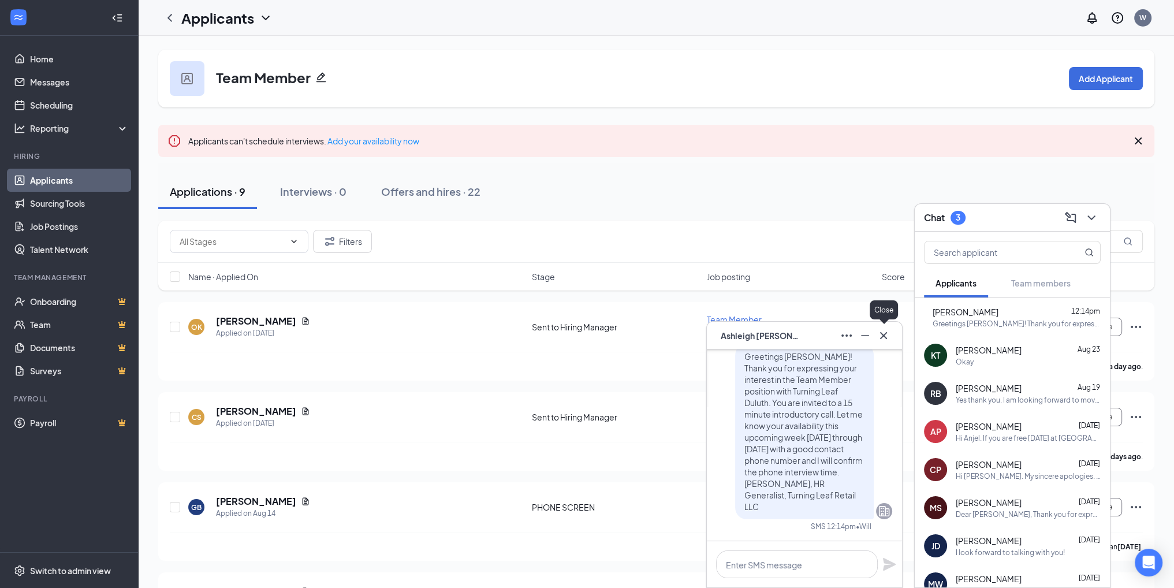
click at [882, 331] on icon "Cross" at bounding box center [884, 336] width 14 height 14
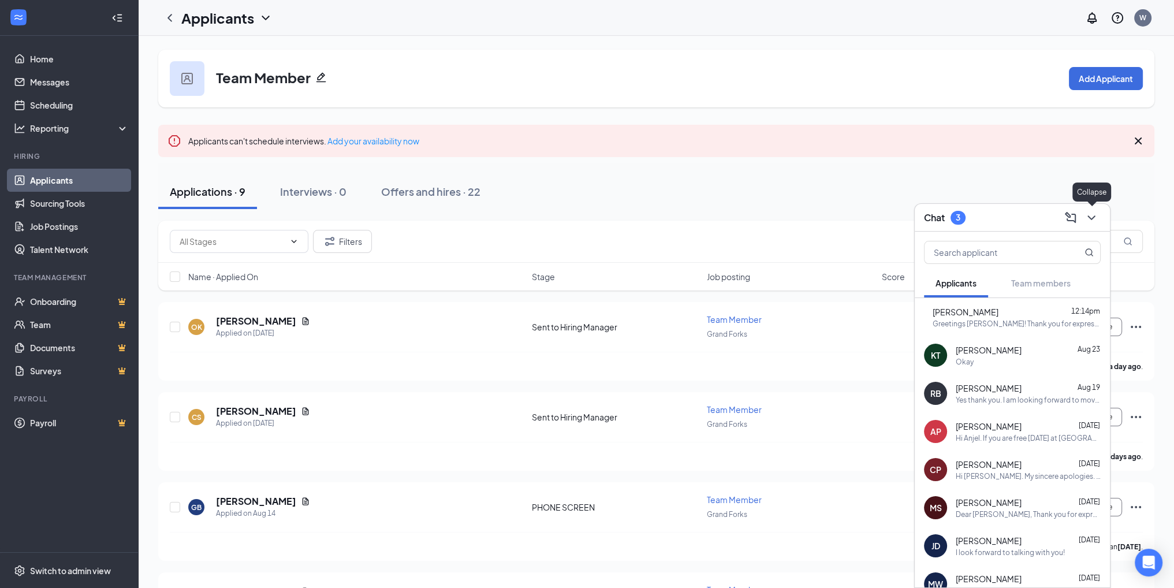
click at [1092, 215] on icon "ChevronDown" at bounding box center [1092, 218] width 14 height 14
